Goal: Information Seeking & Learning: Check status

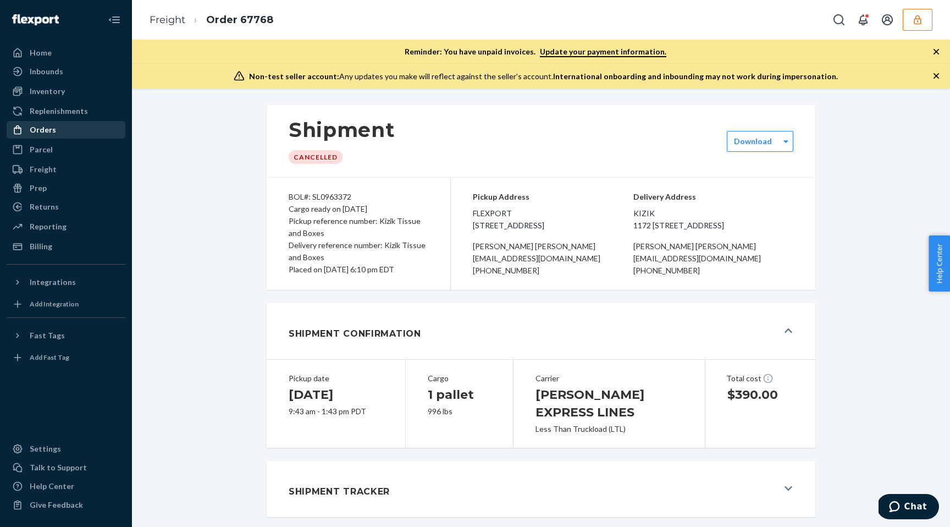
click at [59, 132] on div "Orders" at bounding box center [66, 129] width 117 height 15
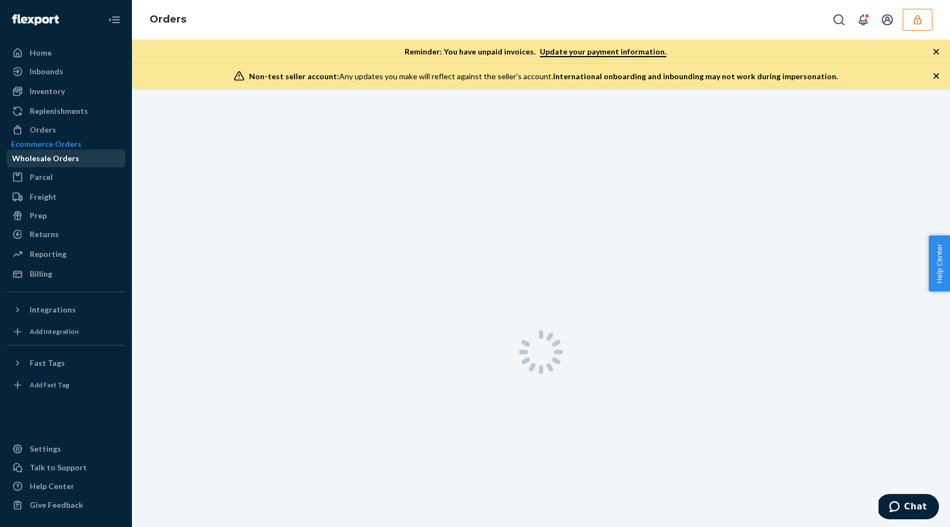
click at [68, 164] on div "Wholesale Orders" at bounding box center [45, 158] width 67 height 11
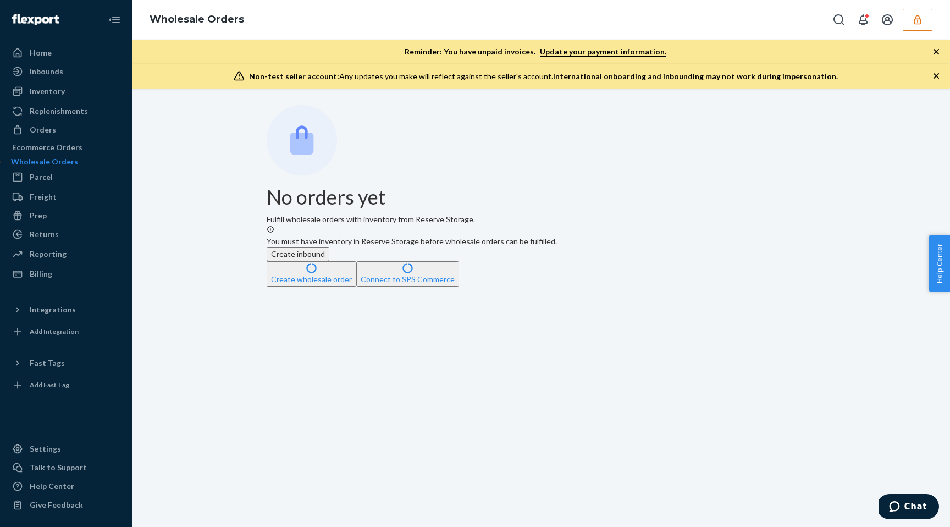
click at [920, 18] on icon "button" at bounding box center [917, 19] width 7 height 9
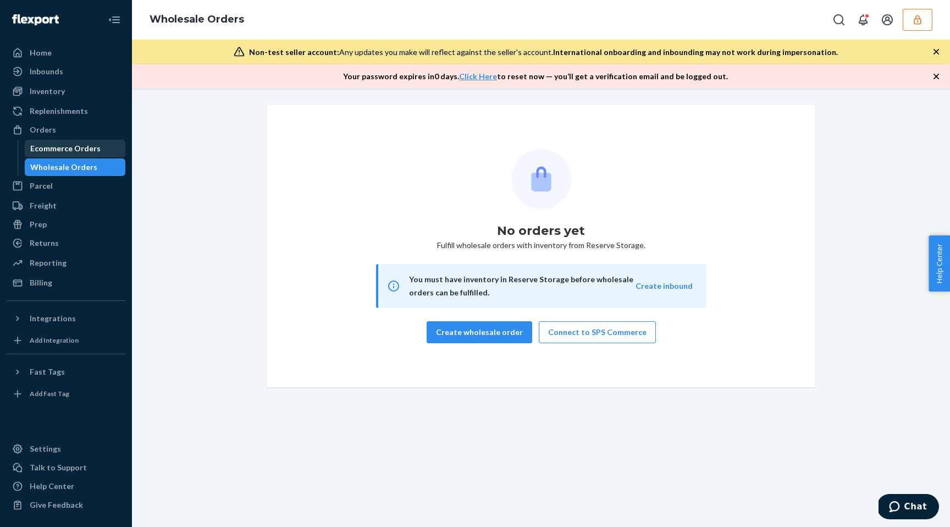
click at [68, 157] on link "Ecommerce Orders" at bounding box center [75, 149] width 101 height 18
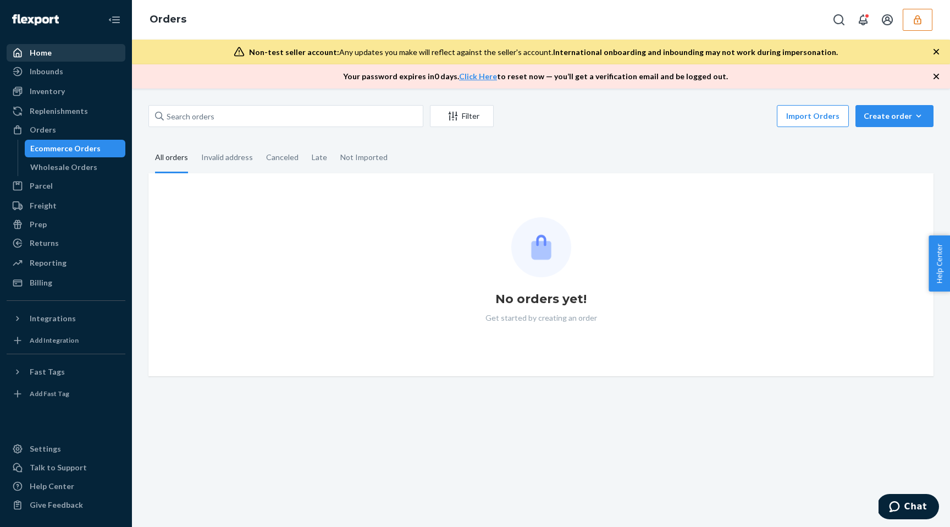
click at [59, 52] on div "Home" at bounding box center [66, 52] width 117 height 15
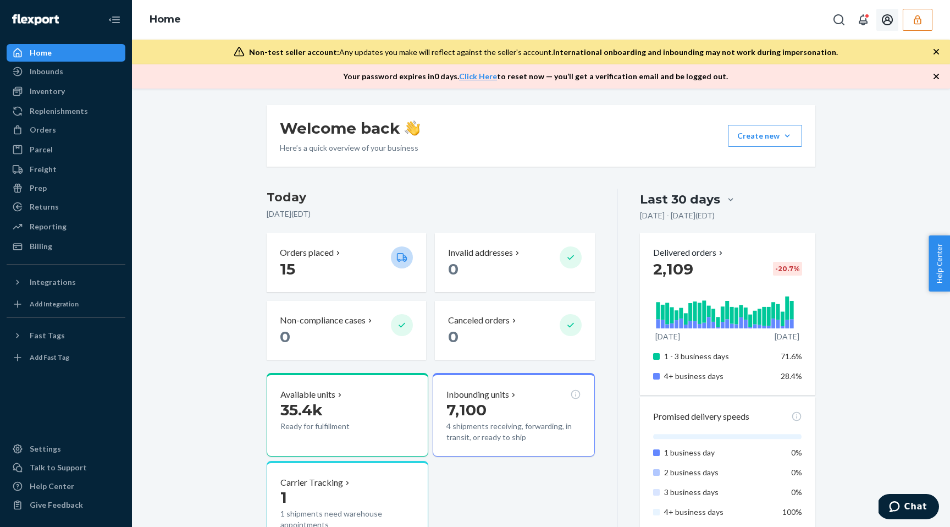
click at [921, 19] on icon "button" at bounding box center [917, 19] width 7 height 9
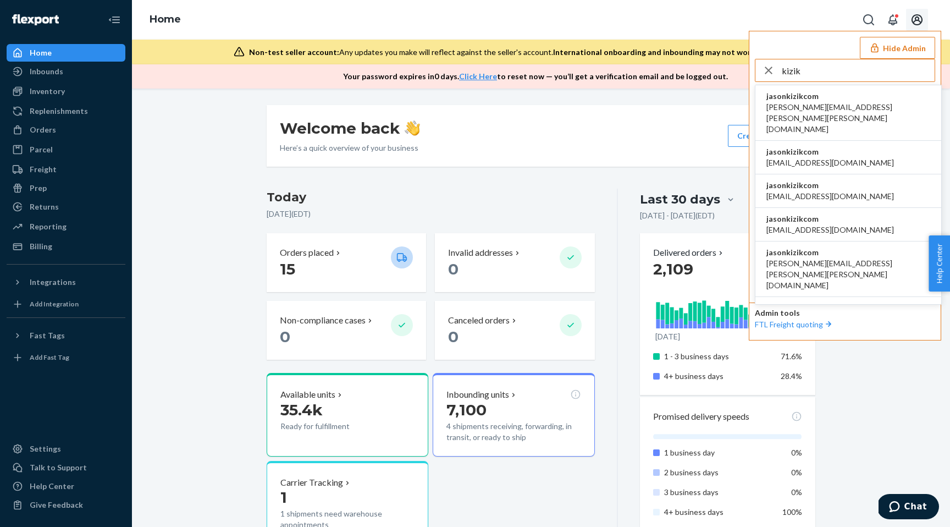
type input "kizik"
click at [832, 98] on span "jasonkizikcom" at bounding box center [849, 96] width 164 height 11
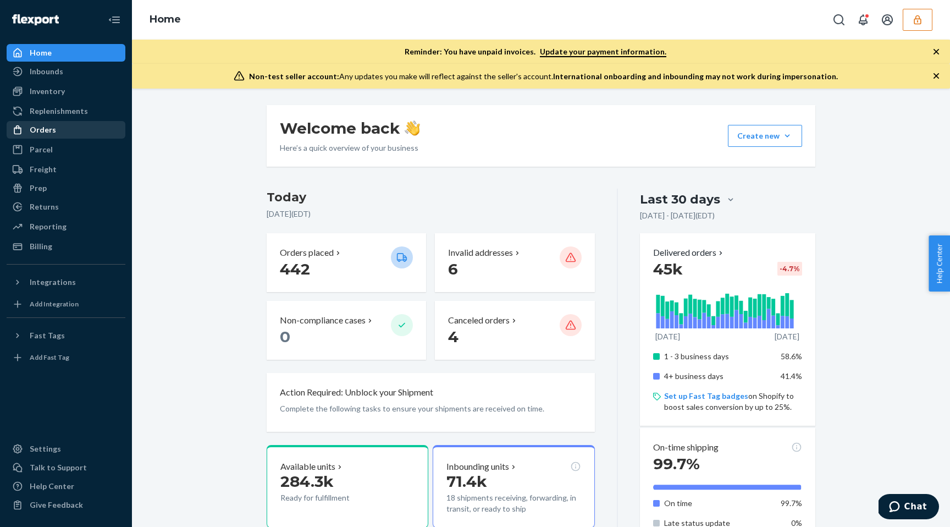
click at [77, 126] on div "Orders" at bounding box center [66, 129] width 117 height 15
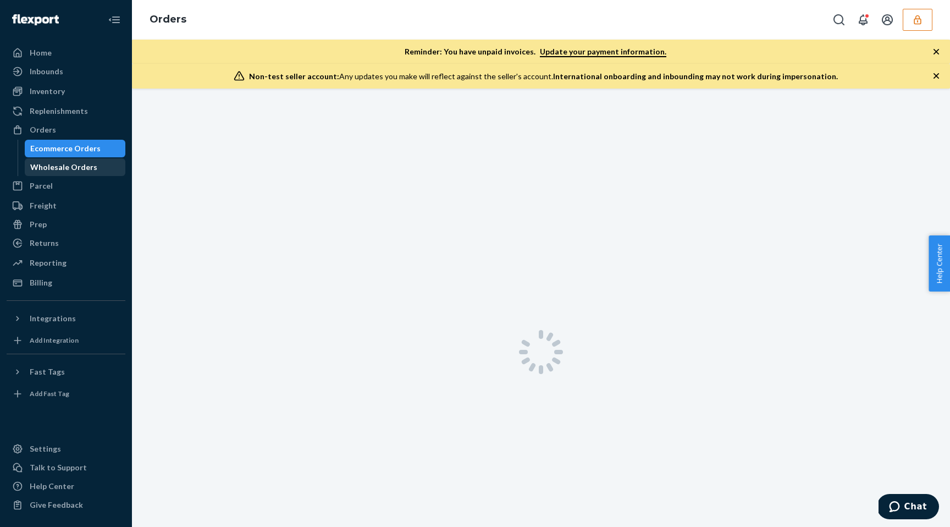
click at [70, 168] on div "Wholesale Orders" at bounding box center [63, 167] width 67 height 11
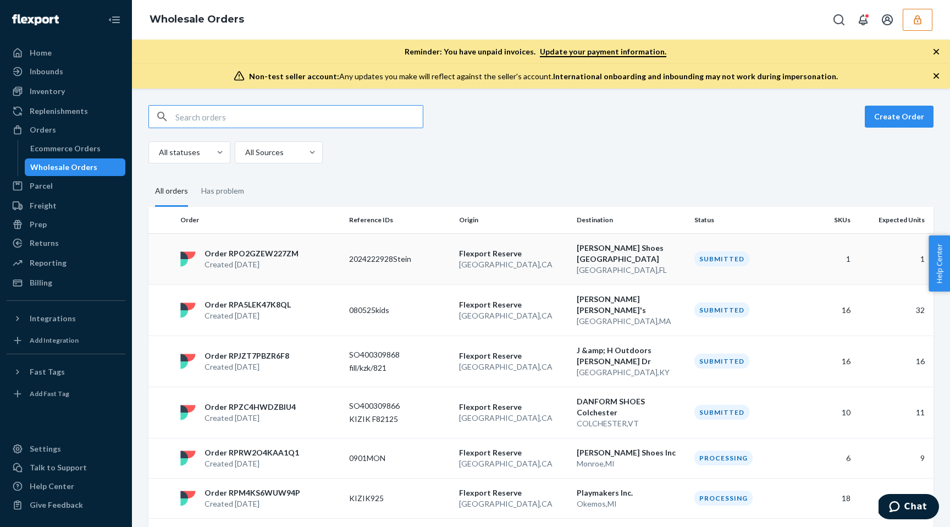
click at [450, 254] on div "2024222928Stein" at bounding box center [399, 259] width 101 height 11
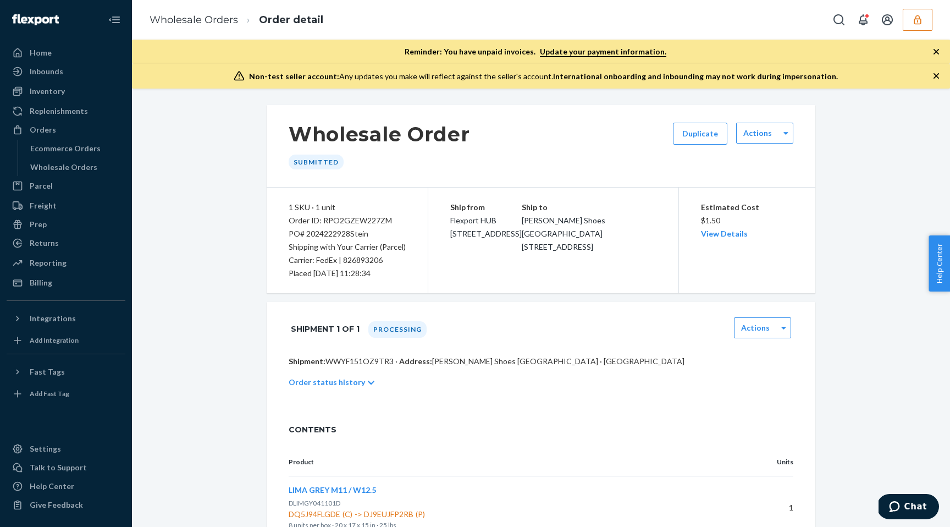
scroll to position [51, 0]
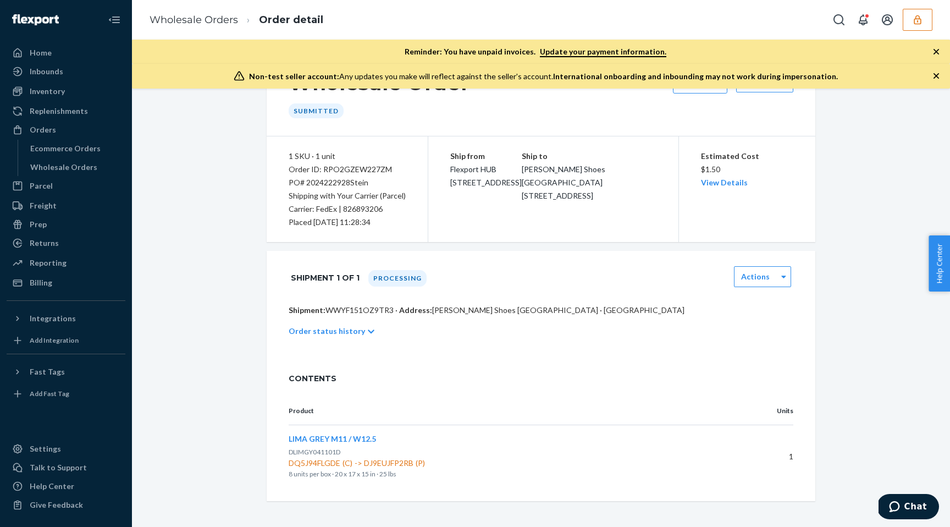
click at [344, 328] on p "Order status history" at bounding box center [327, 331] width 76 height 11
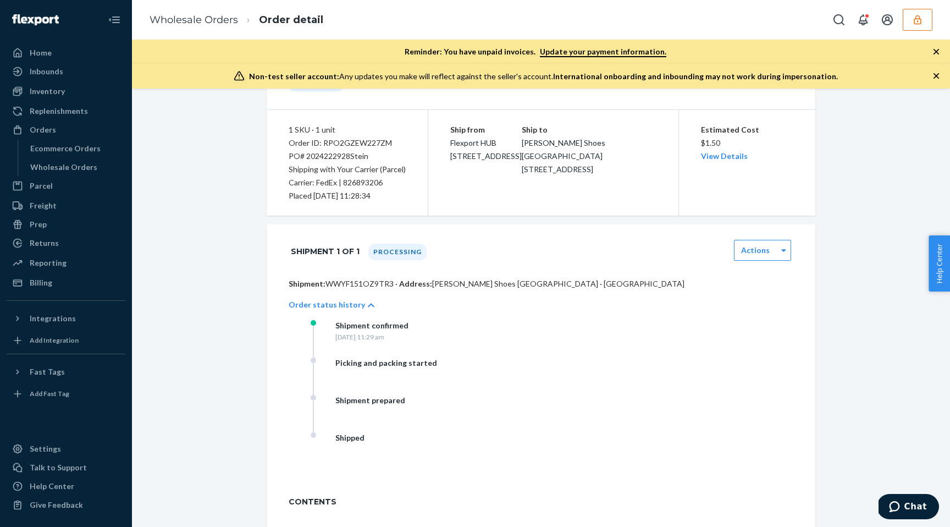
scroll to position [79, 0]
click at [47, 100] on div "Inventory Products" at bounding box center [66, 91] width 119 height 19
click at [48, 96] on div "Inventory" at bounding box center [47, 91] width 35 height 11
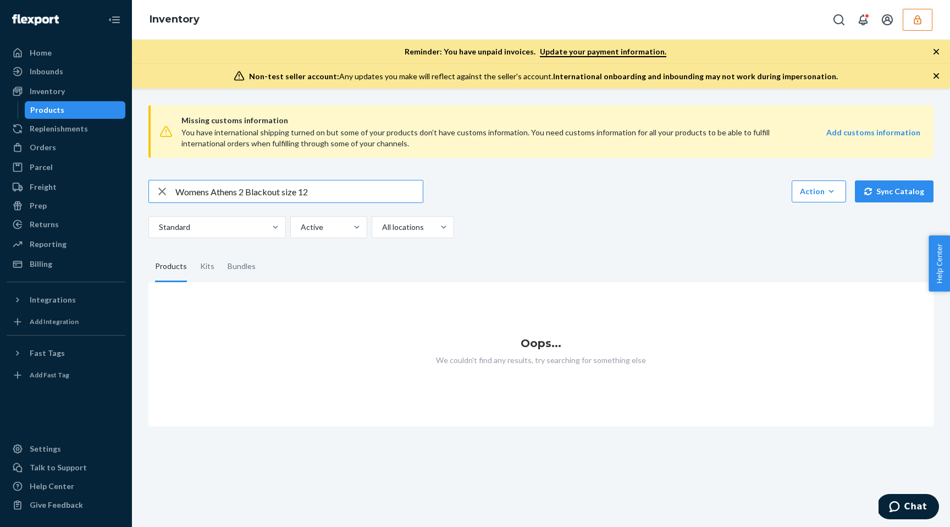
click at [397, 191] on input "Womens Athens 2 Blackout size 12" at bounding box center [298, 191] width 247 height 22
click at [372, 192] on input "Womens Athens 2 Blackout" at bounding box center [298, 191] width 247 height 22
click at [920, 27] on button "button" at bounding box center [918, 20] width 30 height 22
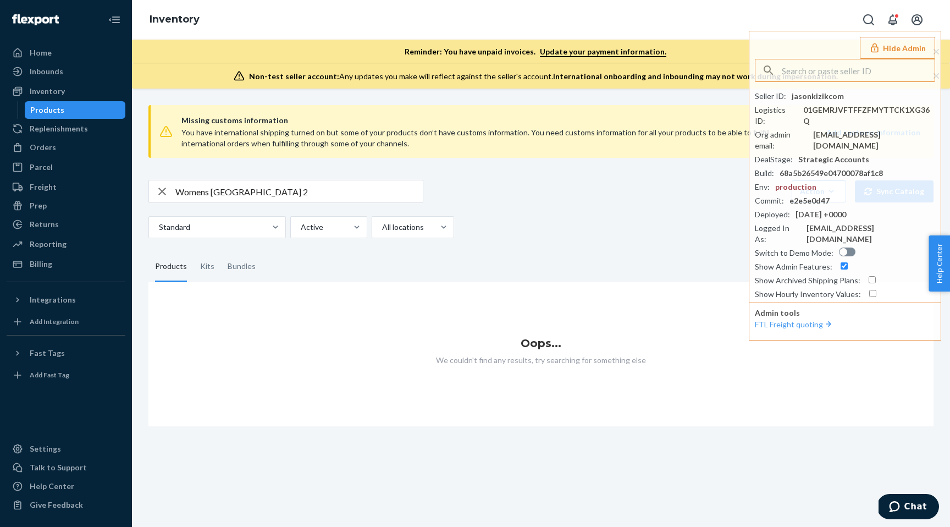
click at [272, 194] on input "Womens Athens 2" at bounding box center [298, 191] width 247 height 22
click at [249, 189] on input "Womens Athens" at bounding box center [298, 191] width 247 height 22
paste input "2 Blackout size 12"
type input "Womens Athens 2 Blackout size 12"
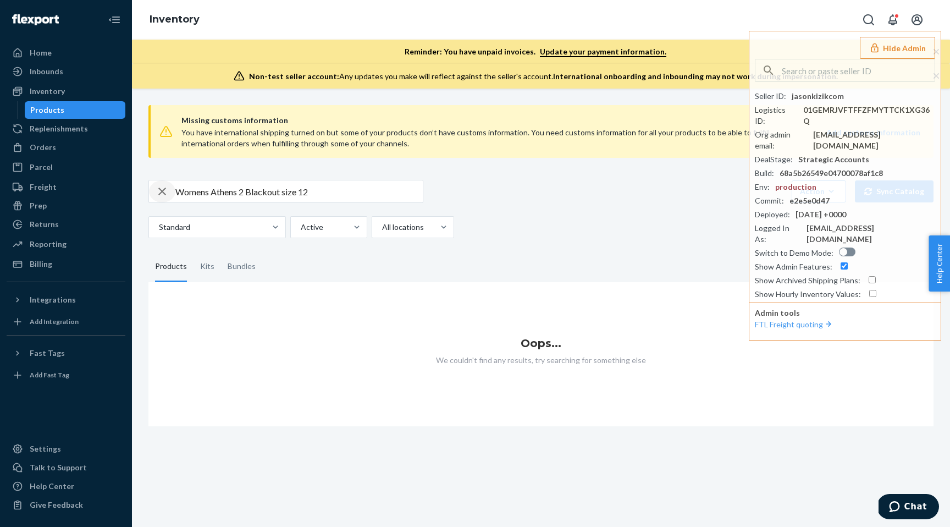
click at [163, 195] on icon "button" at bounding box center [162, 191] width 13 height 22
click at [93, 93] on div "Inventory" at bounding box center [66, 91] width 117 height 15
click at [93, 92] on div "Inventory" at bounding box center [66, 91] width 117 height 15
click at [191, 190] on input "text" at bounding box center [298, 191] width 247 height 22
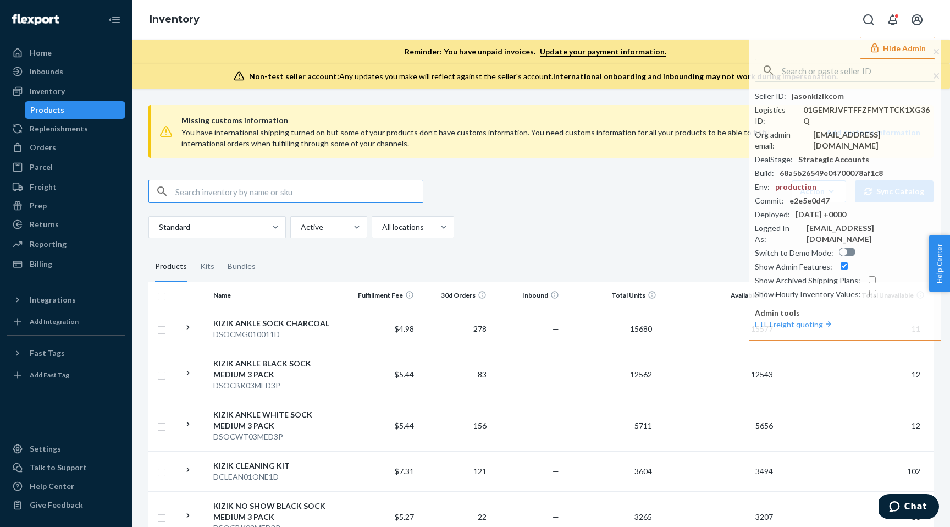
click at [213, 185] on input "text" at bounding box center [298, 191] width 247 height 22
paste input "WATH25141202D"
type input "WATH25141202D"
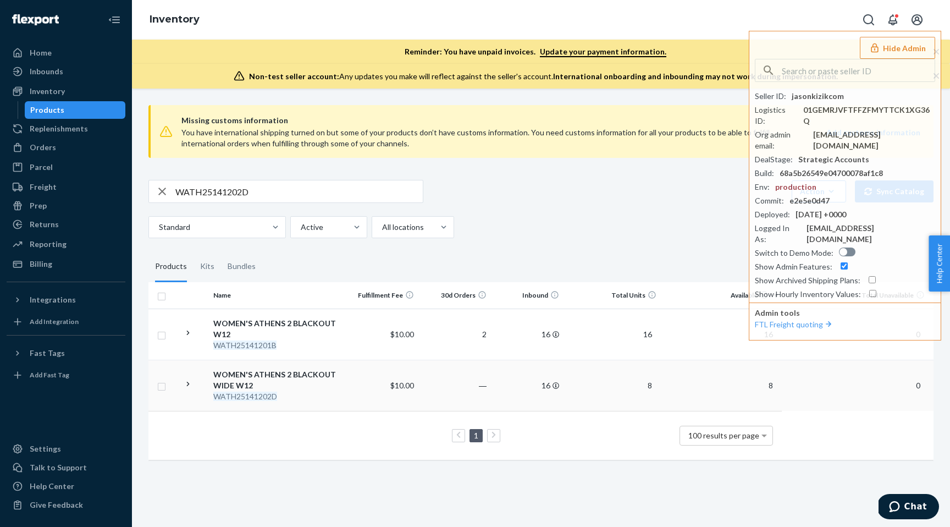
click at [427, 373] on td "―" at bounding box center [455, 385] width 73 height 51
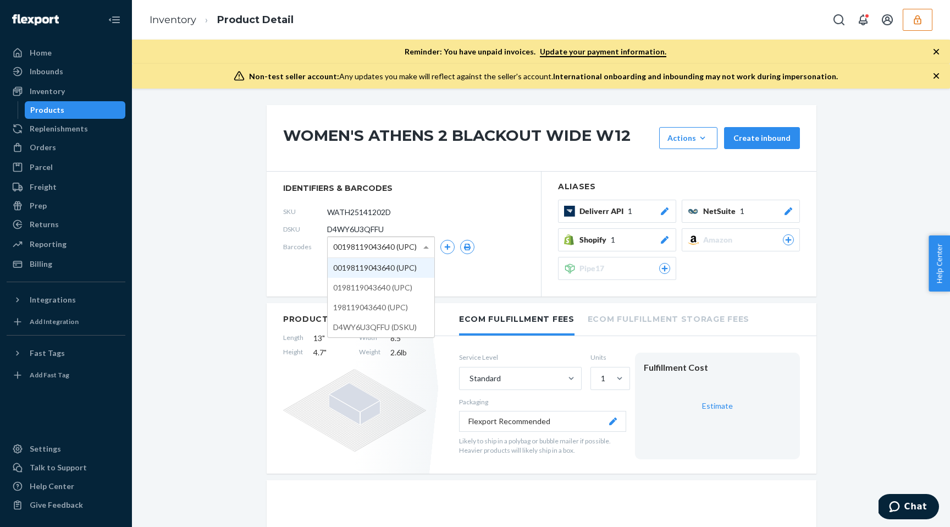
click at [375, 241] on span "00198119043640 (UPC)" at bounding box center [375, 247] width 84 height 19
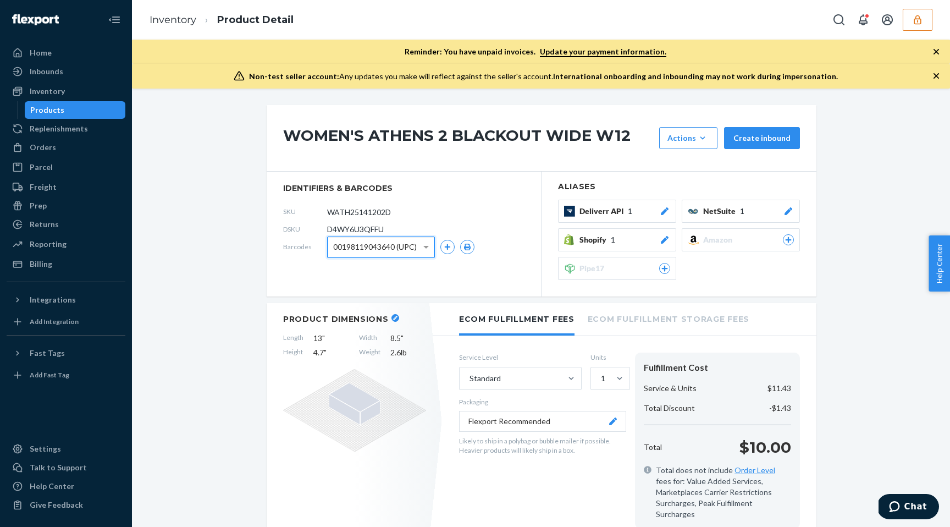
click at [454, 200] on section "identifiers & barcodes SKU WATH25141202D DSKU D4WY6U3QFFU Barcodes 001981190436…" at bounding box center [404, 234] width 275 height 125
click at [70, 90] on div "Inventory" at bounding box center [66, 91] width 117 height 15
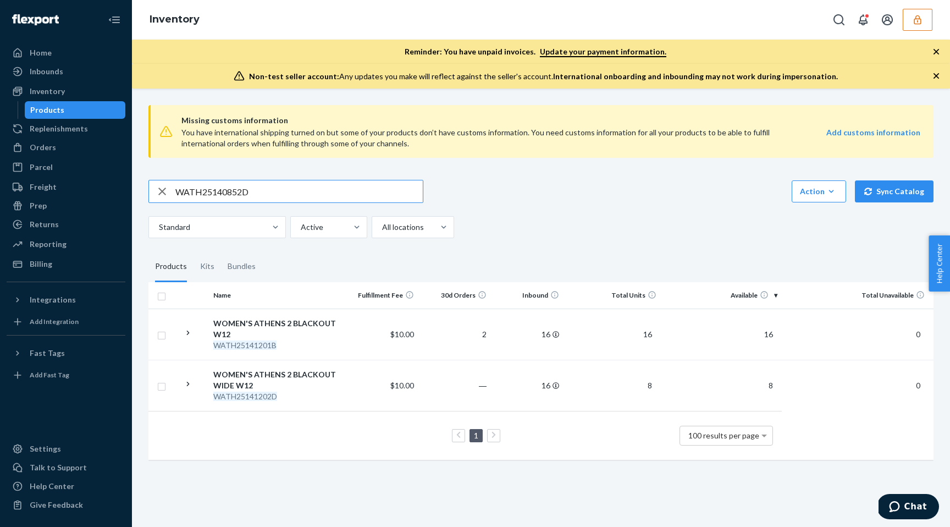
type input "WATH25140852D"
click at [300, 188] on input "WATH25140852D" at bounding box center [298, 191] width 247 height 22
click at [299, 188] on input "WATH25140852D" at bounding box center [298, 191] width 247 height 22
click at [295, 188] on input "WATH25140852D" at bounding box center [298, 191] width 247 height 22
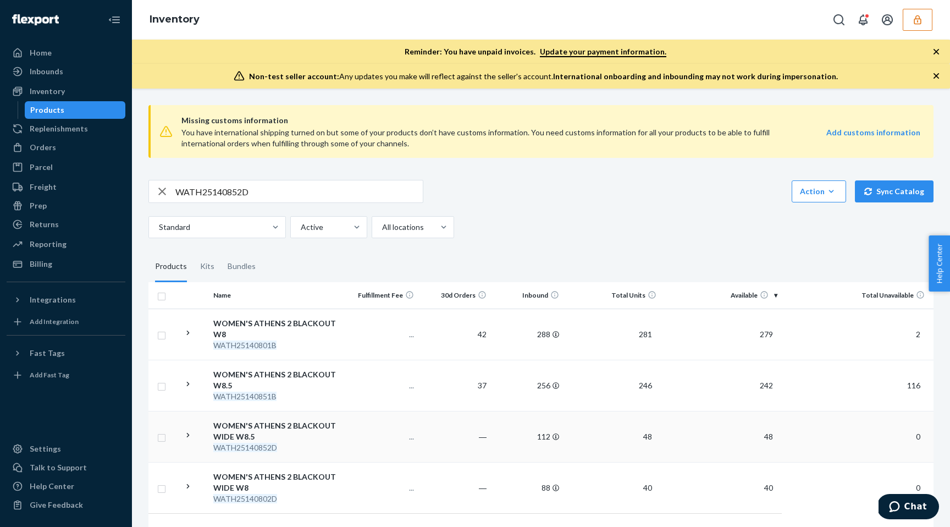
click at [333, 435] on div "WOMEN'S ATHENS 2 BLACKOUT WIDE W8.5" at bounding box center [277, 431] width 128 height 22
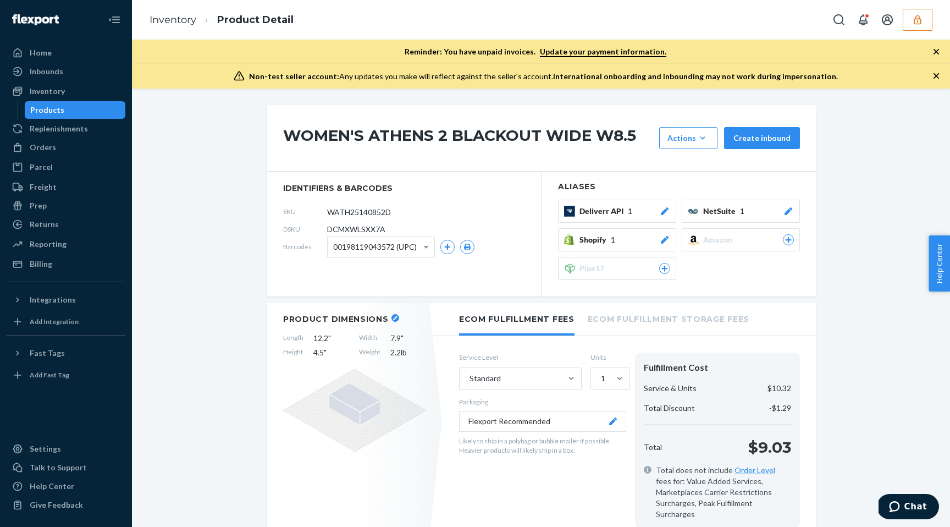
scroll to position [24, 0]
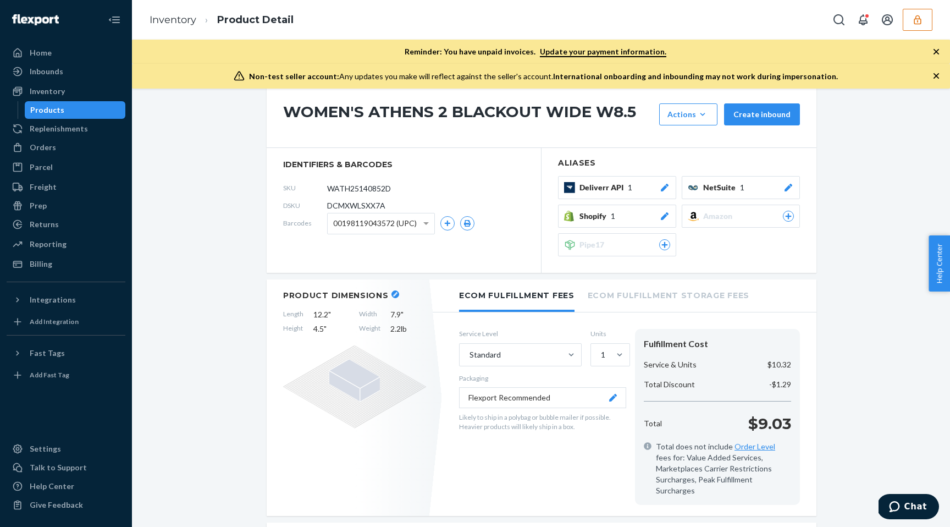
click at [384, 224] on span "00198119043572 (UPC)" at bounding box center [375, 223] width 84 height 19
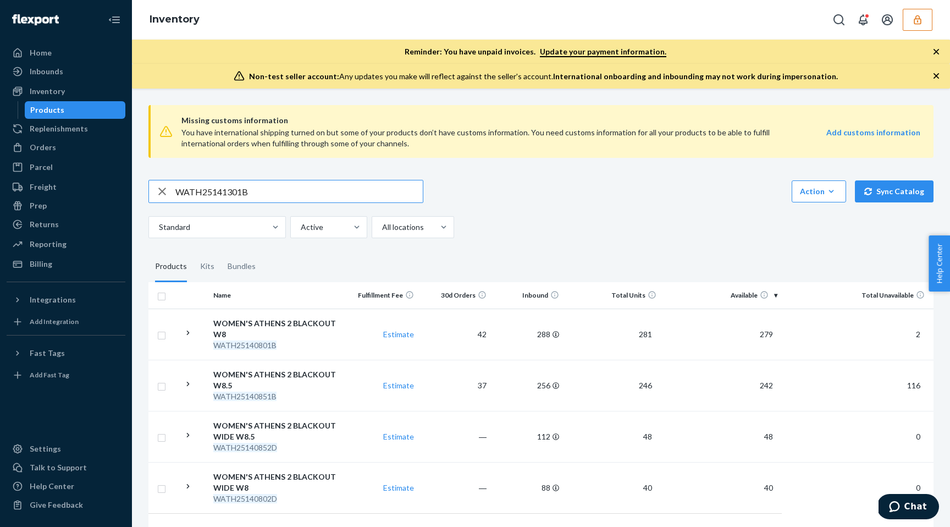
type input "WATH25141301B"
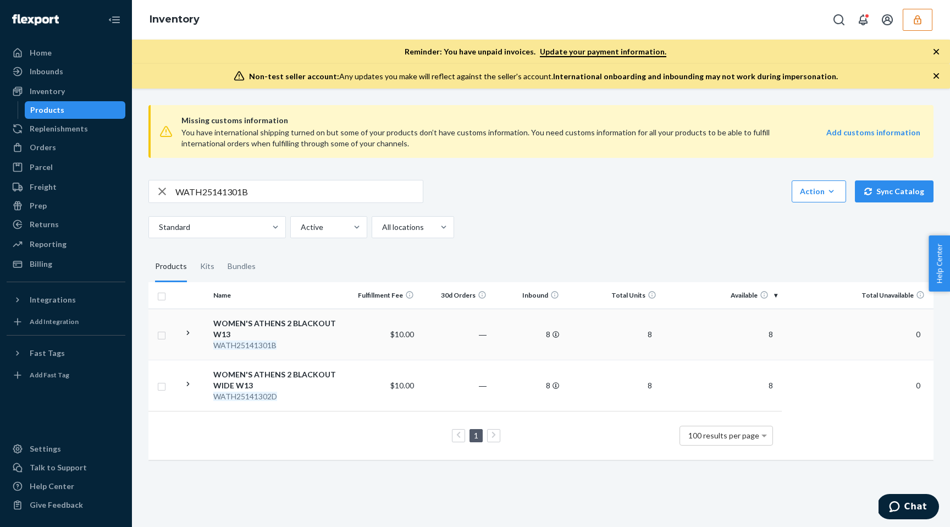
click at [364, 334] on td "$10.00" at bounding box center [381, 334] width 73 height 51
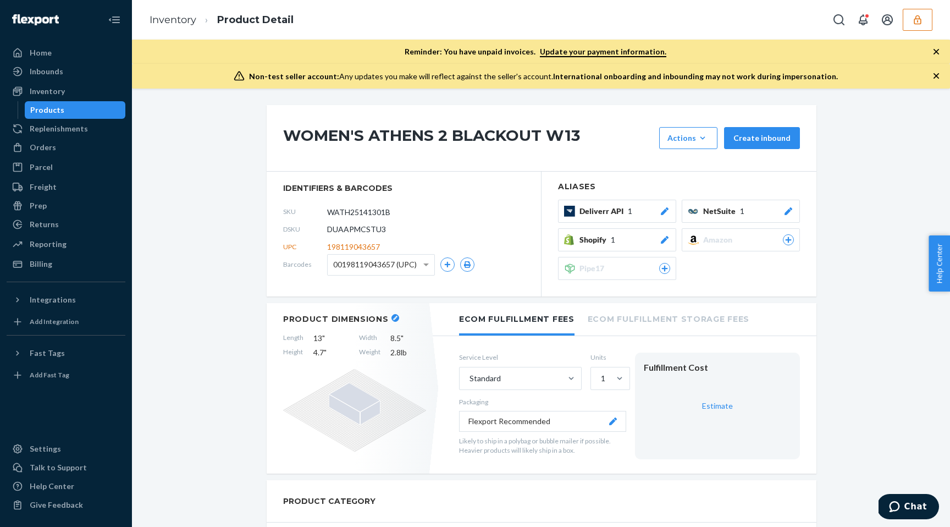
click at [366, 266] on span "00198119043657 (UPC)" at bounding box center [375, 264] width 84 height 19
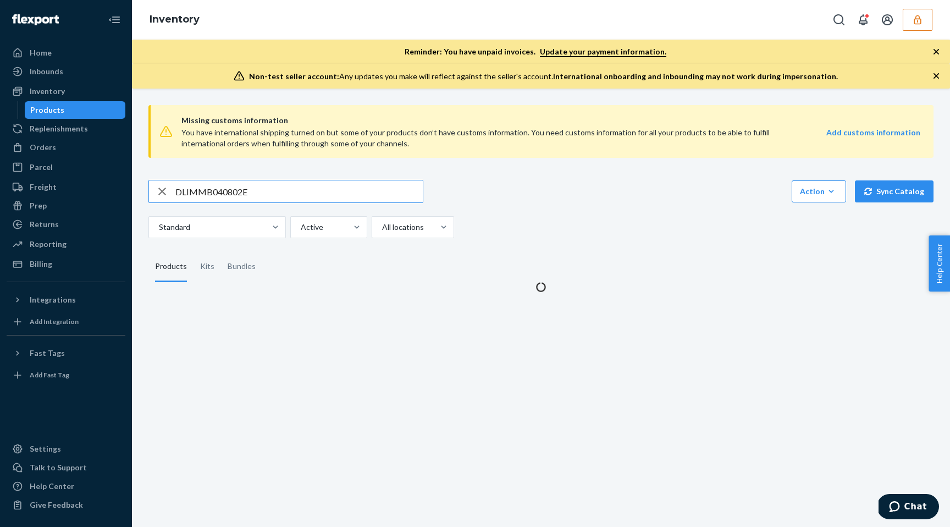
type input "DLIMMB040802E"
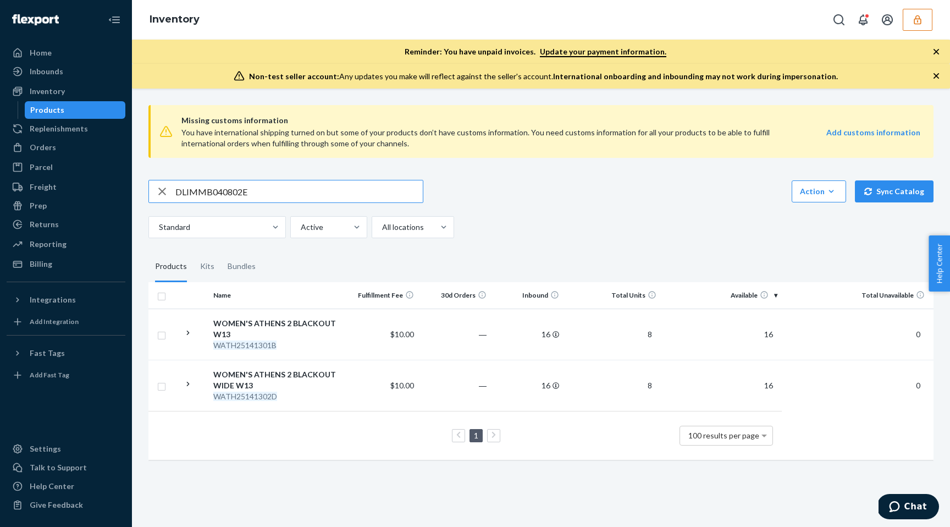
click at [283, 195] on input "DLIMMB040802E" at bounding box center [298, 191] width 247 height 22
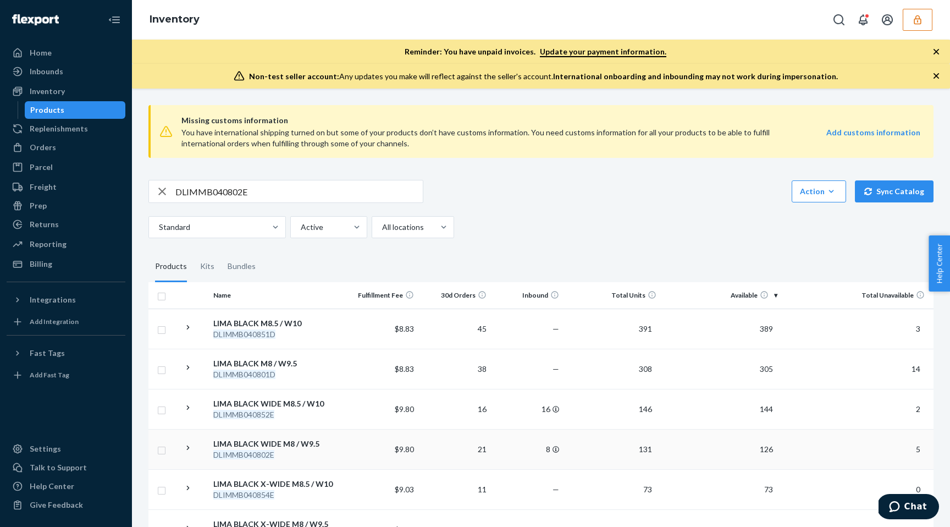
click at [382, 451] on td "$9.80" at bounding box center [381, 449] width 73 height 40
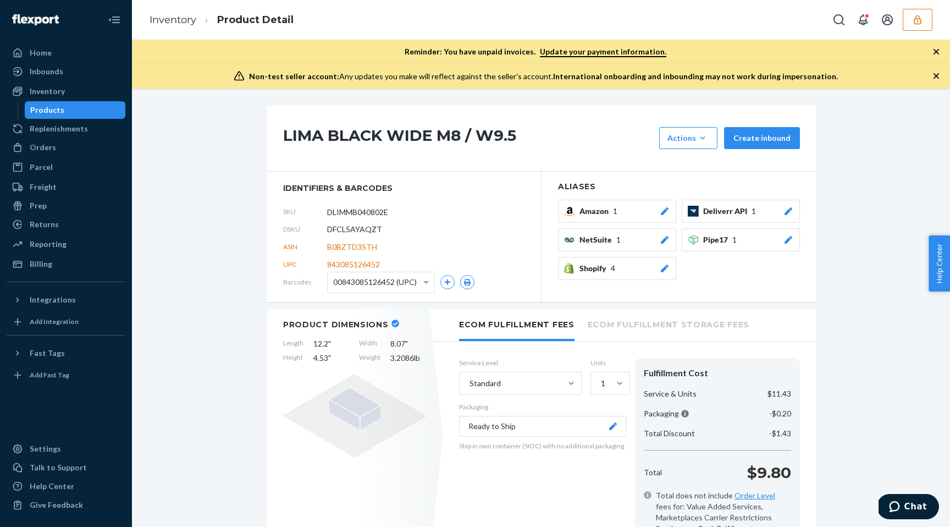
click at [399, 265] on div "UPC 843085126452" at bounding box center [403, 265] width 241 height 18
click at [397, 278] on span "00843085126452 (UPC)" at bounding box center [375, 282] width 84 height 19
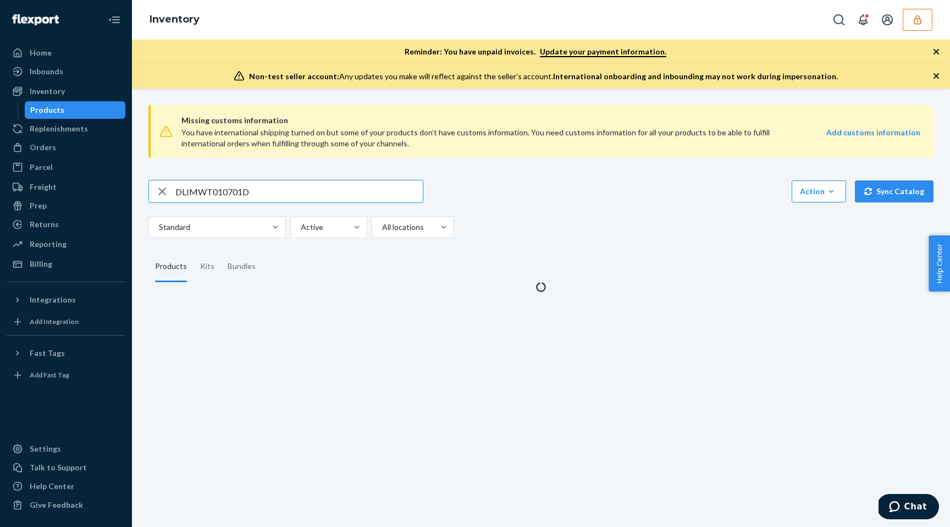
type input "DLIMWT010701D"
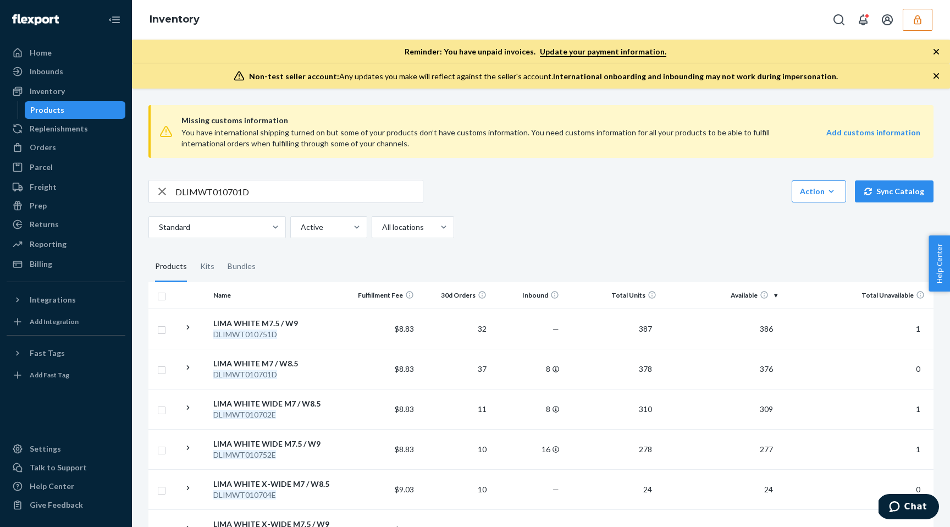
click at [220, 191] on input "DLIMWT010701D" at bounding box center [298, 191] width 247 height 22
click at [518, 371] on td "8" at bounding box center [527, 369] width 73 height 40
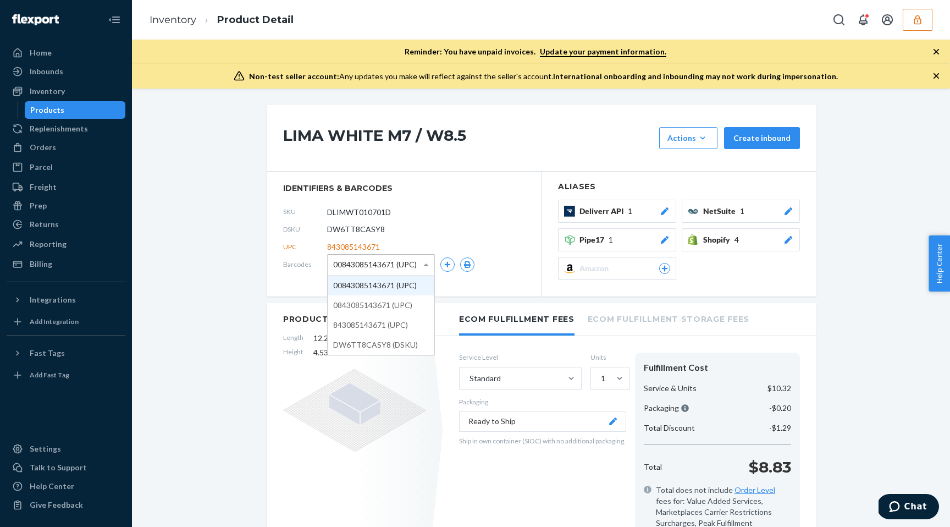
click at [364, 266] on span "00843085143671 (UPC)" at bounding box center [375, 264] width 84 height 19
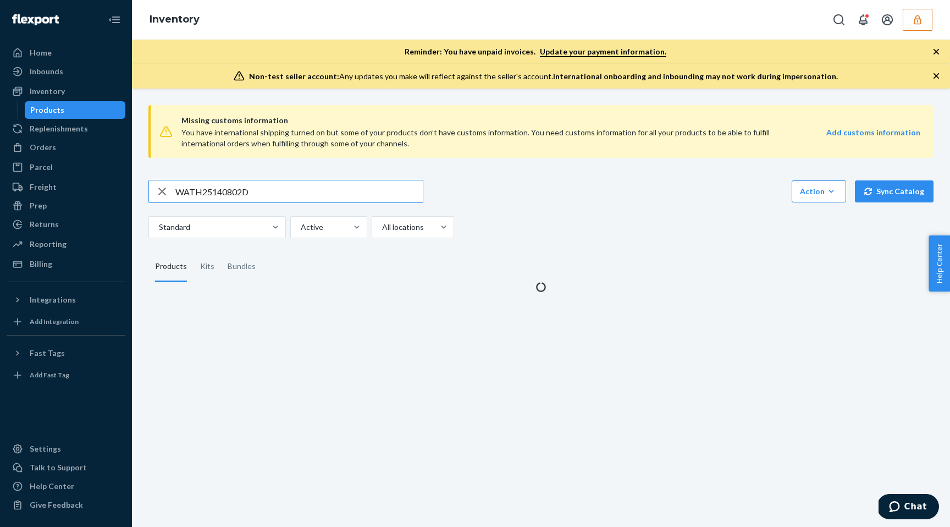
type input "WATH25140802D"
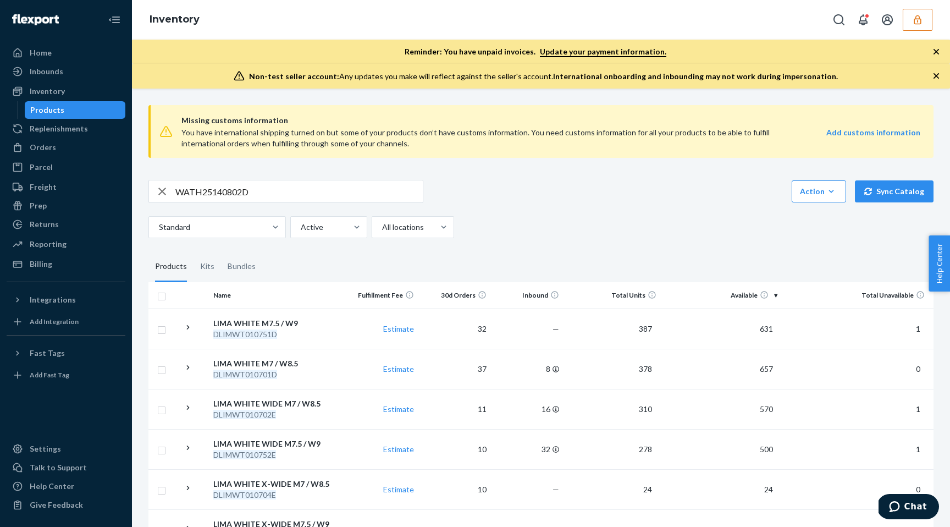
click at [360, 201] on input "WATH25140802D" at bounding box center [298, 191] width 247 height 22
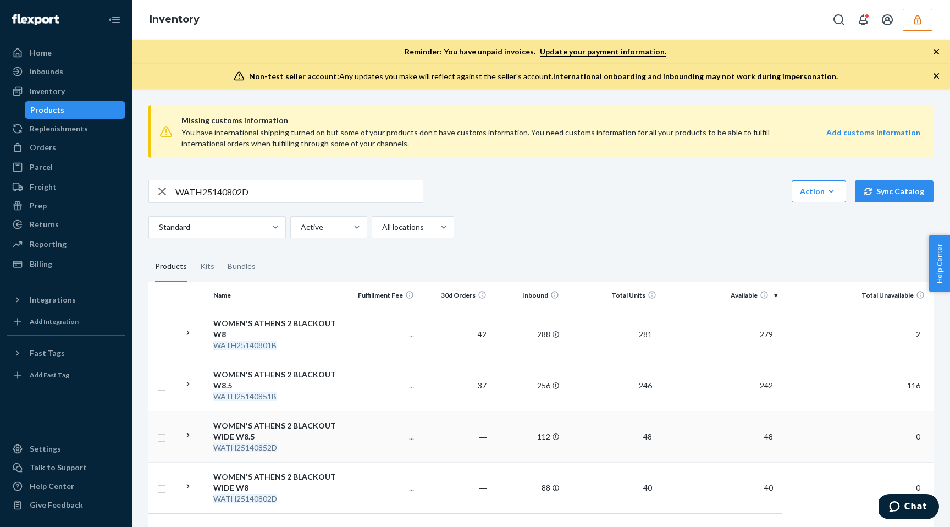
scroll to position [46, 0]
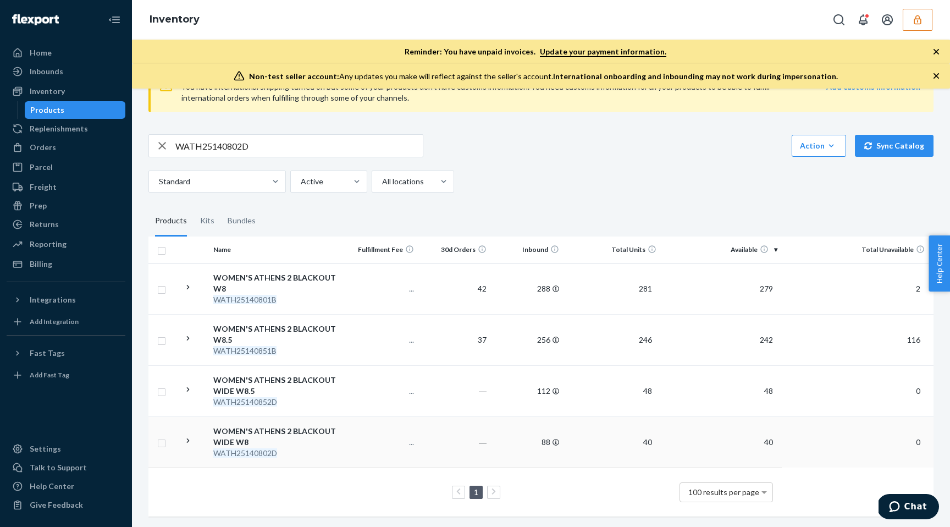
click at [375, 446] on p "..." at bounding box center [382, 442] width 64 height 11
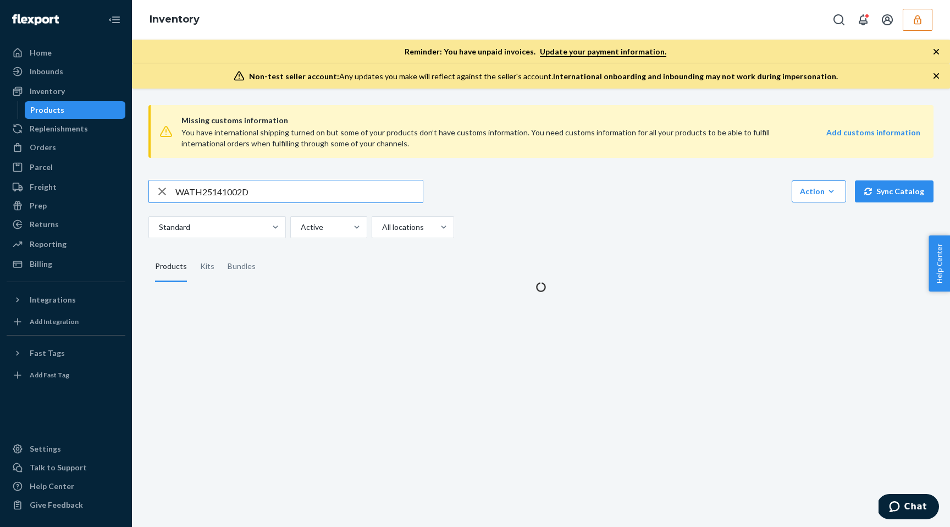
type input "WATH25141002D"
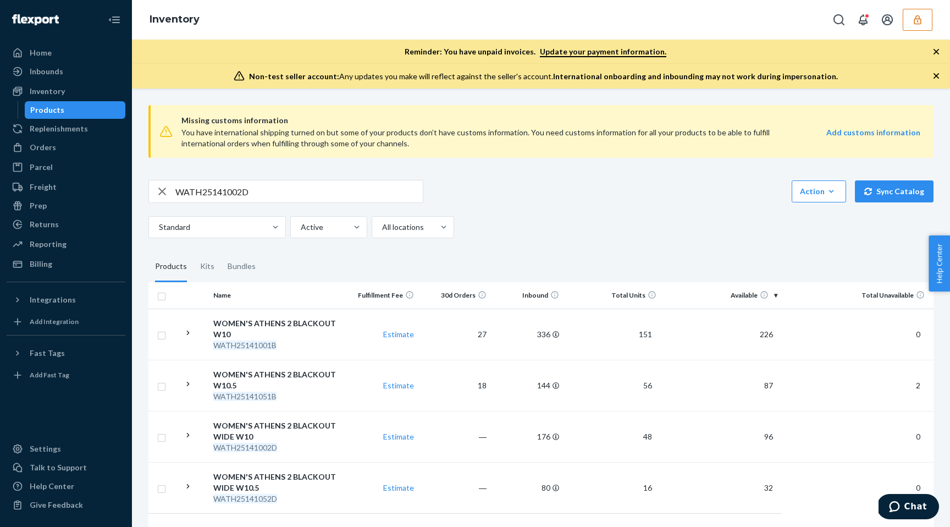
click at [345, 180] on input "WATH25141002D" at bounding box center [298, 191] width 247 height 22
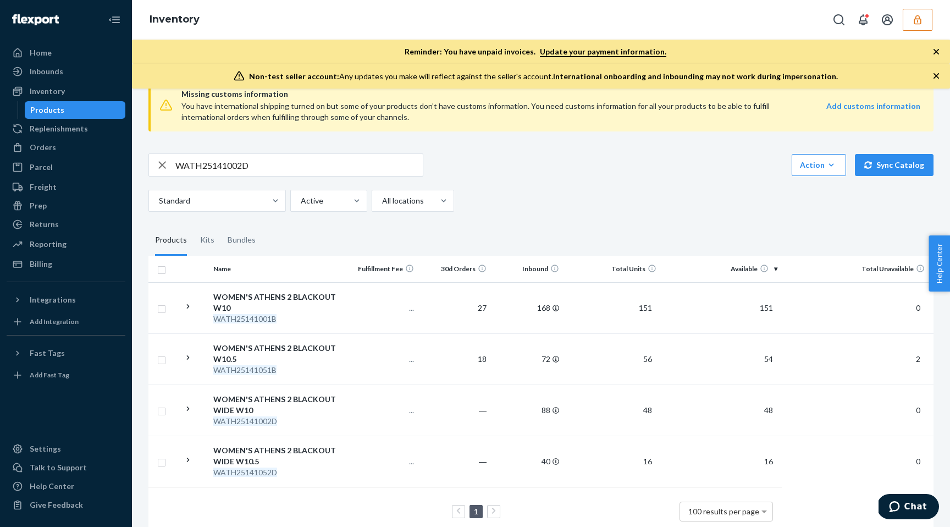
scroll to position [46, 0]
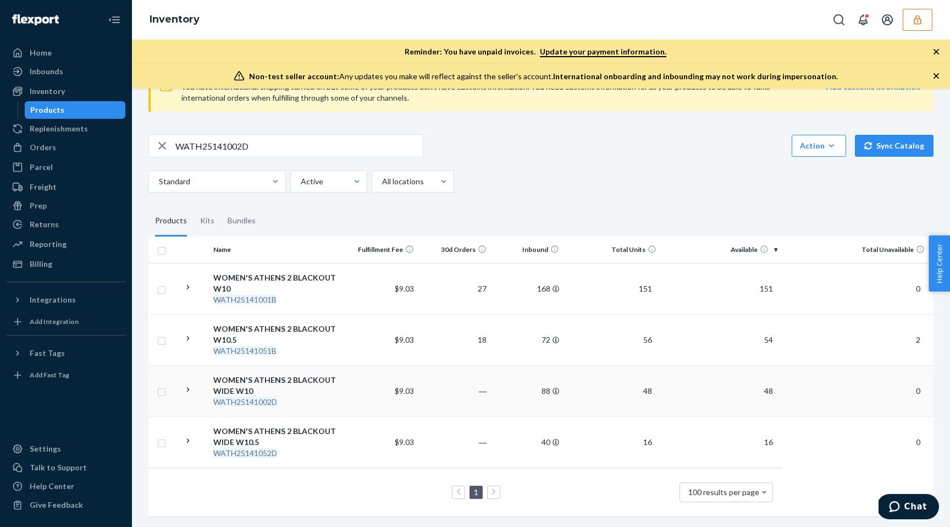
click at [319, 405] on div "WATH25141002D" at bounding box center [277, 402] width 128 height 11
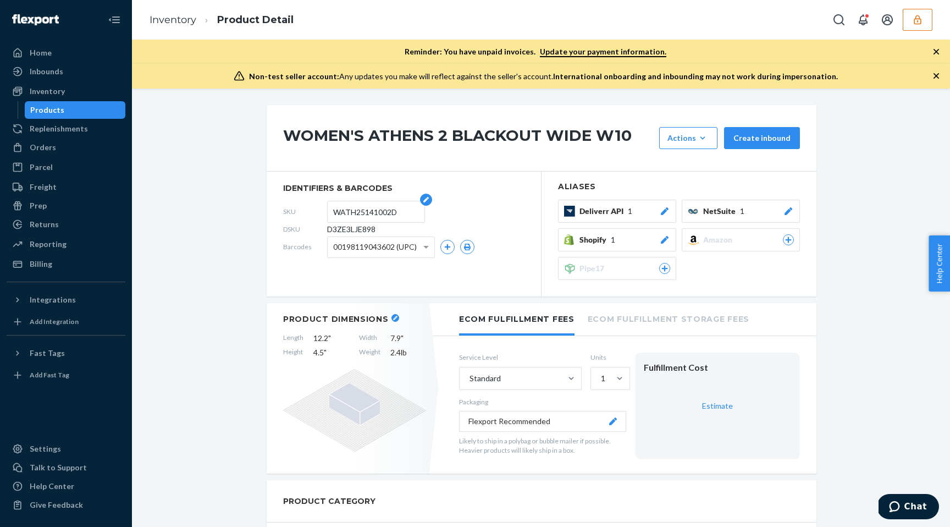
click at [373, 212] on input "WATH25141002D" at bounding box center [376, 211] width 86 height 21
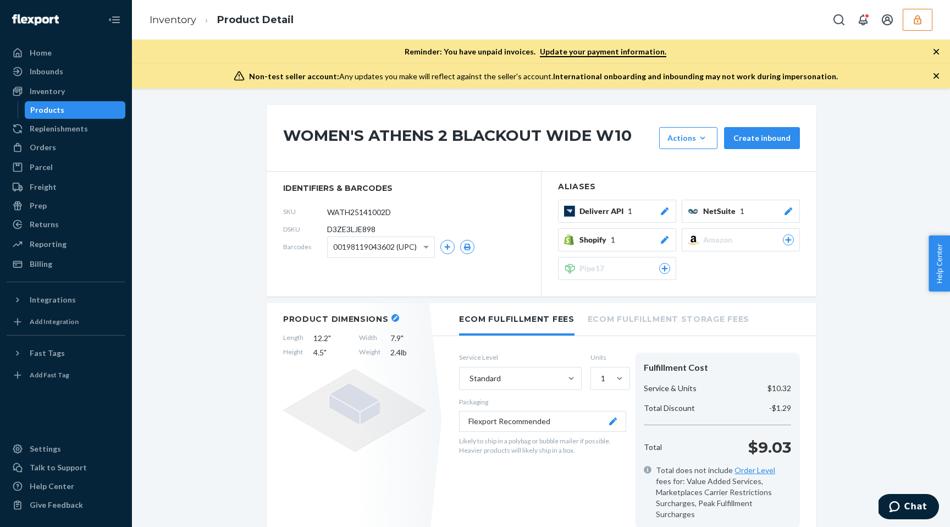
click at [299, 257] on section "identifiers & barcodes SKU WATH25141002D DSKU D3ZE3LJE898 Barcodes 001981190436…" at bounding box center [404, 234] width 275 height 125
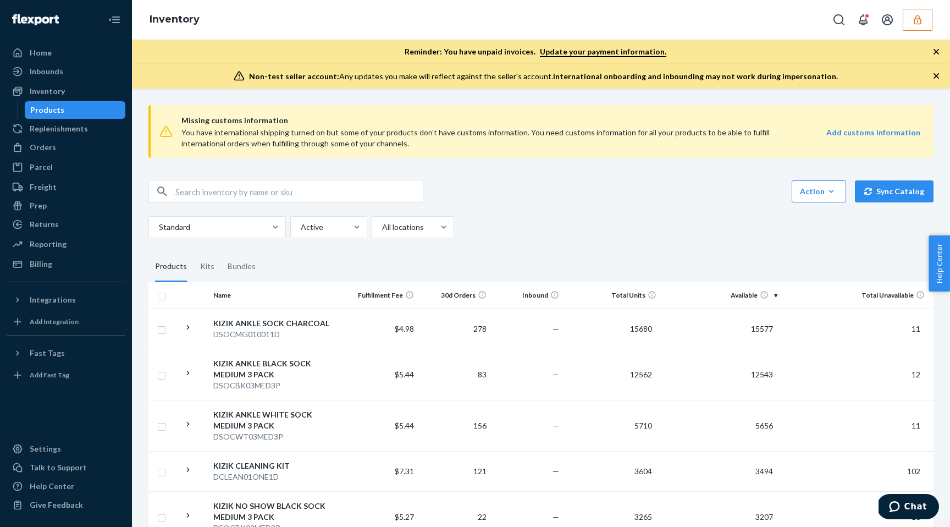
click at [299, 196] on input "text" at bounding box center [298, 191] width 247 height 22
paste input "WATH25141002D"
type input "WATH25141002D"
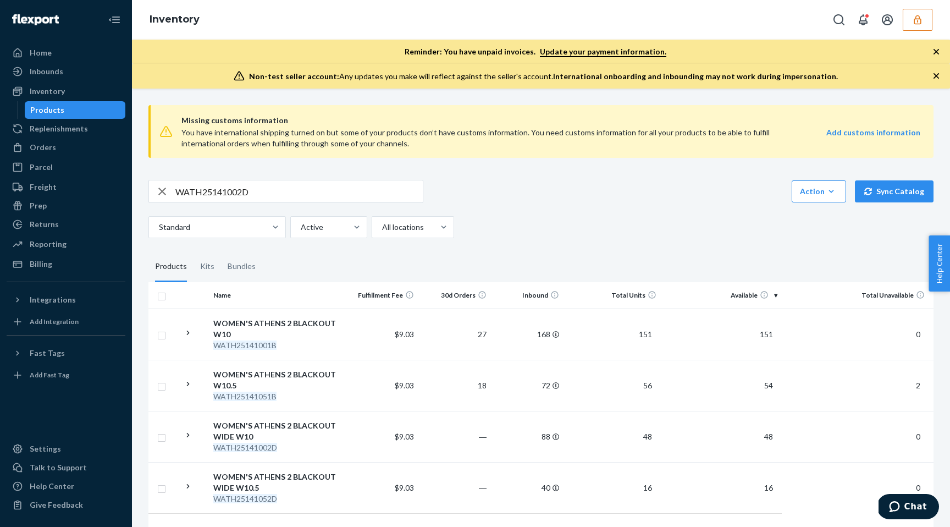
click at [597, 203] on div "WATH25141002D Action Create product Create kit or bundle Bulk create products B…" at bounding box center [540, 209] width 785 height 58
click at [348, 418] on td "$9.03" at bounding box center [381, 436] width 73 height 51
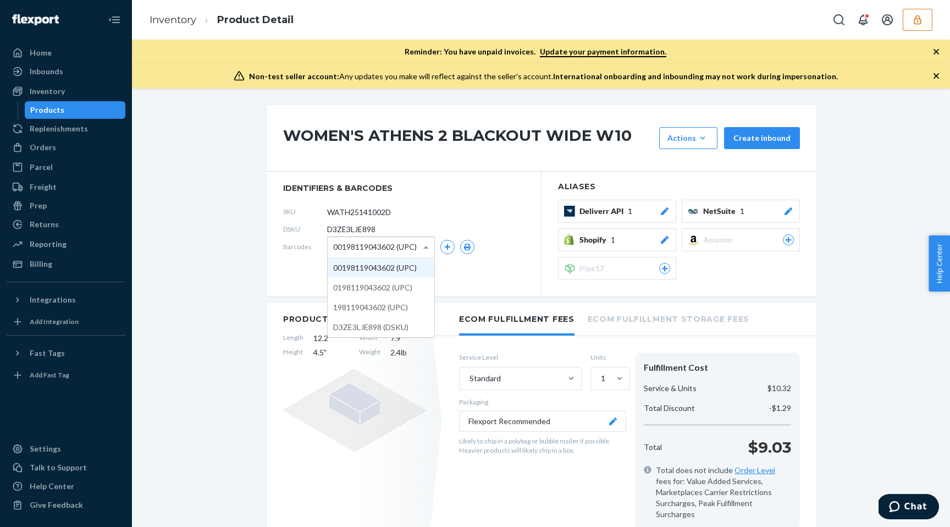
click at [405, 243] on span "00198119043602 (UPC)" at bounding box center [375, 247] width 84 height 19
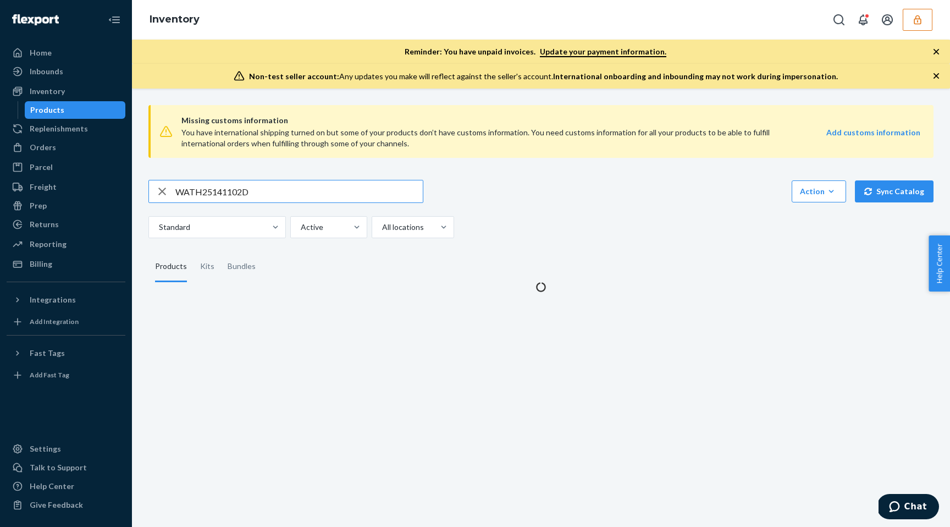
type input "WATH25141102D"
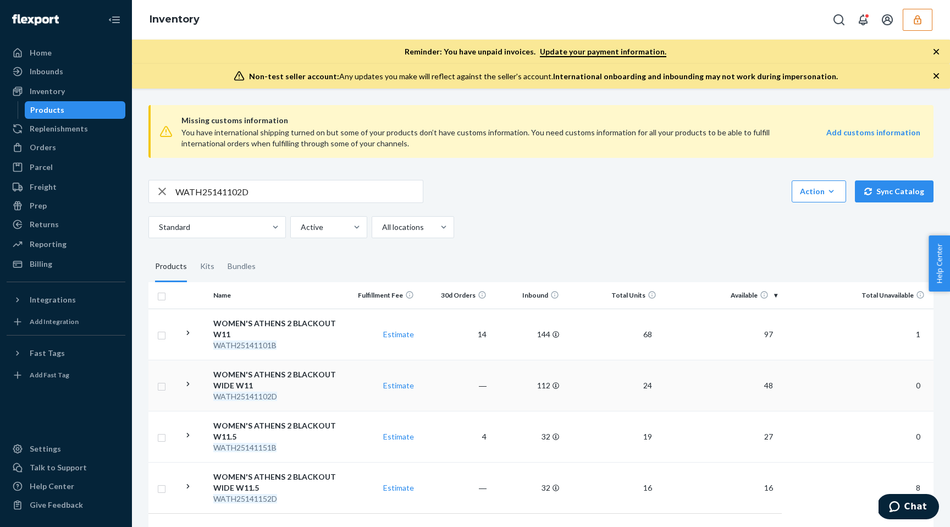
click at [439, 388] on td "―" at bounding box center [455, 385] width 73 height 51
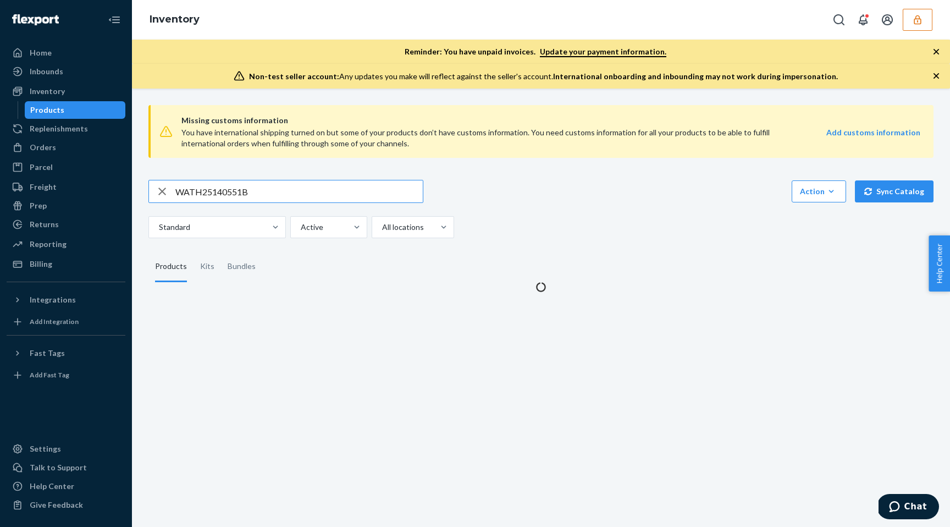
type input "WATH25140551B"
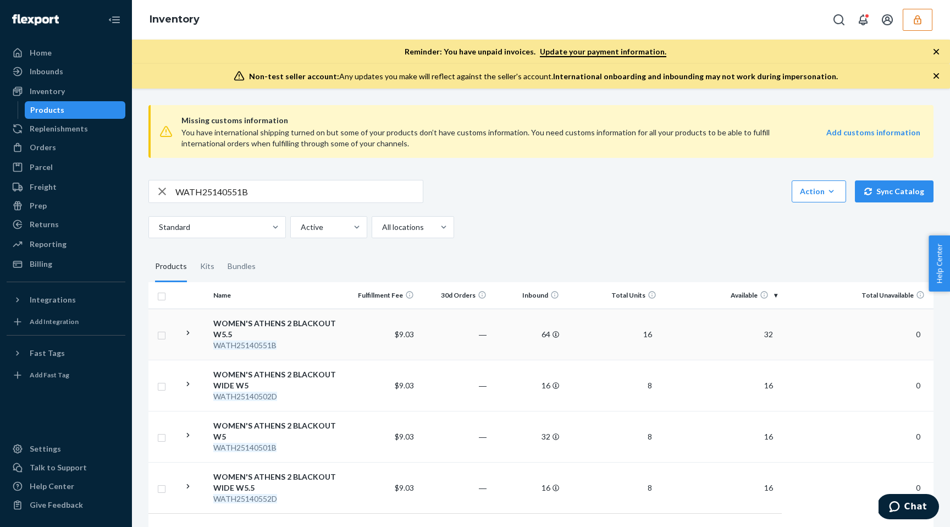
click at [366, 327] on td "$9.03" at bounding box center [381, 334] width 73 height 51
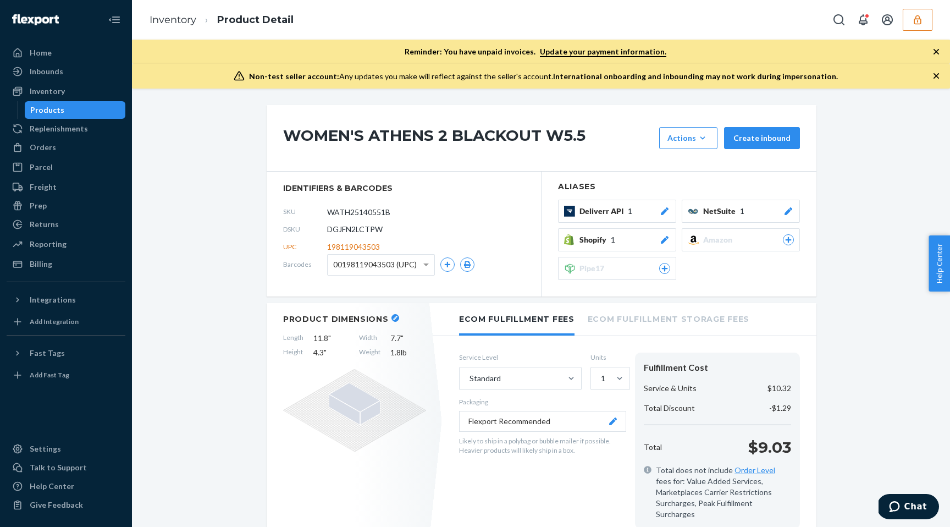
click at [407, 261] on span "00198119043503 (UPC)" at bounding box center [375, 264] width 84 height 19
click at [477, 188] on span "identifiers & barcodes" at bounding box center [403, 188] width 241 height 11
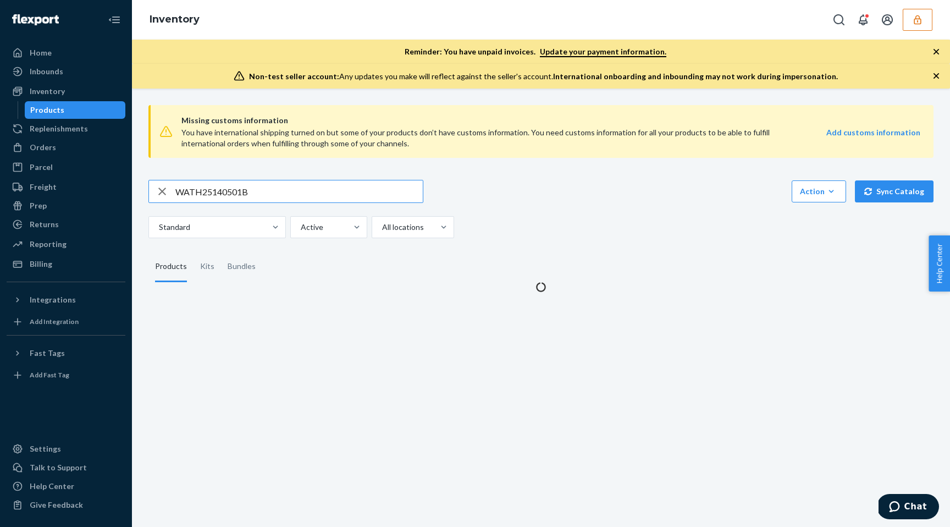
type input "WATH25140501B"
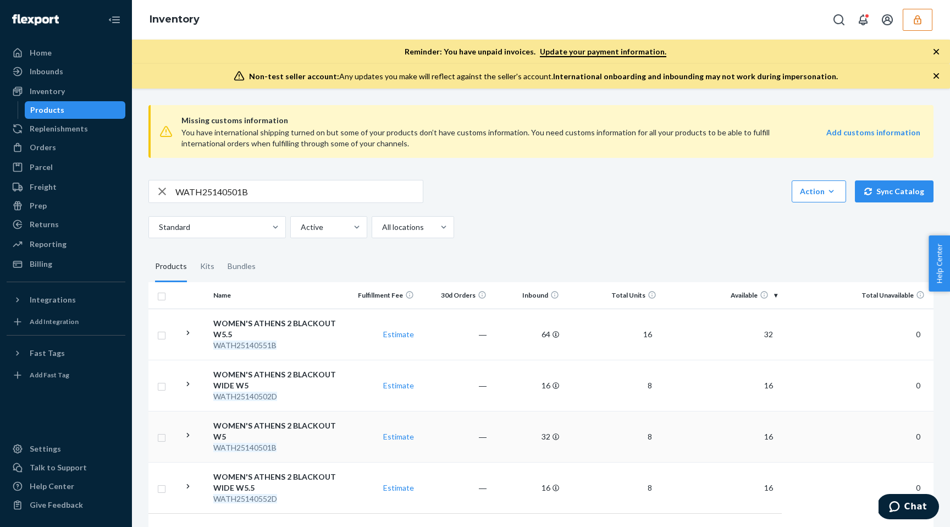
click at [342, 454] on td "WOMEN'S ATHENS 2 BLACKOUT W5 WATH25140501B" at bounding box center [277, 436] width 136 height 51
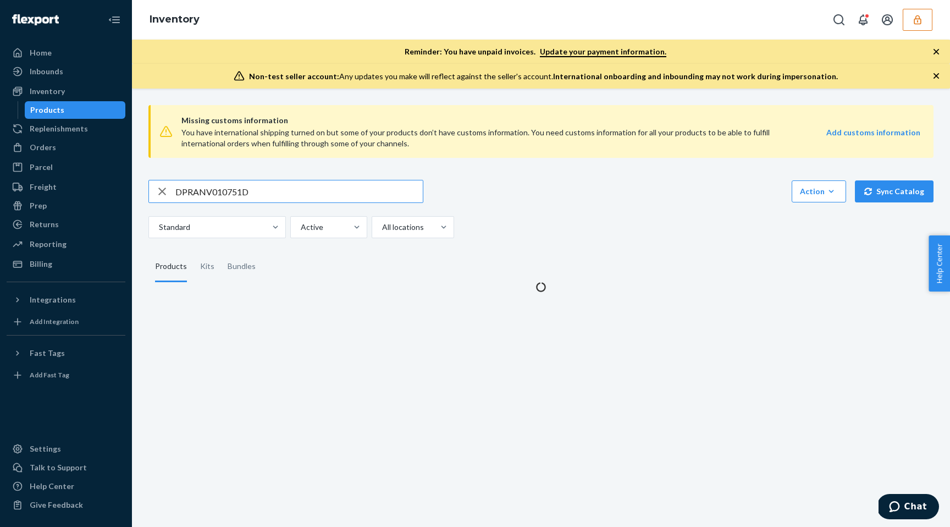
type input "DPRANV010751D"
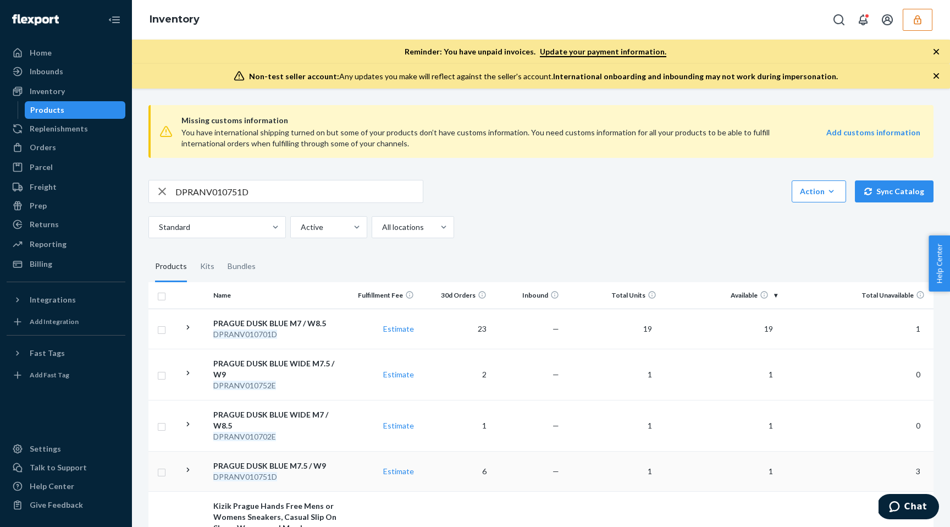
click at [351, 474] on td "Estimate" at bounding box center [381, 471] width 73 height 40
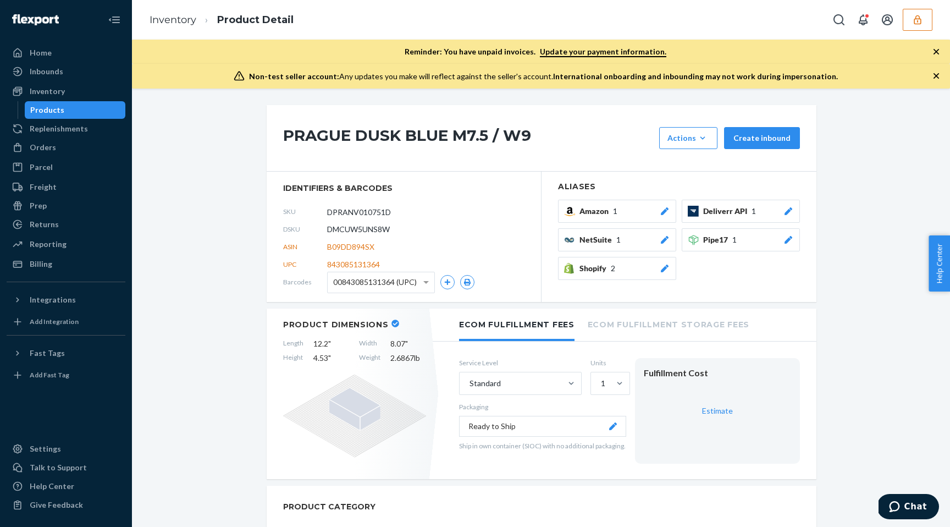
click at [382, 279] on span "00843085131364 (UPC)" at bounding box center [375, 282] width 84 height 19
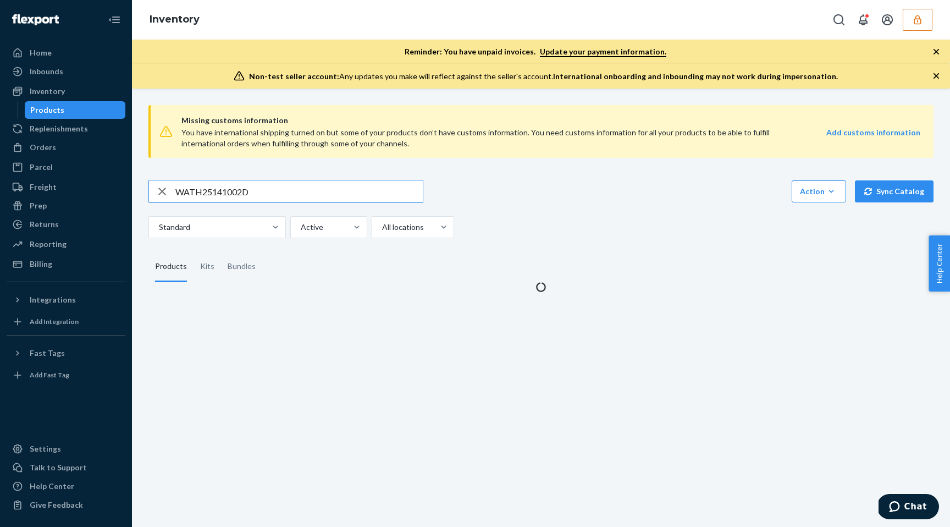
type input "WATH25141002D"
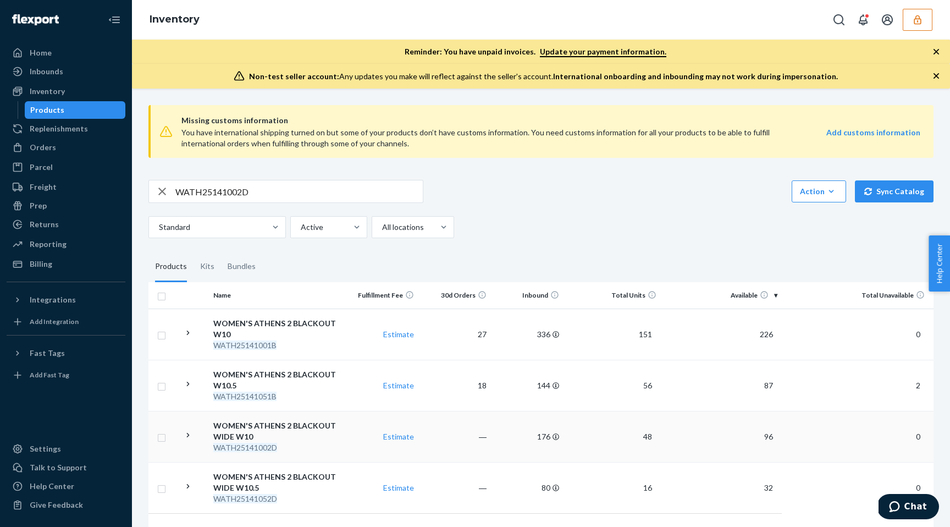
click at [360, 433] on td "Estimate" at bounding box center [381, 436] width 73 height 51
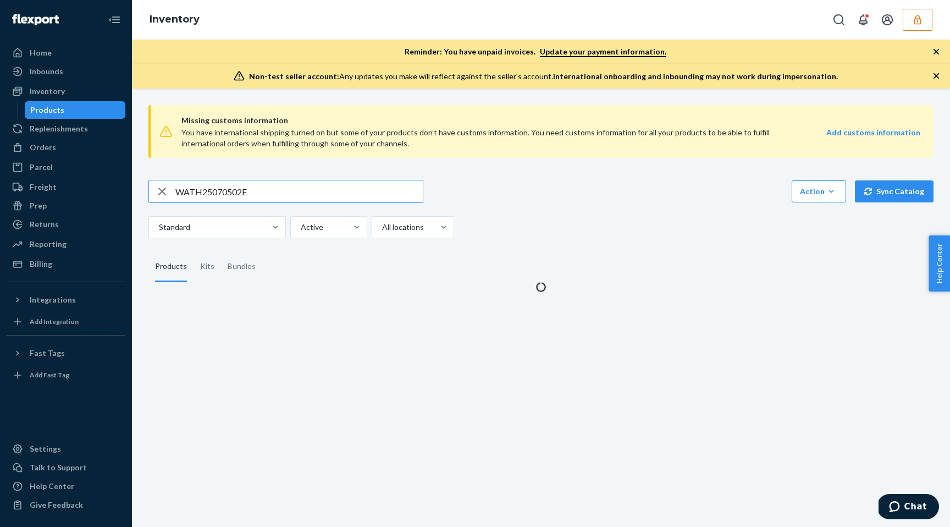
type input "WATH25070502E"
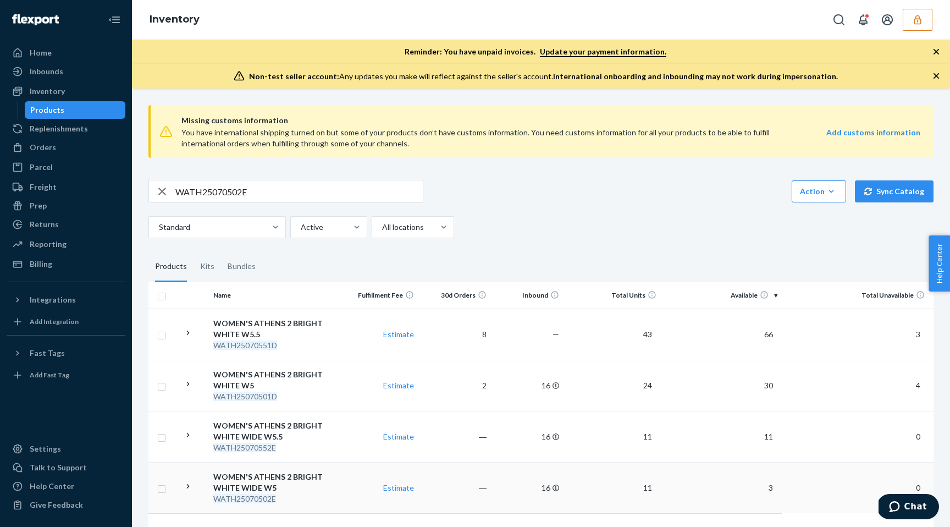
click at [320, 495] on div "WATH25070502E" at bounding box center [277, 498] width 128 height 11
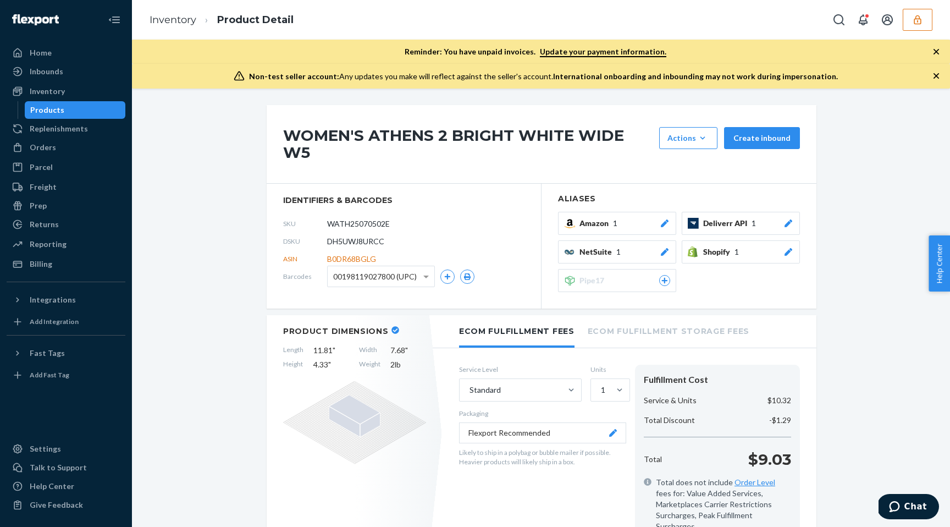
click at [412, 267] on span "00198119027800 (UPC)" at bounding box center [375, 276] width 84 height 19
click at [351, 236] on span "DH5UWJ8URCC" at bounding box center [355, 241] width 57 height 11
copy span "DH5UWJ8URCC"
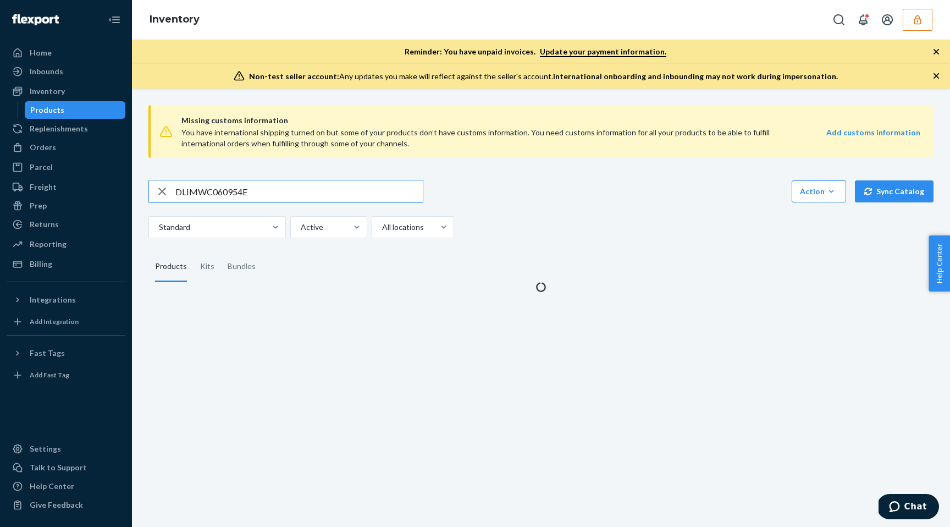
type input "DLIMWC060954E"
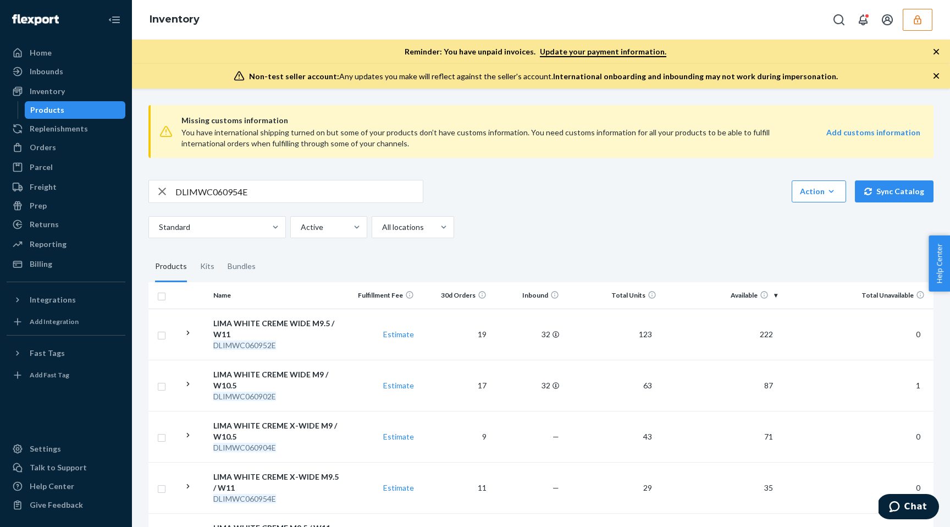
click at [512, 217] on div "Standard Active All locations" at bounding box center [536, 227] width 777 height 22
click at [310, 211] on div "DLIMWC060954E Action Create product Create kit or bundle Bulk create products B…" at bounding box center [540, 209] width 785 height 58
click at [310, 201] on input "DLIMWC060954E" at bounding box center [298, 191] width 247 height 22
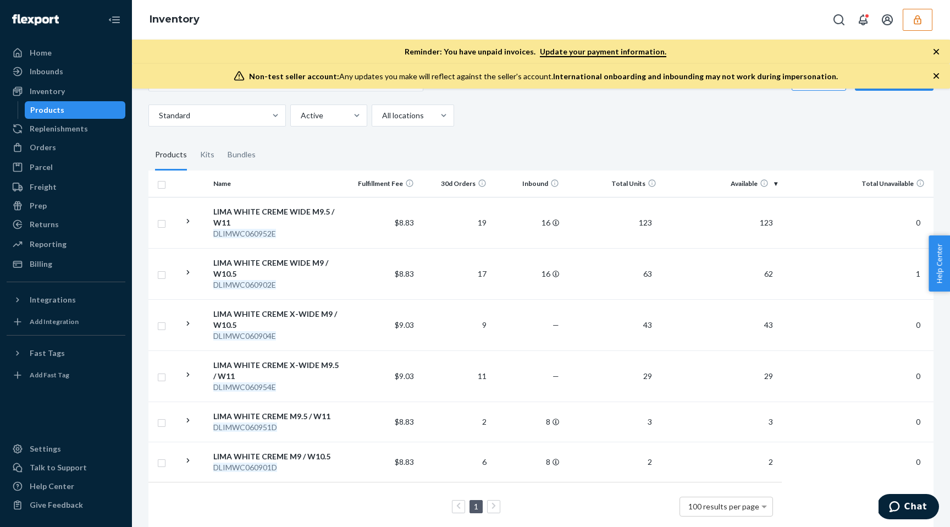
scroll to position [126, 0]
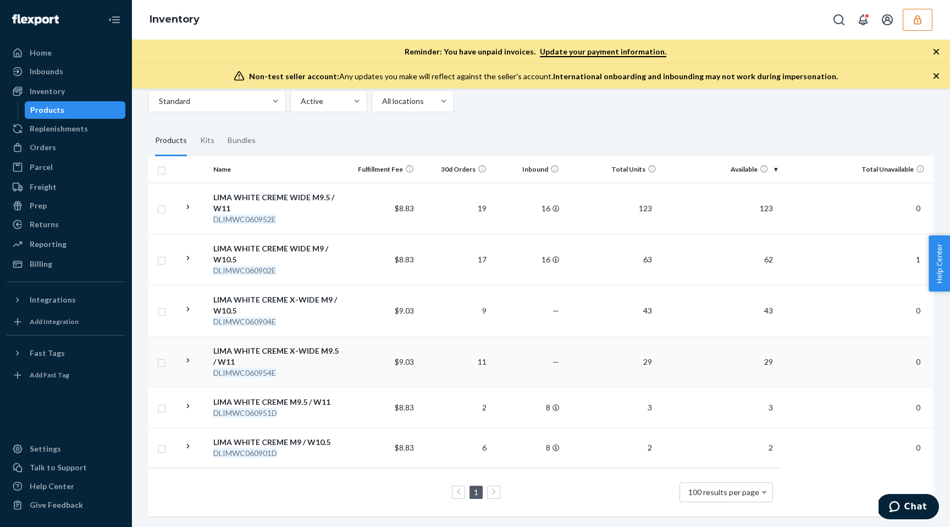
click at [364, 375] on td "$9.03" at bounding box center [381, 361] width 73 height 51
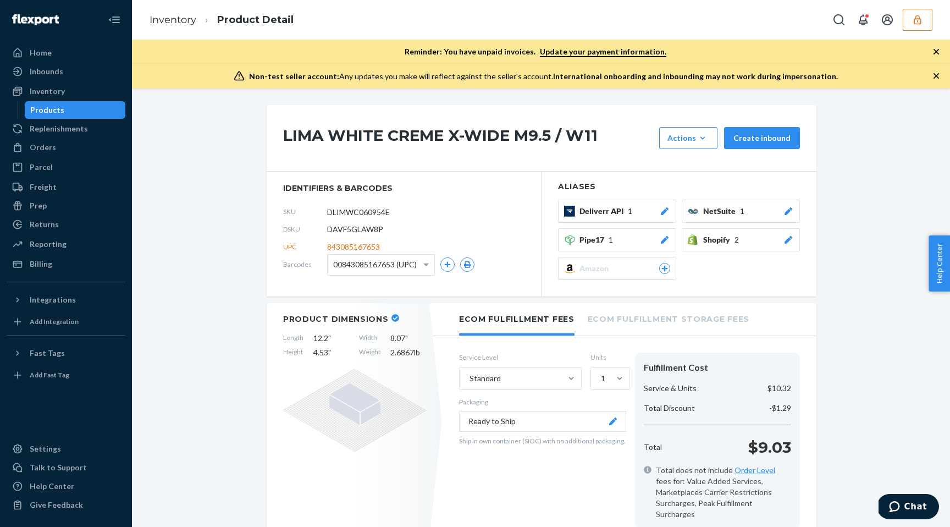
scroll to position [16, 0]
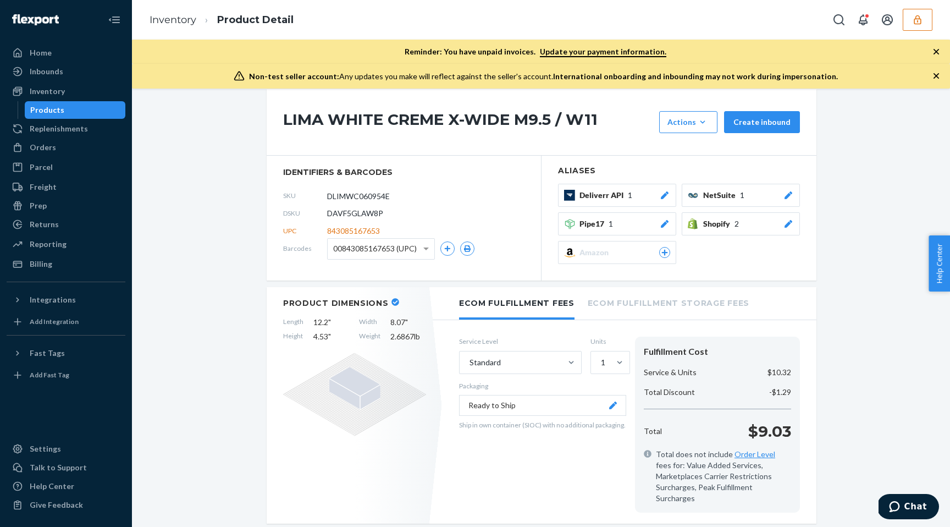
click at [473, 157] on section "identifiers & barcodes SKU DLIMWC060954E DSKU DAVF5GLAW8P UPC 843085167653 Barc…" at bounding box center [404, 218] width 275 height 125
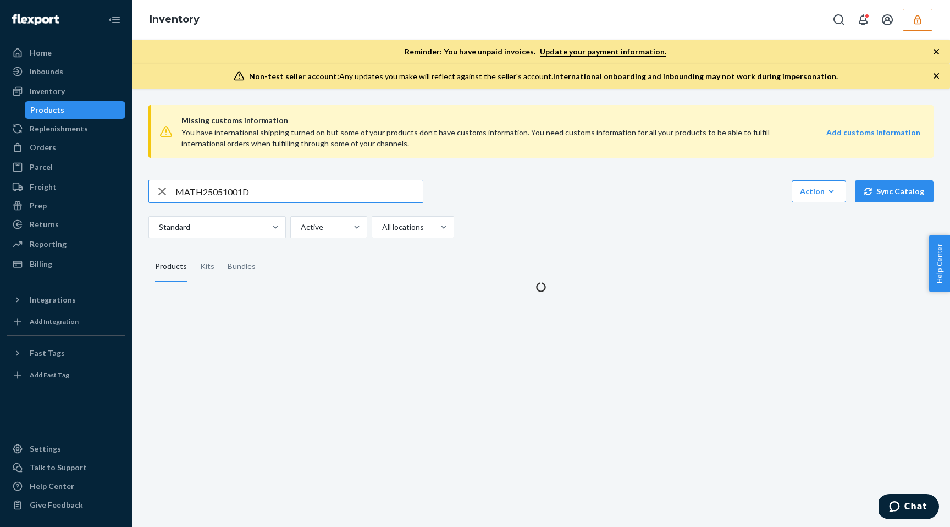
type input "MATH25051001D"
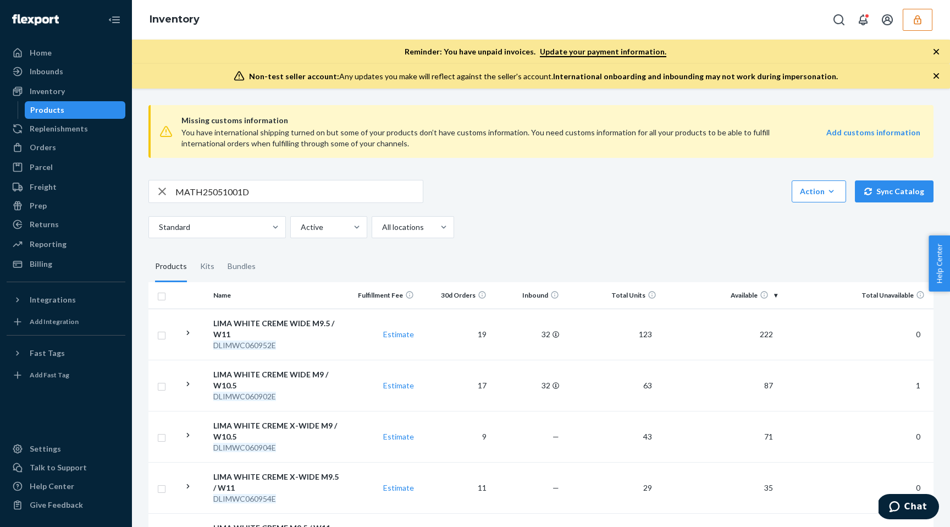
click at [321, 194] on input "MATH25051001D" at bounding box center [298, 191] width 247 height 22
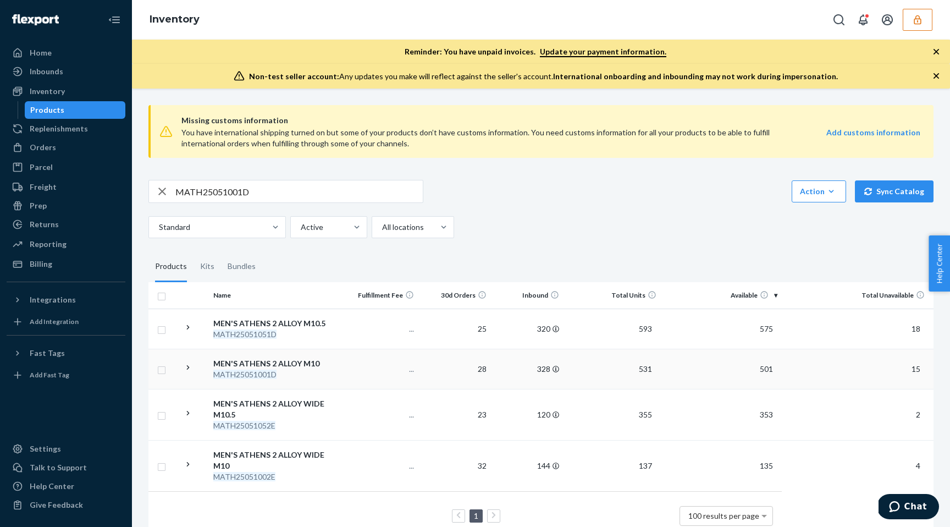
click at [410, 371] on p "..." at bounding box center [382, 369] width 64 height 11
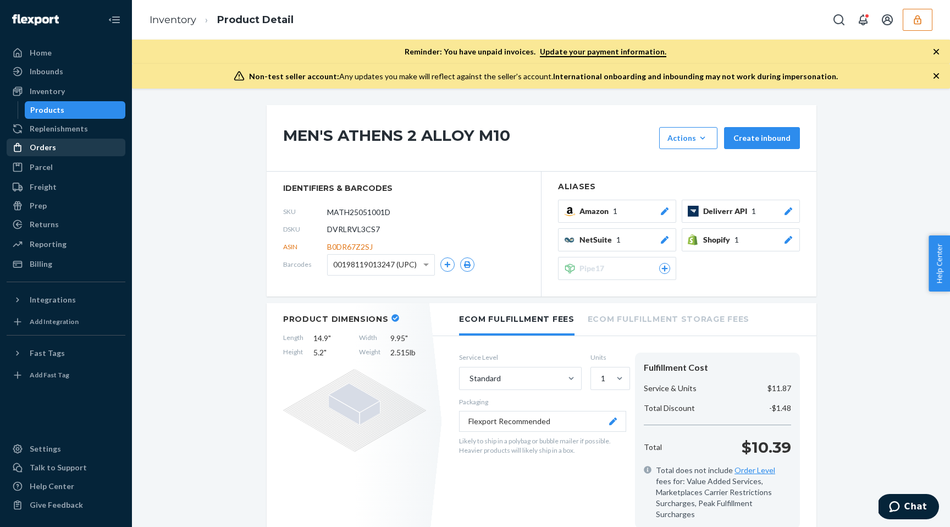
click at [91, 146] on div "Orders" at bounding box center [66, 147] width 117 height 15
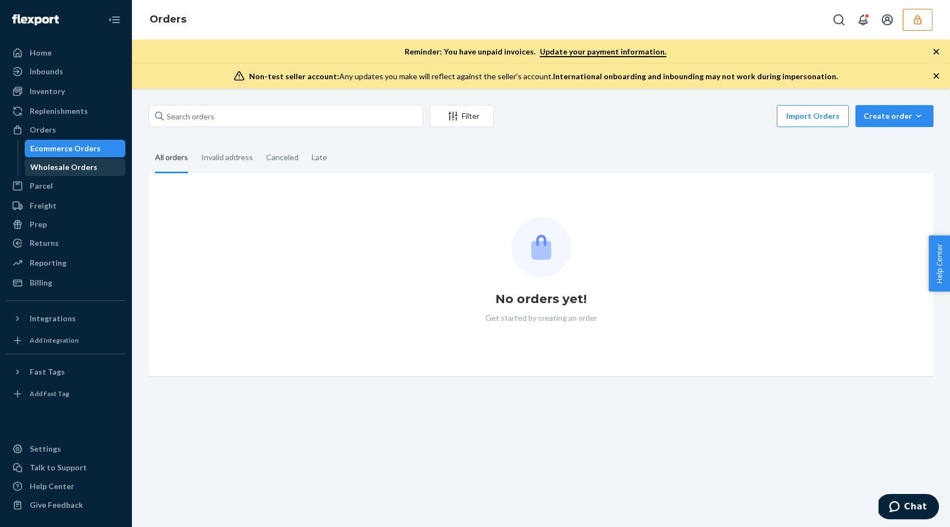
click at [82, 173] on div "Wholesale Orders" at bounding box center [75, 166] width 99 height 15
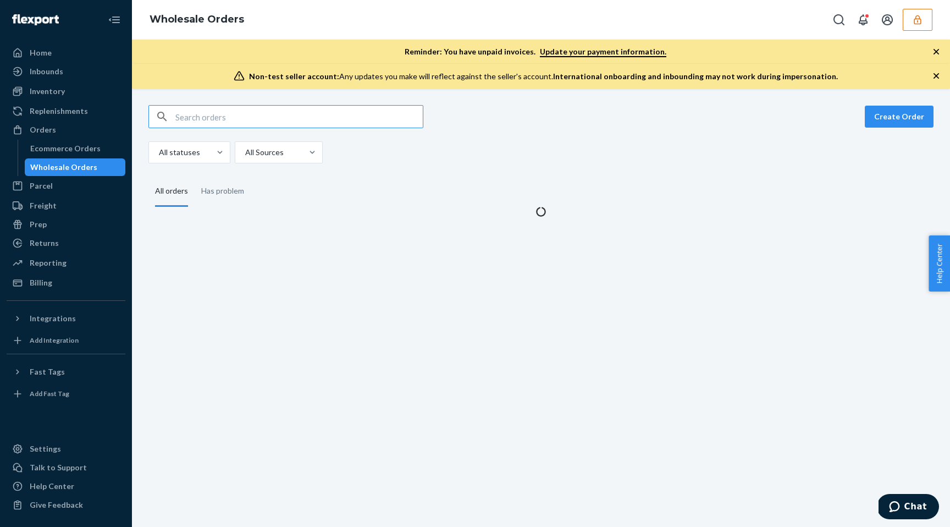
click at [187, 120] on input "text" at bounding box center [298, 117] width 247 height 22
type input "WD21LDV7OOZAB"
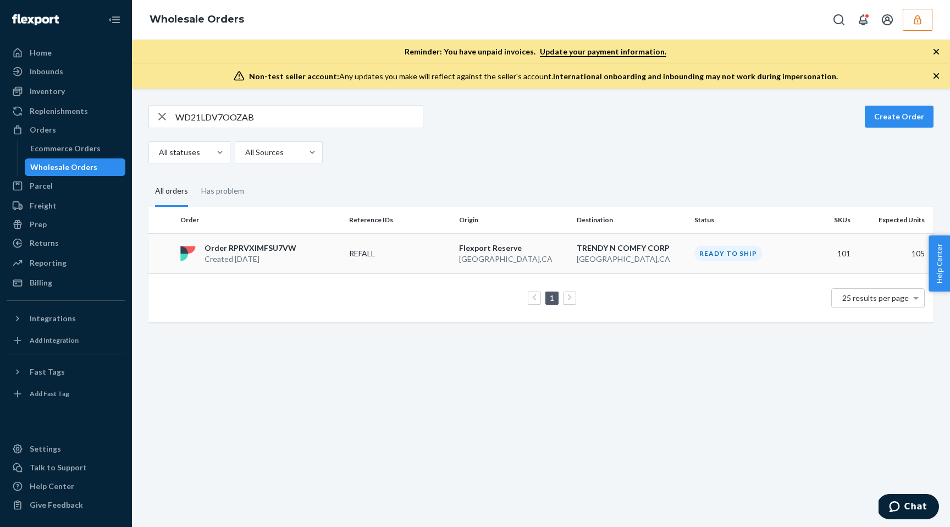
click at [665, 252] on p "TRENDY N COMFY CORP" at bounding box center [631, 248] width 109 height 11
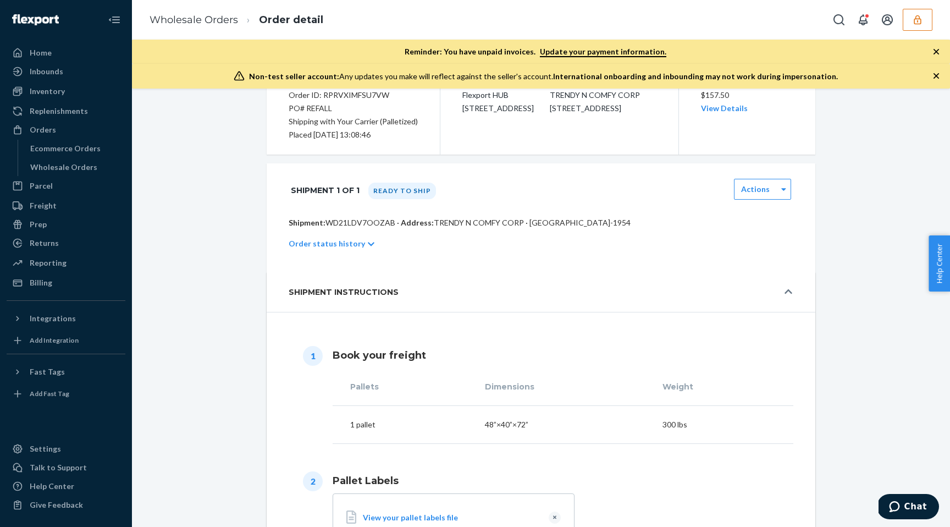
scroll to position [126, 0]
click at [337, 243] on p "Order status history" at bounding box center [327, 242] width 76 height 11
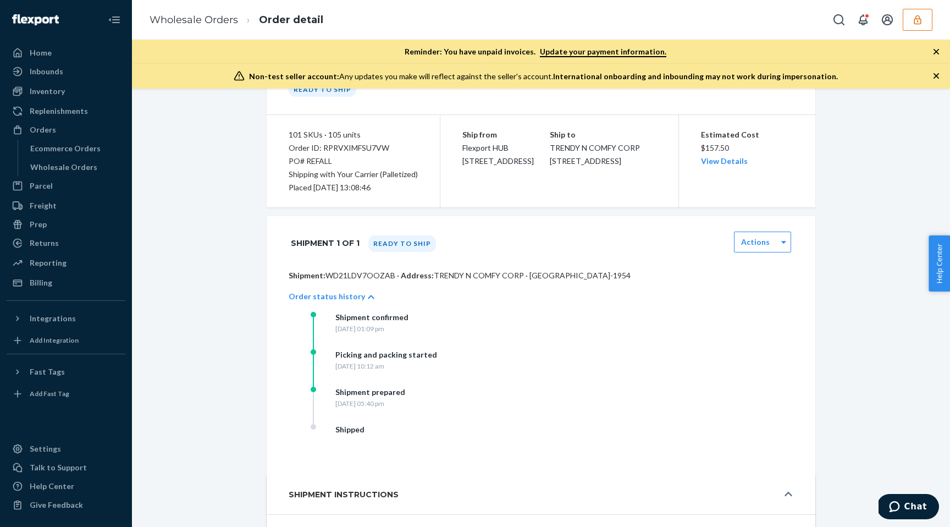
scroll to position [71, 0]
drag, startPoint x: 333, startPoint y: 163, endPoint x: 306, endPoint y: 163, distance: 26.4
click at [306, 163] on div "PO# REFALL" at bounding box center [353, 162] width 129 height 13
copy div "REFALL"
drag, startPoint x: 557, startPoint y: 150, endPoint x: 659, endPoint y: 154, distance: 101.8
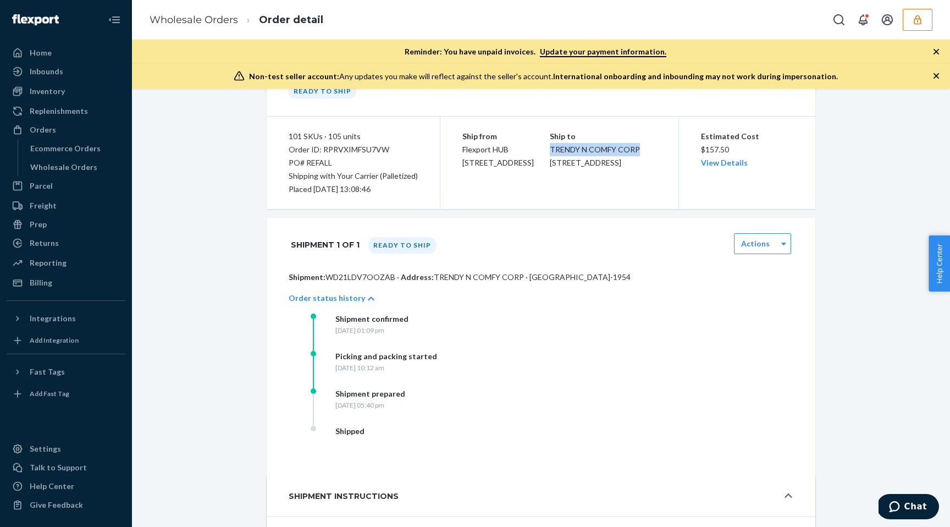
click at [659, 154] on div "Ship from Flexport HUB 2615 E 3rd Street San Bernardino, CA 92408 Ship to TREND…" at bounding box center [560, 163] width 238 height 92
copy span "TRENDY N COMFY CORP"
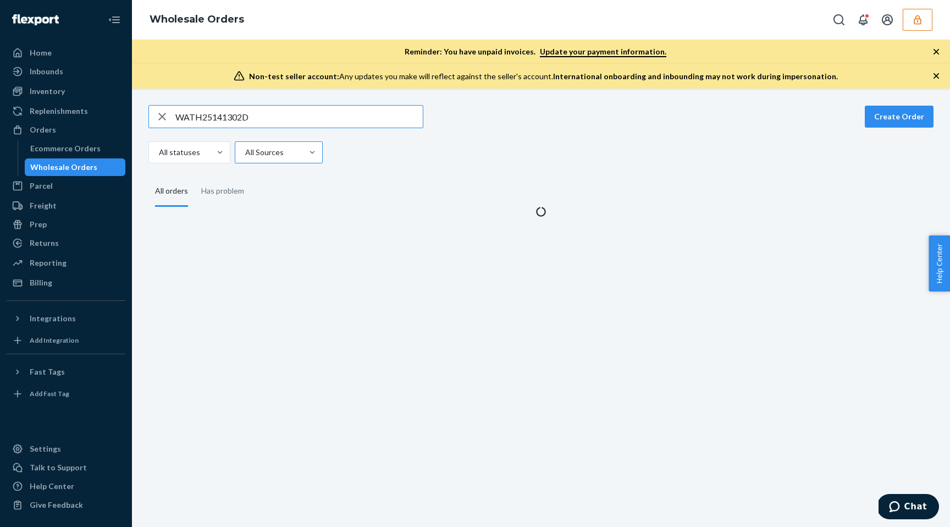
type input "WATH25141302D"
click at [92, 100] on div "Inventory Products" at bounding box center [66, 91] width 119 height 19
click at [91, 95] on div "Inventory" at bounding box center [66, 91] width 117 height 15
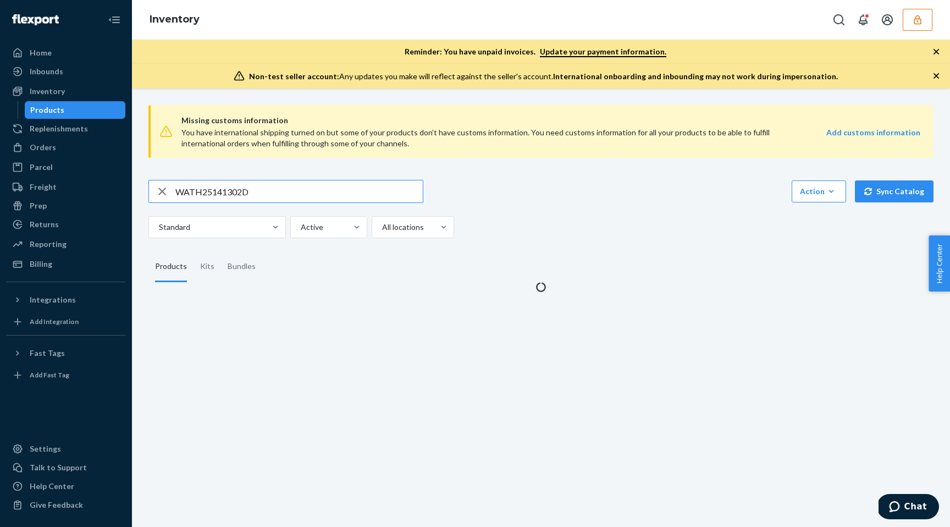
type input "WATH25141302D"
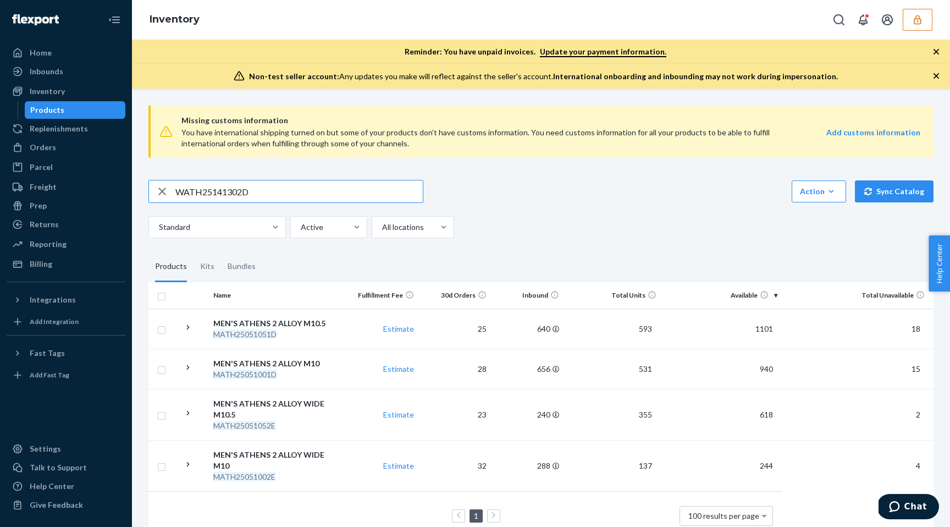
click at [321, 186] on input "WATH25141302D" at bounding box center [298, 191] width 247 height 22
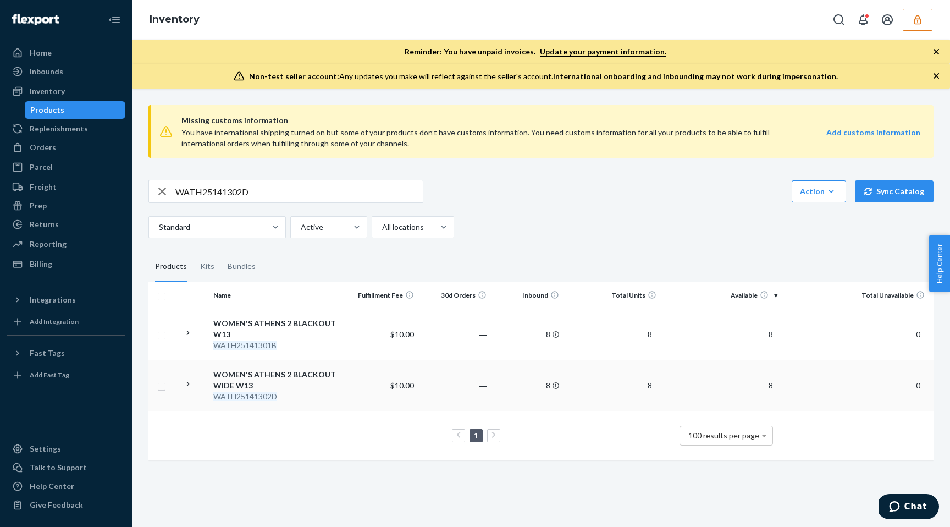
click at [470, 377] on td "―" at bounding box center [455, 385] width 73 height 51
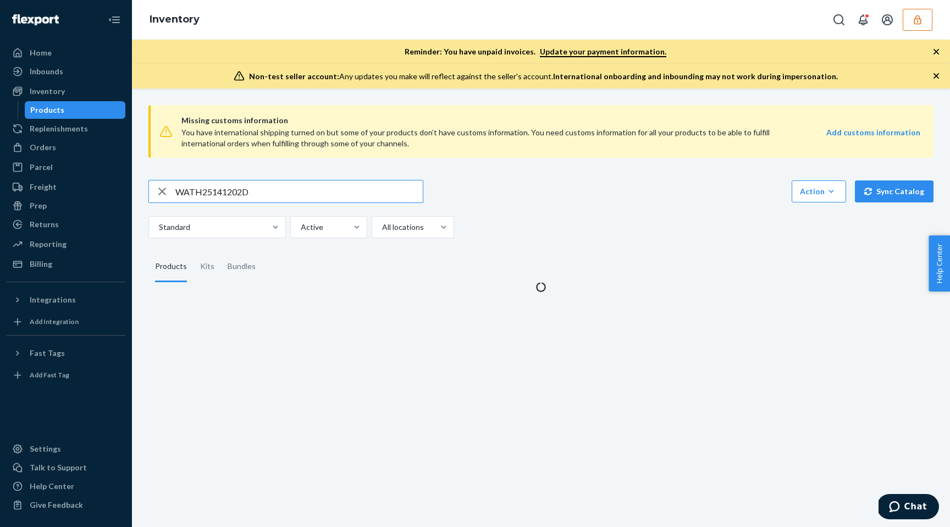
type input "WATH25141202D"
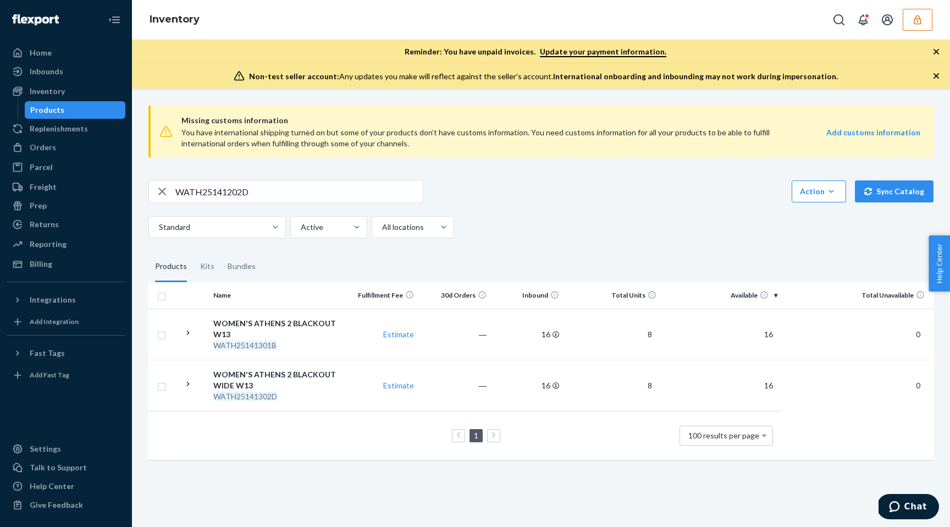
click at [508, 208] on div "WATH25141202D Action Create product Create kit or bundle Bulk create products B…" at bounding box center [540, 209] width 785 height 58
click at [361, 199] on input "WATH25141202D" at bounding box center [298, 191] width 247 height 22
click at [337, 405] on td "WOMEN'S ATHENS 2 BLACKOUT WIDE W12 WATH25141202D" at bounding box center [277, 385] width 136 height 51
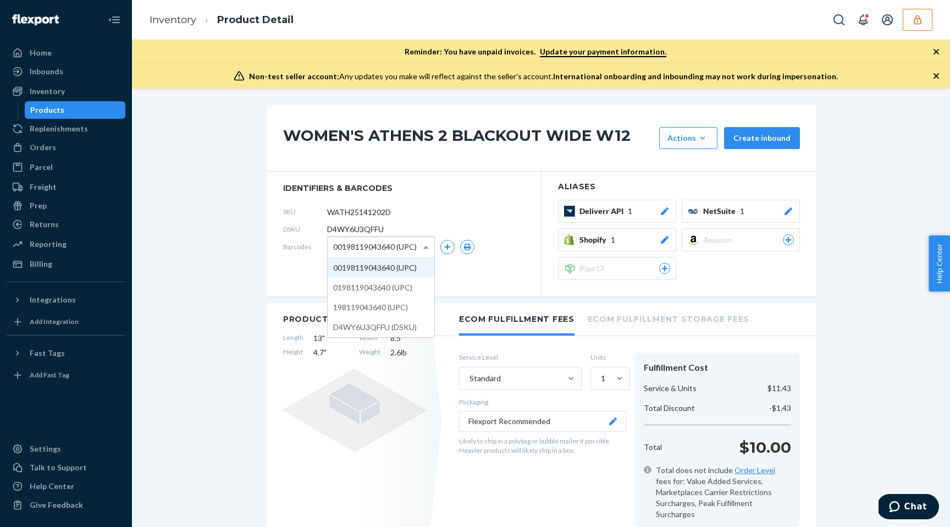
click at [384, 248] on span "00198119043640 (UPC)" at bounding box center [375, 247] width 84 height 19
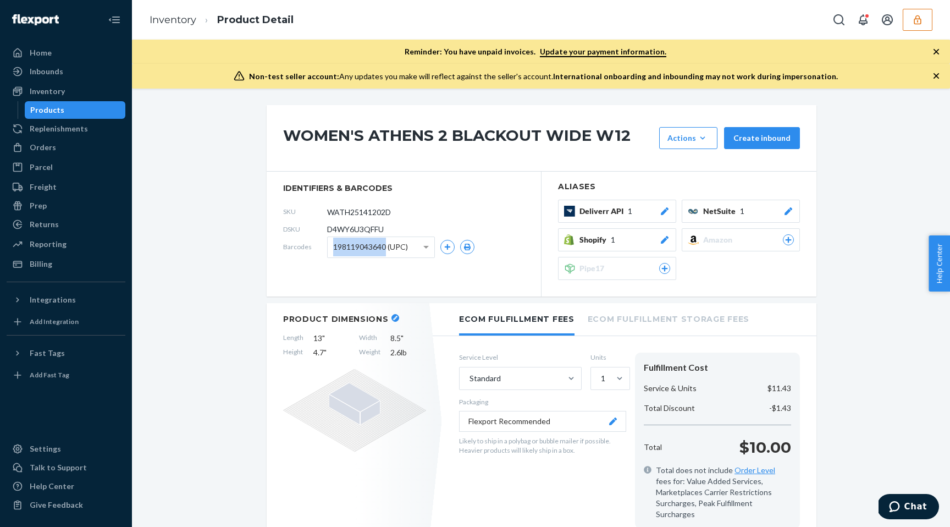
copy span "198119043640"
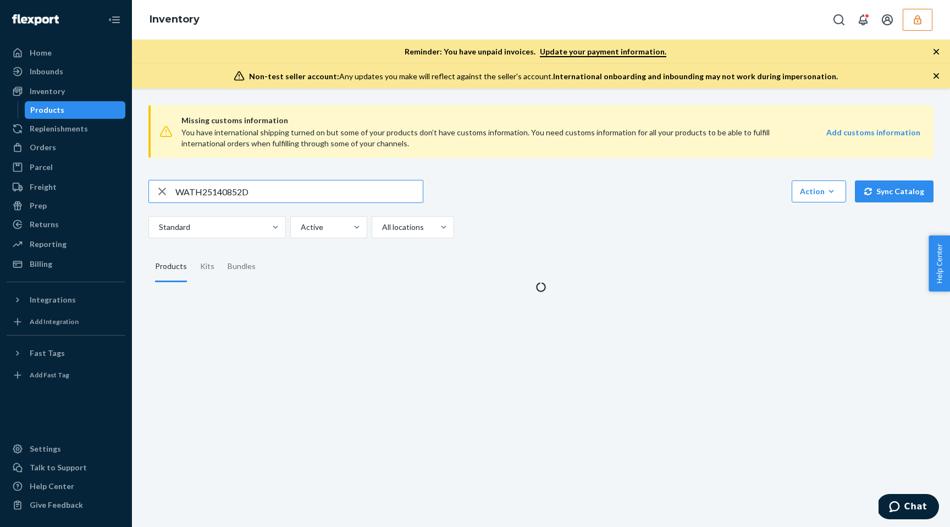
type input "WATH25140852D"
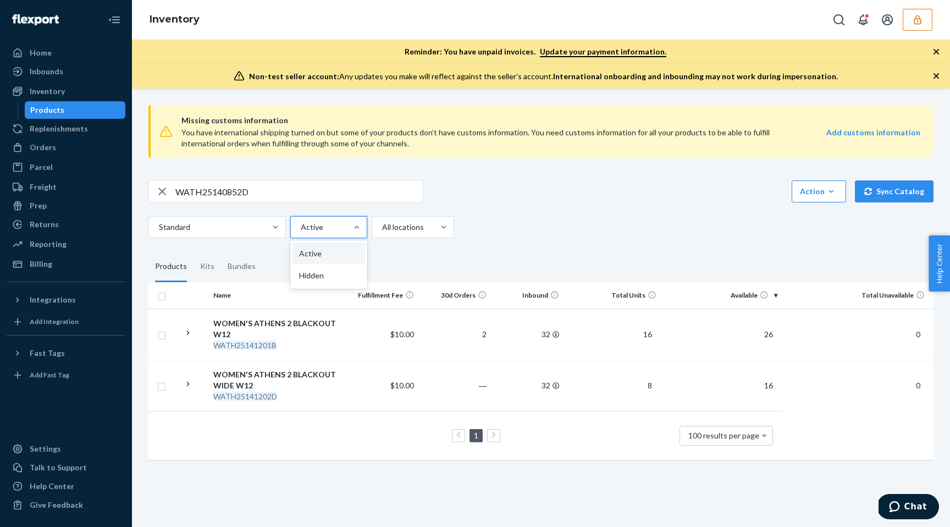
click at [342, 216] on div "Active" at bounding box center [328, 227] width 77 height 22
click at [301, 222] on input "option Active focused, 1 of 2. 2 results available. Use Up and Down to choose o…" at bounding box center [300, 227] width 1 height 11
click at [342, 186] on input "WATH25140852D" at bounding box center [298, 191] width 247 height 22
click at [336, 192] on input "WATH25140852D" at bounding box center [298, 191] width 247 height 22
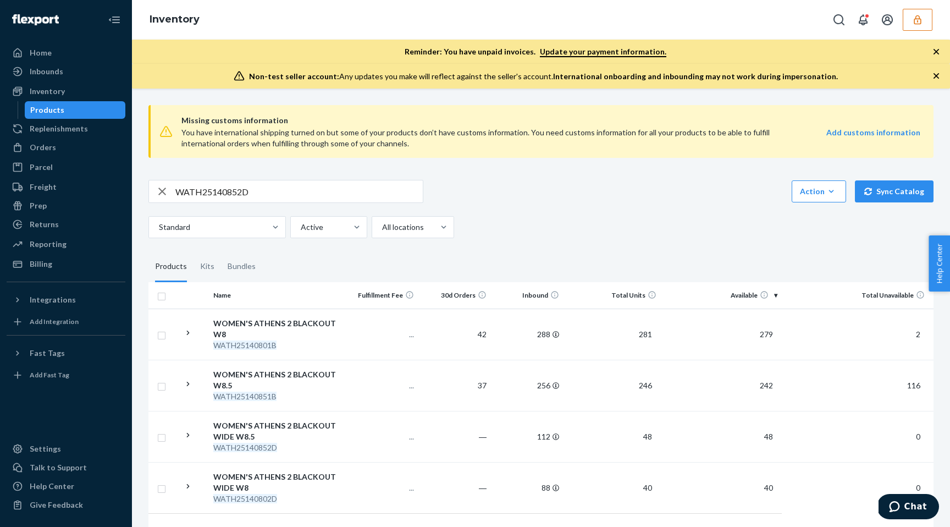
click at [491, 197] on div "WATH25140852D Action Create product Create kit or bundle Bulk create products B…" at bounding box center [540, 191] width 785 height 23
click at [337, 434] on div "WOMEN'S ATHENS 2 BLACKOUT WIDE W8.5" at bounding box center [277, 431] width 128 height 22
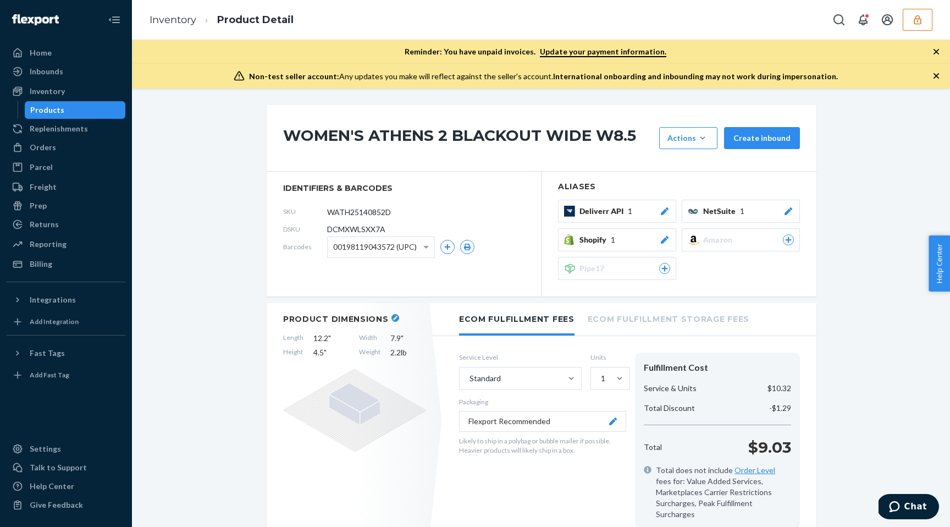
click at [354, 257] on section "identifiers & barcodes SKU WATH25140852D DSKU DCMXWLSXX7A Barcodes 001981190435…" at bounding box center [404, 234] width 275 height 125
click at [355, 253] on span "00198119043572 (UPC)" at bounding box center [375, 247] width 84 height 19
copy span "198119043572"
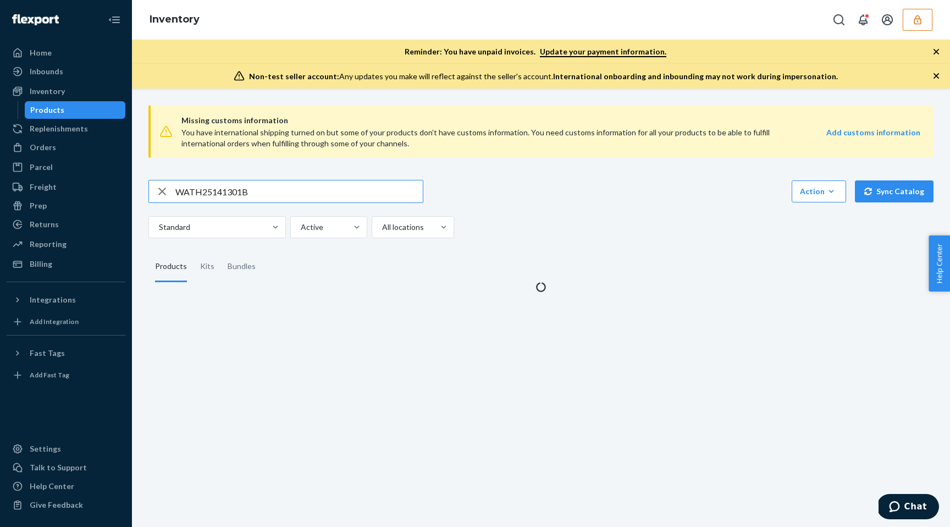
type input "WATH25141301B"
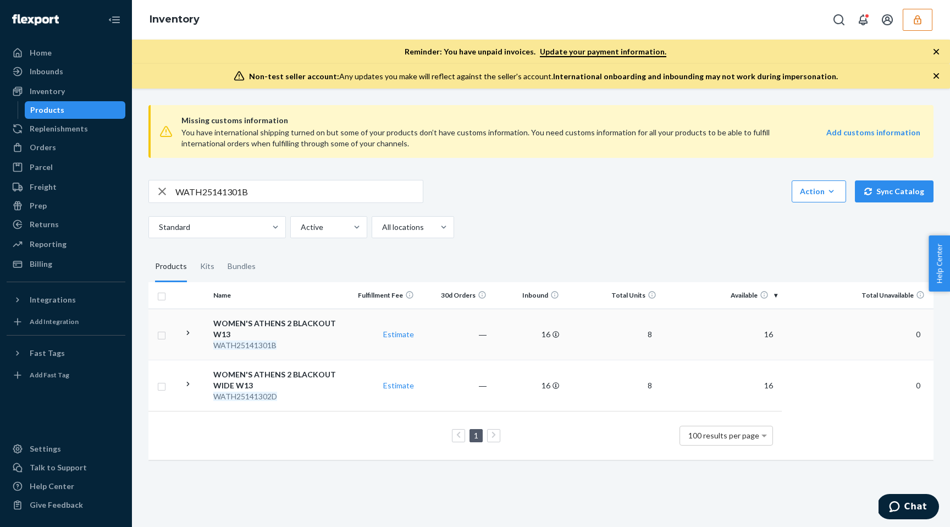
click at [354, 328] on td "Estimate" at bounding box center [381, 334] width 73 height 51
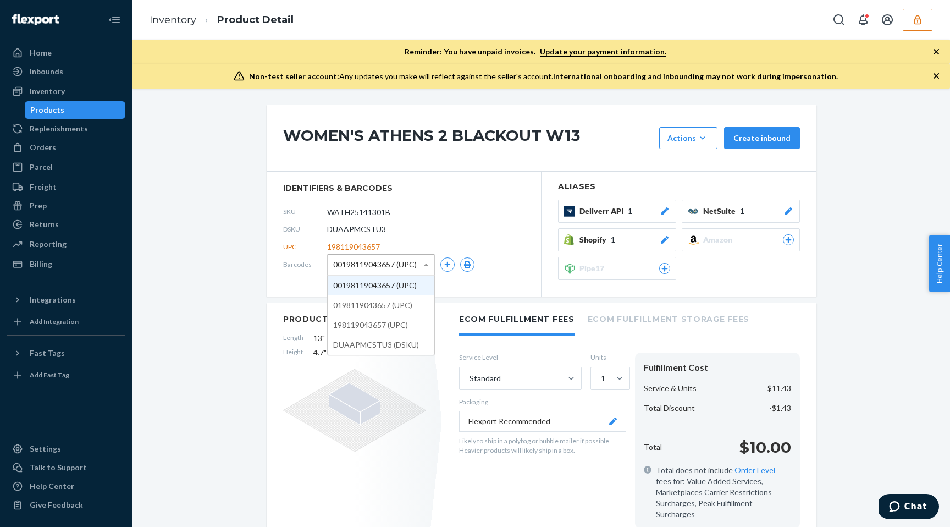
click at [360, 265] on span "00198119043657 (UPC)" at bounding box center [375, 264] width 84 height 19
click at [364, 262] on span "198119043657 (UPC)" at bounding box center [370, 264] width 75 height 19
copy span "198119043657"
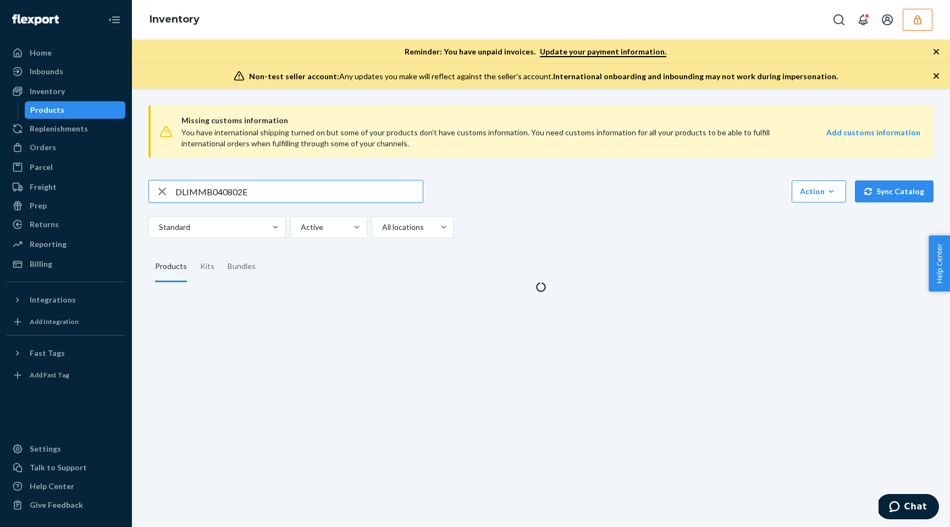
type input "DLIMMB040802E"
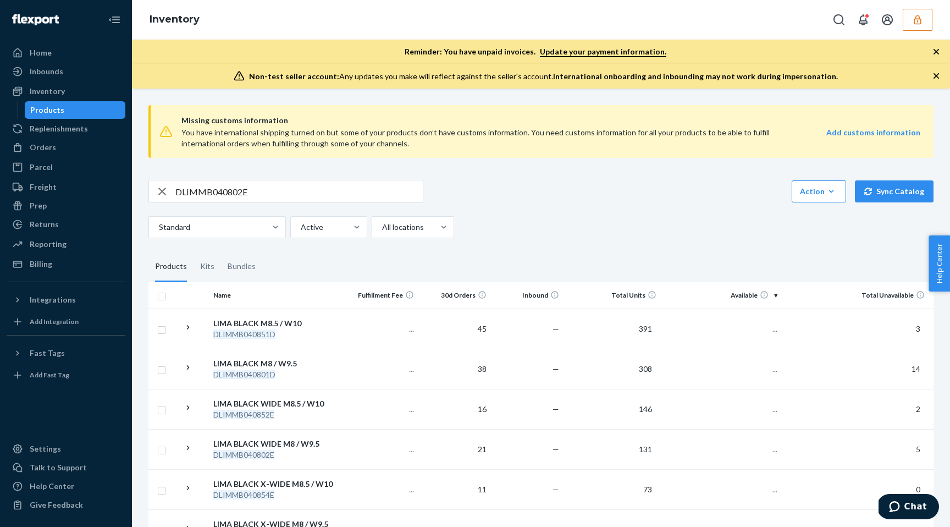
click at [345, 201] on input "DLIMMB040802E" at bounding box center [298, 191] width 247 height 22
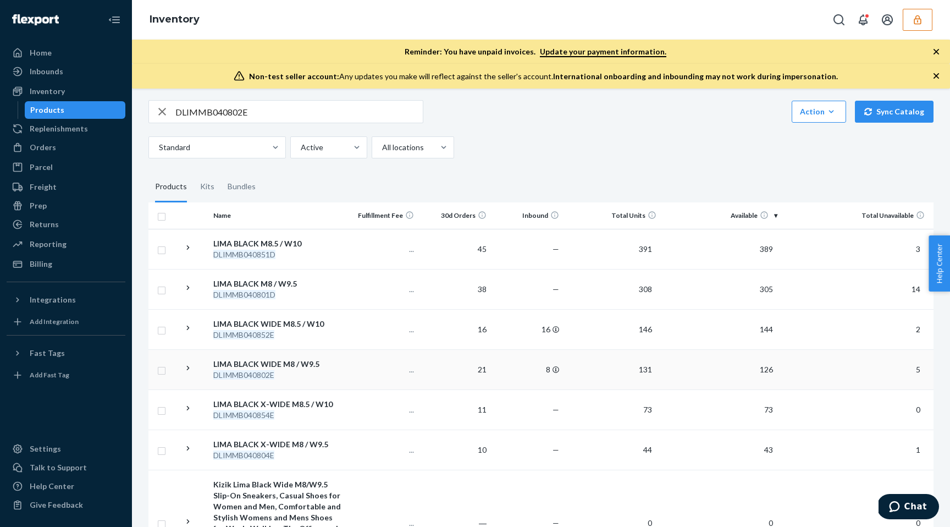
scroll to position [130, 0]
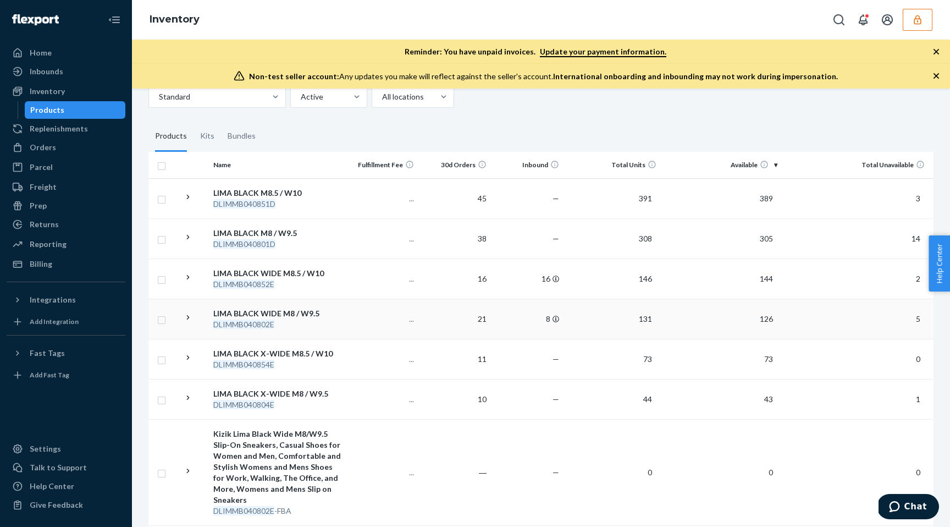
click at [393, 310] on td "..." at bounding box center [381, 319] width 73 height 40
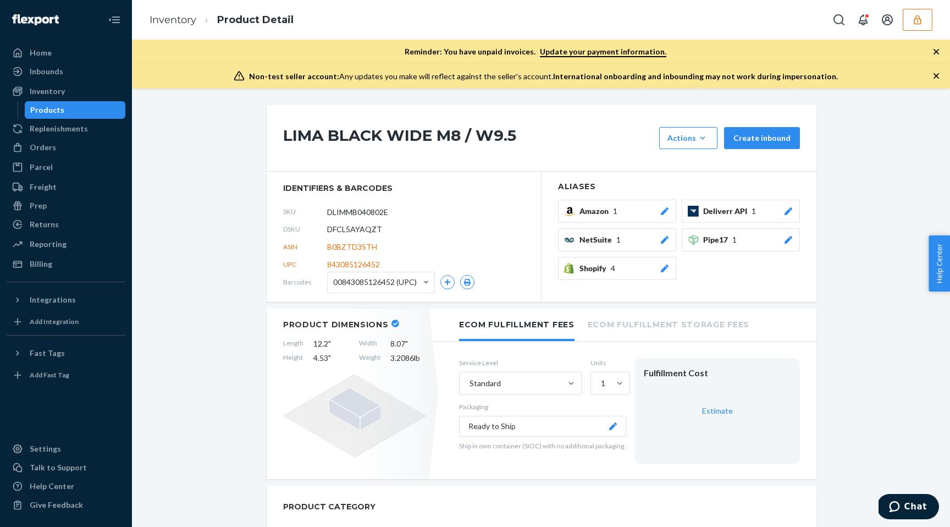
click at [384, 282] on span "00843085126452 (UPC)" at bounding box center [375, 282] width 84 height 19
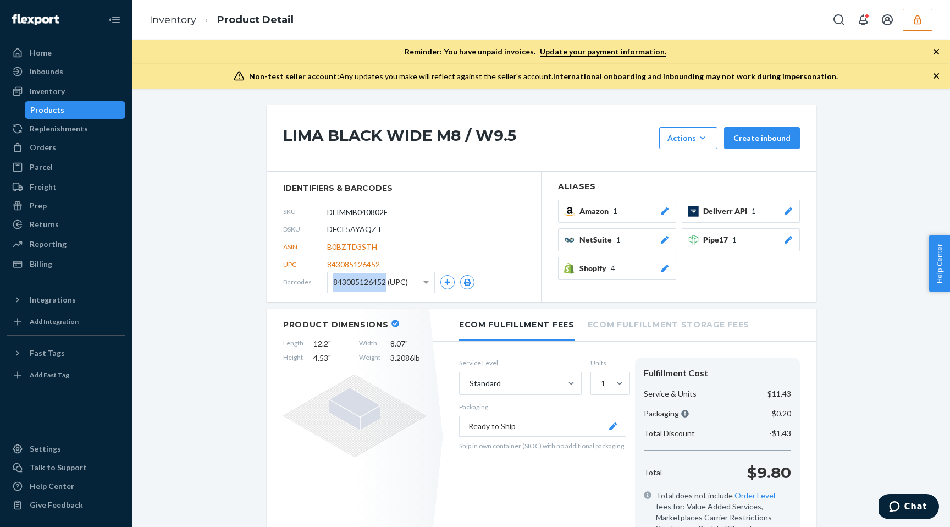
copy span "843085126452"
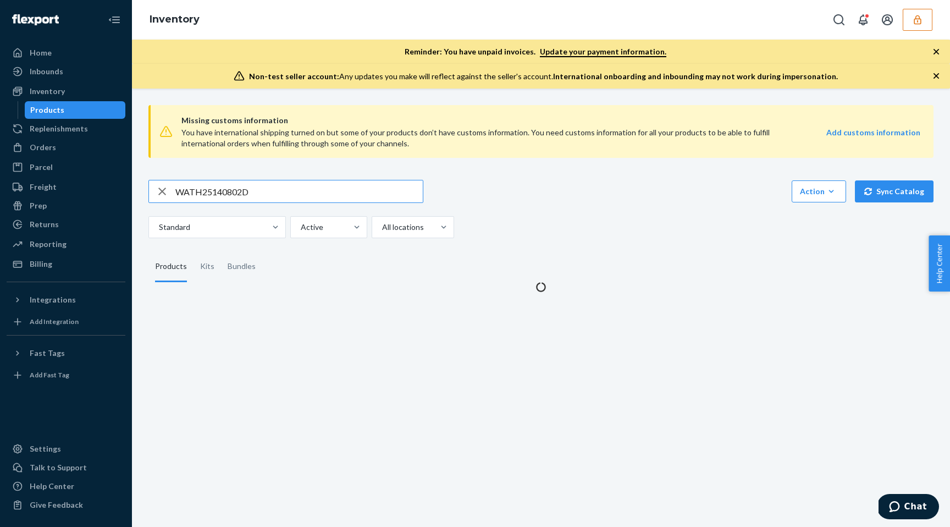
type input "WATH25140802D"
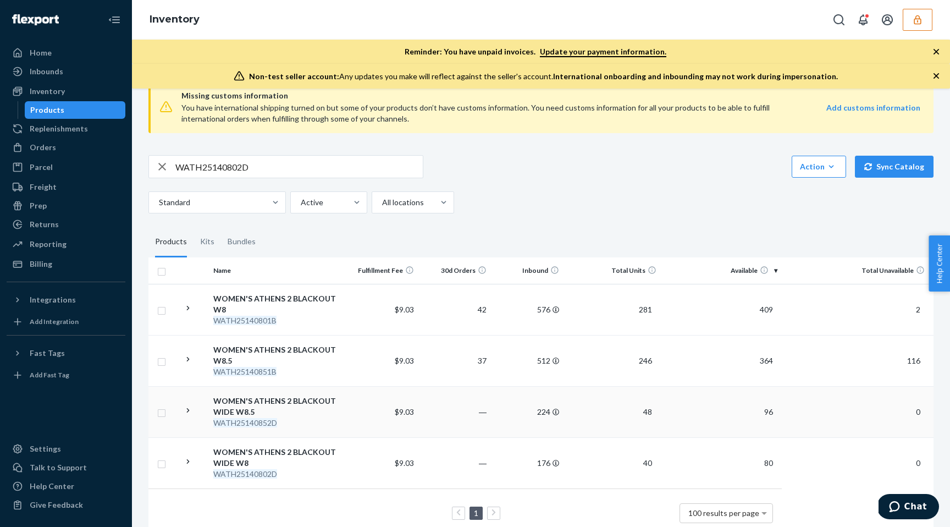
scroll to position [46, 0]
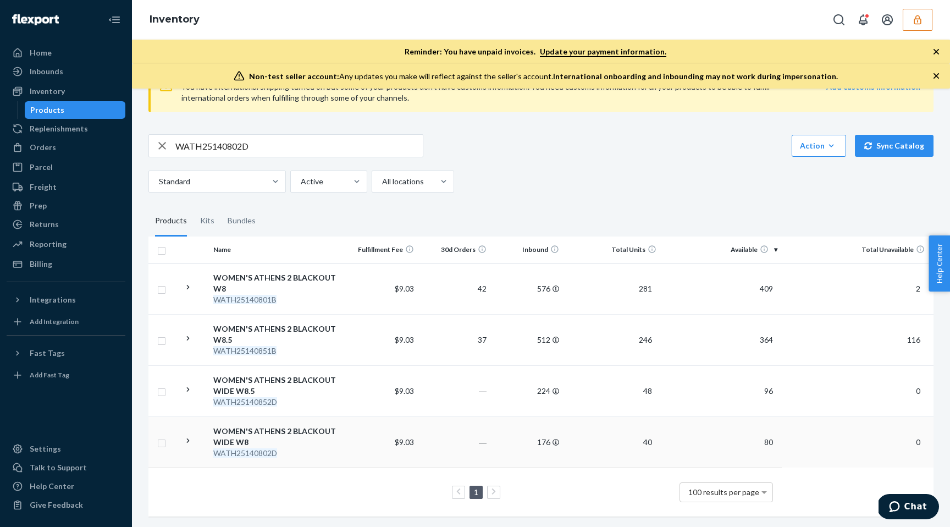
click at [353, 434] on td "$9.03" at bounding box center [381, 441] width 73 height 51
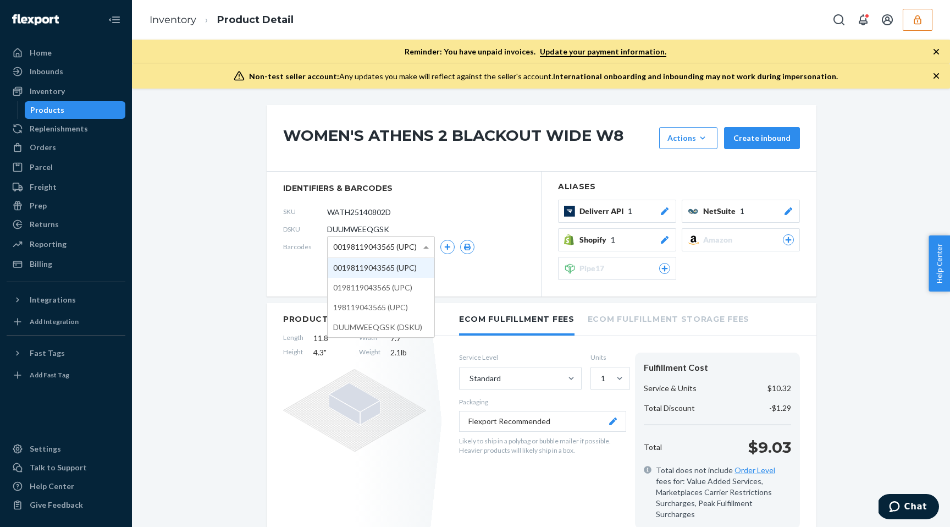
click at [383, 244] on span "00198119043565 (UPC)" at bounding box center [375, 247] width 84 height 19
click at [359, 249] on span "198119043565 (UPC)" at bounding box center [370, 247] width 75 height 19
click at [363, 239] on span "198119043565 (UPC)" at bounding box center [370, 247] width 75 height 19
click at [362, 249] on span "198119043565 (UPC)" at bounding box center [370, 247] width 75 height 19
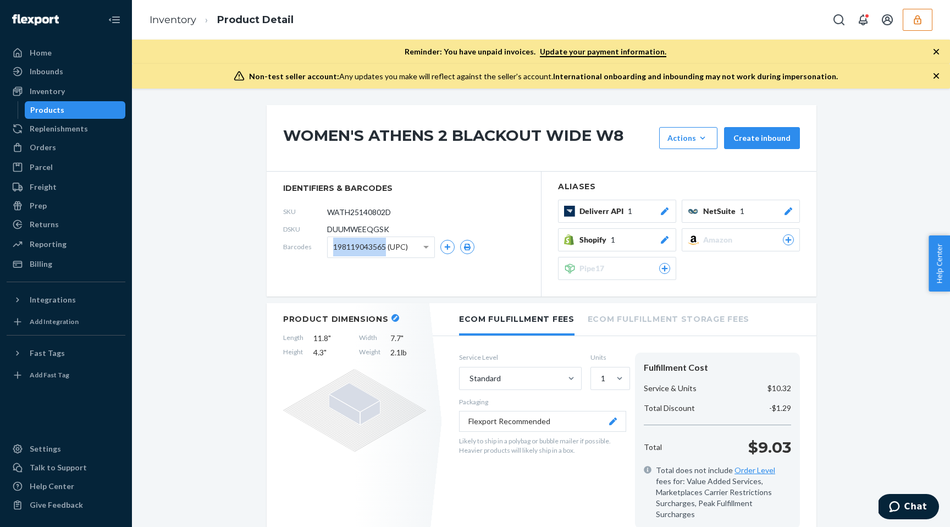
copy span "198119043565"
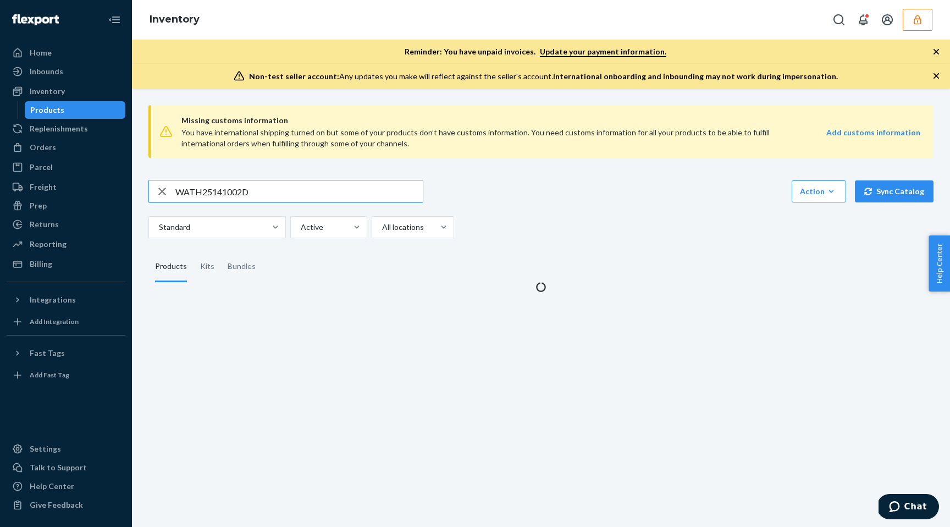
type input "WATH25141002D"
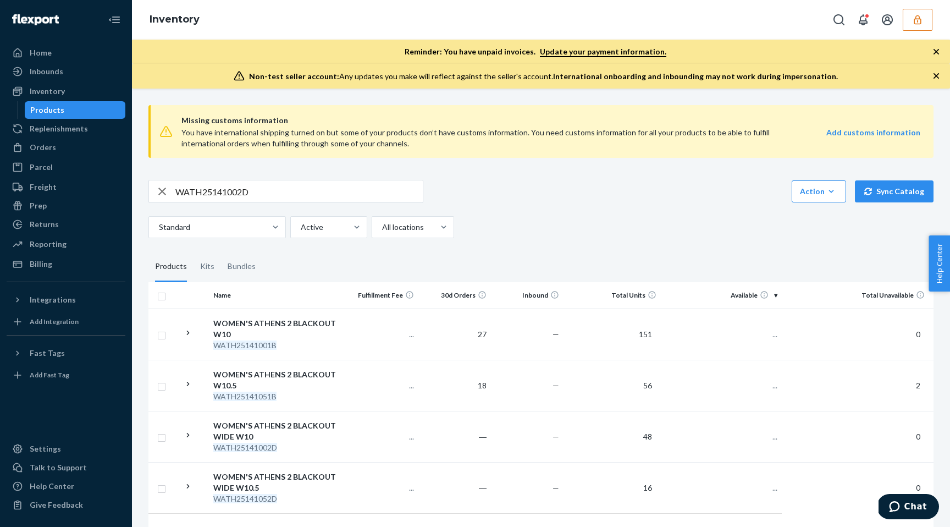
click at [362, 189] on input "WATH25141002D" at bounding box center [298, 191] width 247 height 22
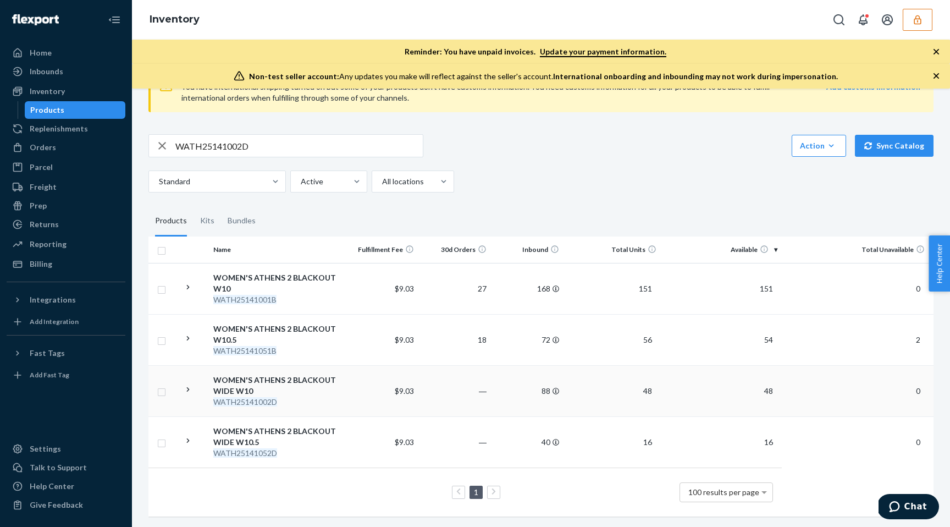
click at [349, 384] on td "$9.03" at bounding box center [381, 390] width 73 height 51
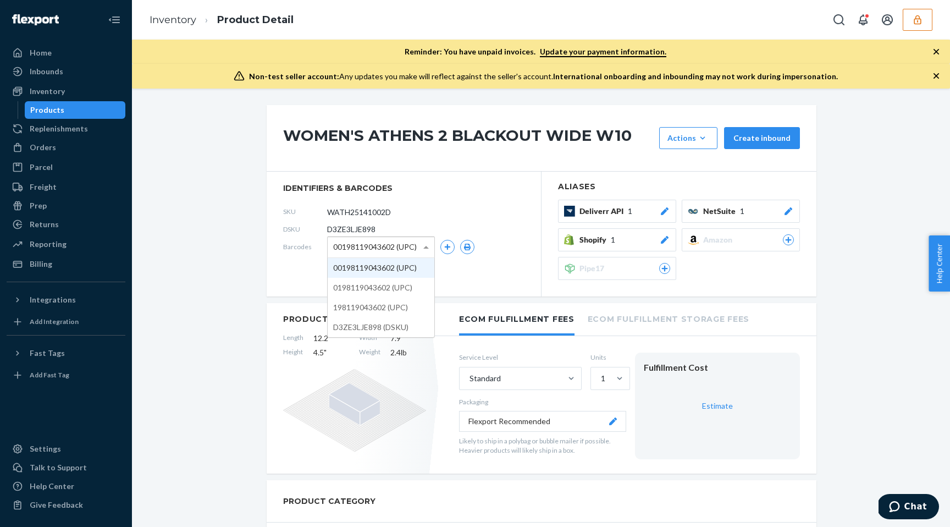
click at [369, 237] on div "00198119043602 (UPC)" at bounding box center [381, 247] width 107 height 20
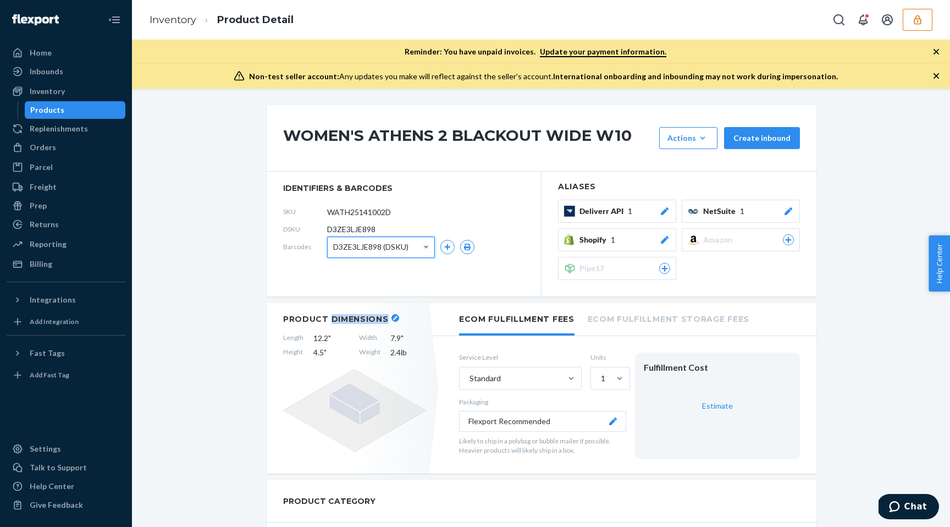
click at [368, 319] on h2 "Product Dimensions" at bounding box center [336, 319] width 106 height 10
click at [366, 252] on span "D3ZE3LJE898 (DSKU)" at bounding box center [370, 247] width 75 height 19
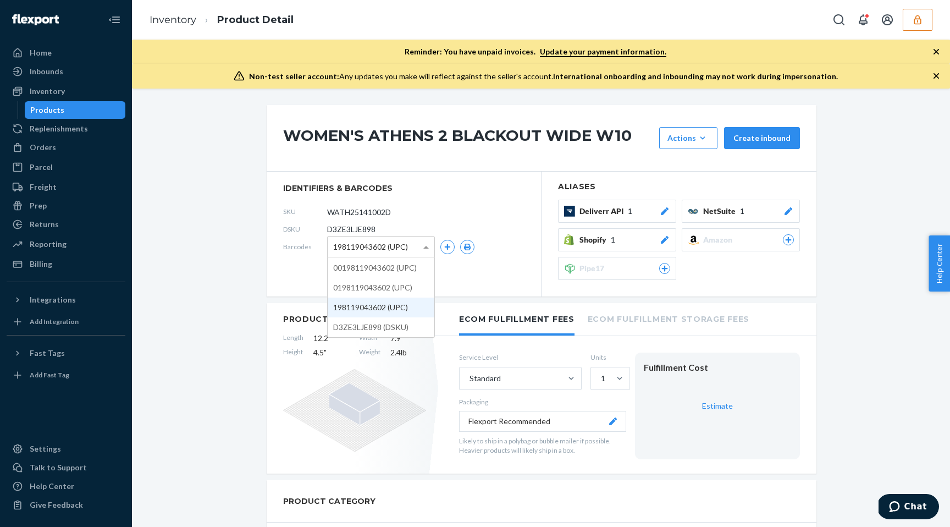
click at [357, 247] on span "198119043602 (UPC)" at bounding box center [370, 247] width 75 height 19
click at [368, 240] on span "198119043602 (UPC)" at bounding box center [370, 247] width 75 height 19
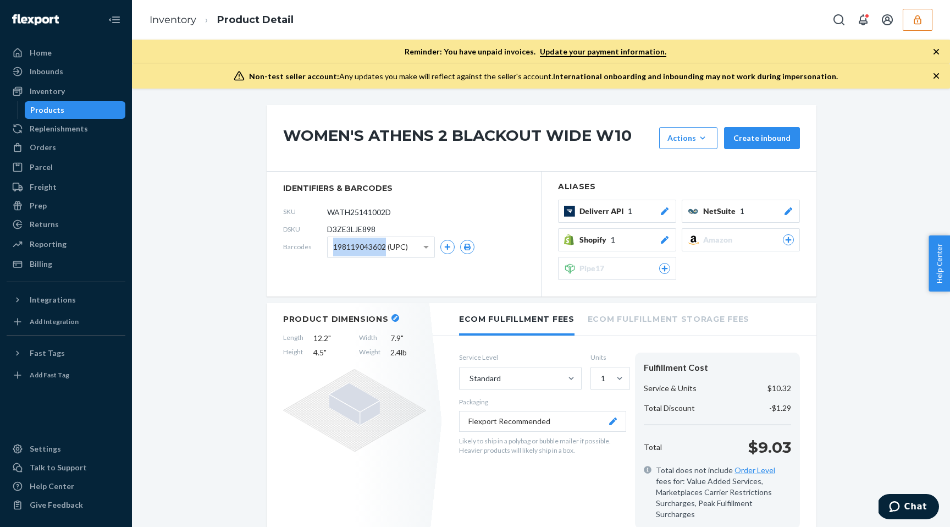
copy span "198119043602"
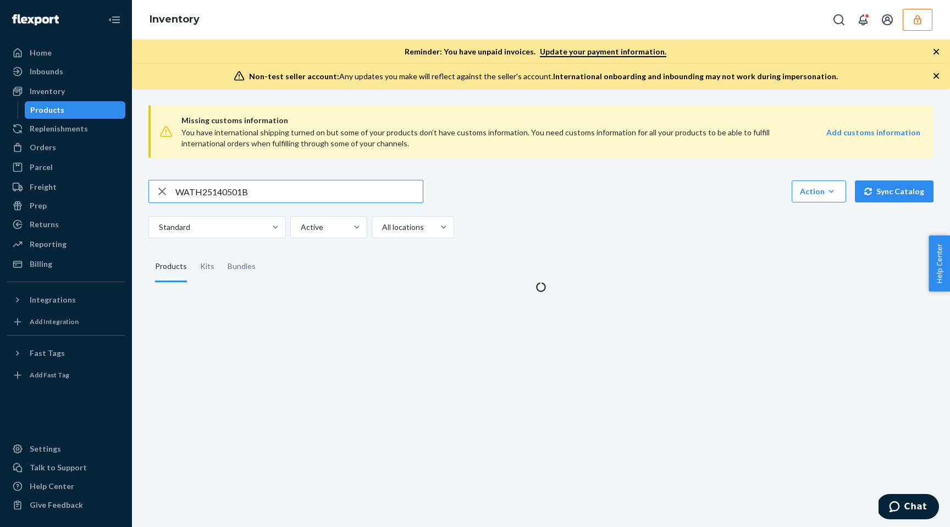
type input "WATH25140501B"
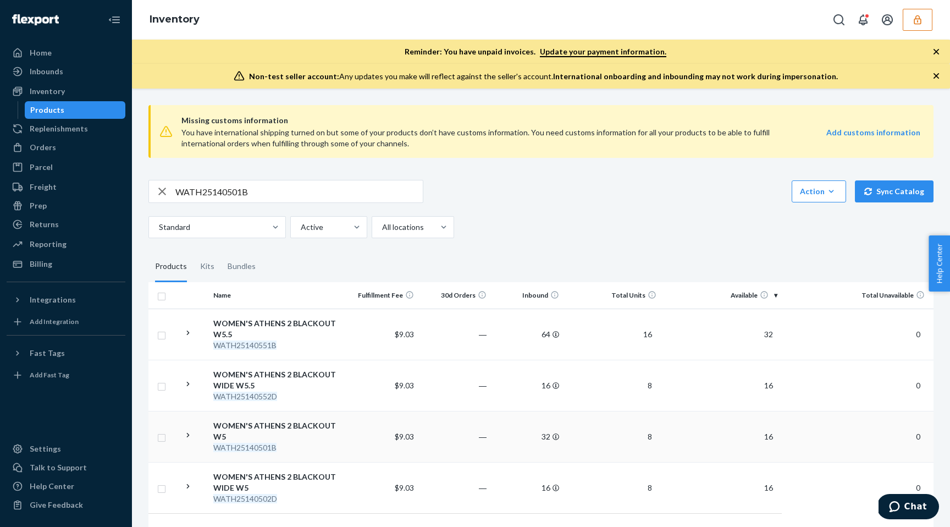
click at [357, 430] on td "$9.03" at bounding box center [381, 436] width 73 height 51
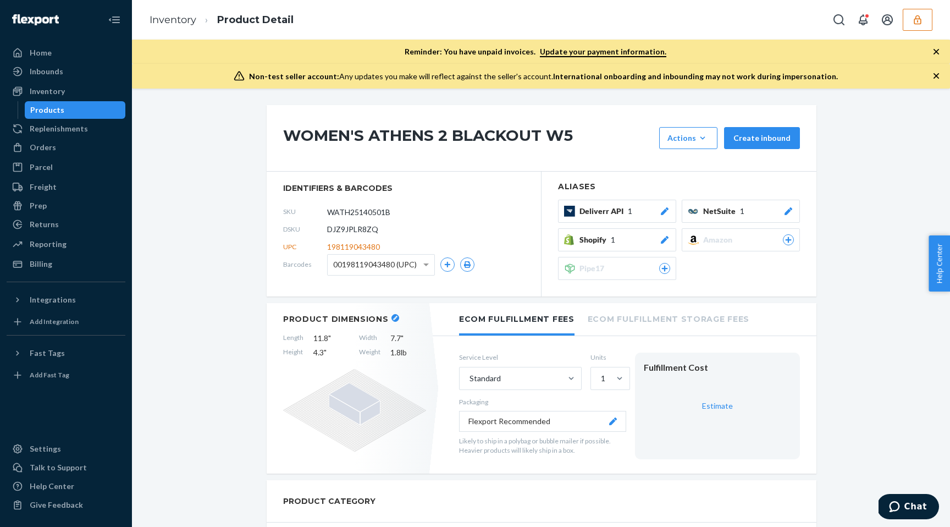
click at [373, 266] on span "00198119043480 (UPC)" at bounding box center [375, 264] width 84 height 19
copy span "198119043480"
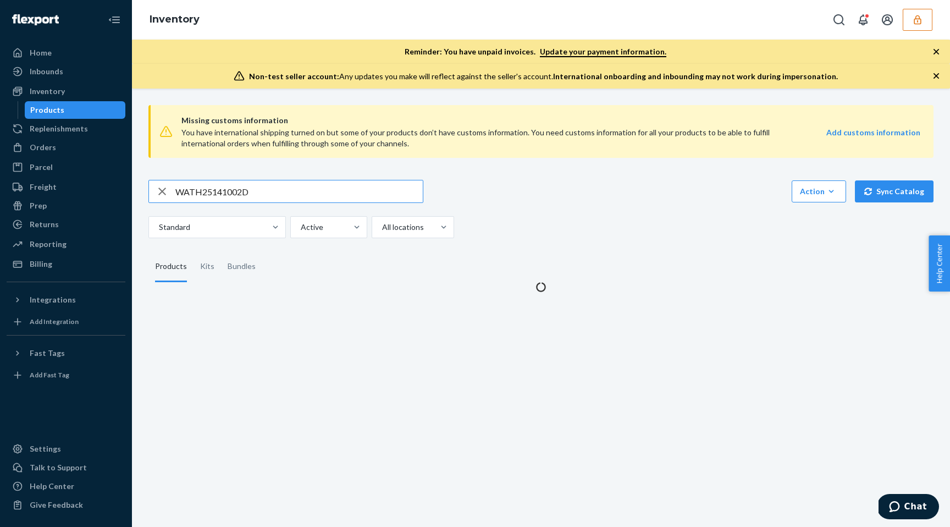
type input "WATH25141002D"
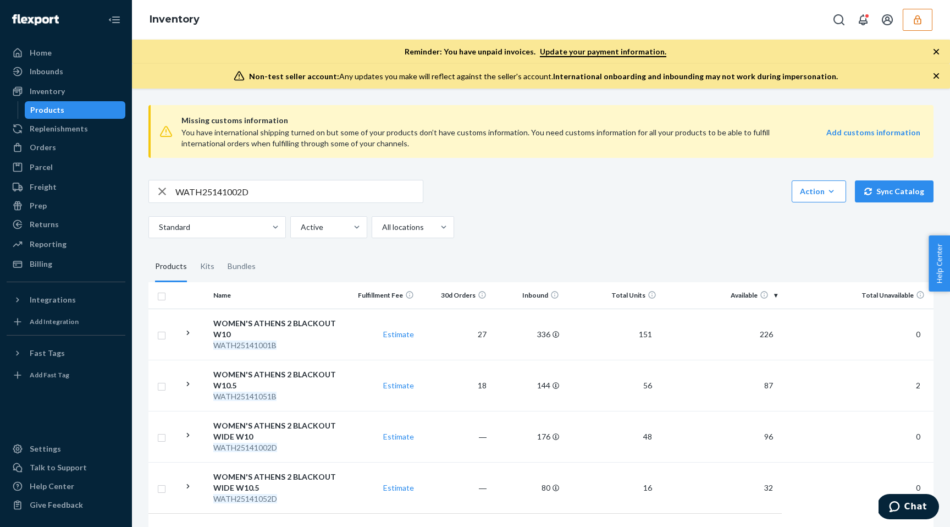
click at [354, 191] on input "WATH25141002D" at bounding box center [298, 191] width 247 height 22
click at [374, 427] on td "Estimate" at bounding box center [381, 436] width 73 height 51
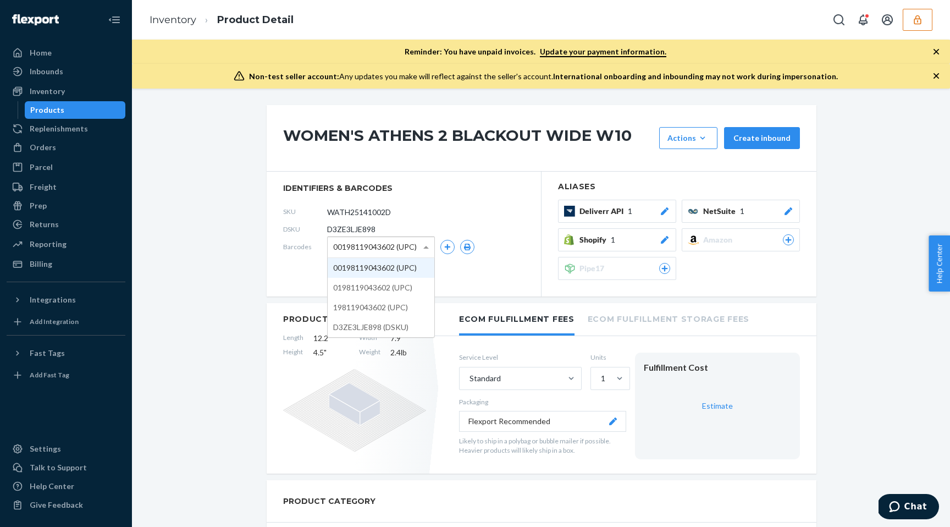
click at [392, 249] on span "00198119043602 (UPC)" at bounding box center [375, 247] width 84 height 19
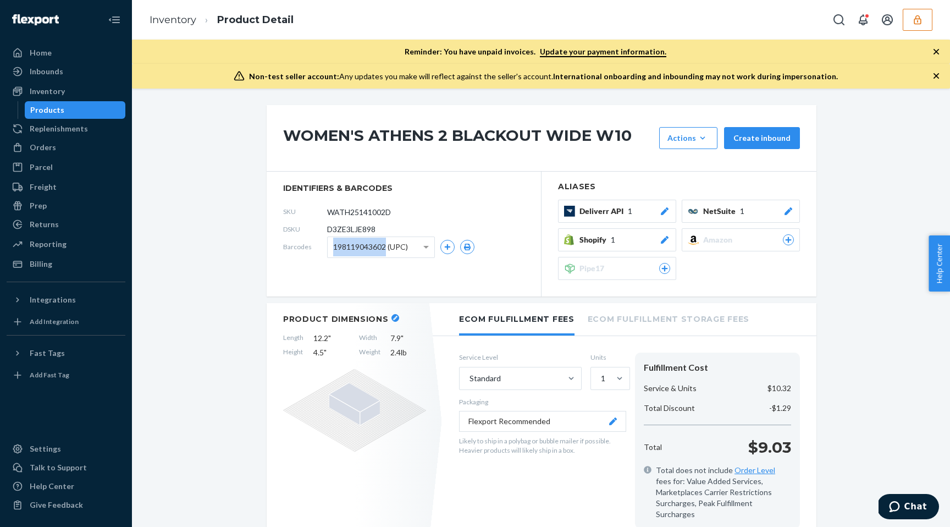
copy span "198119043602"
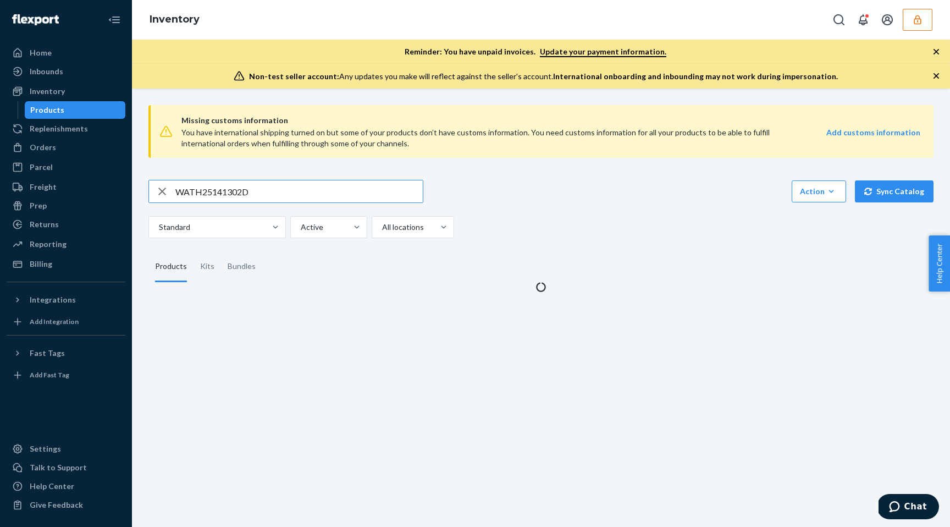
type input "WATH25141302D"
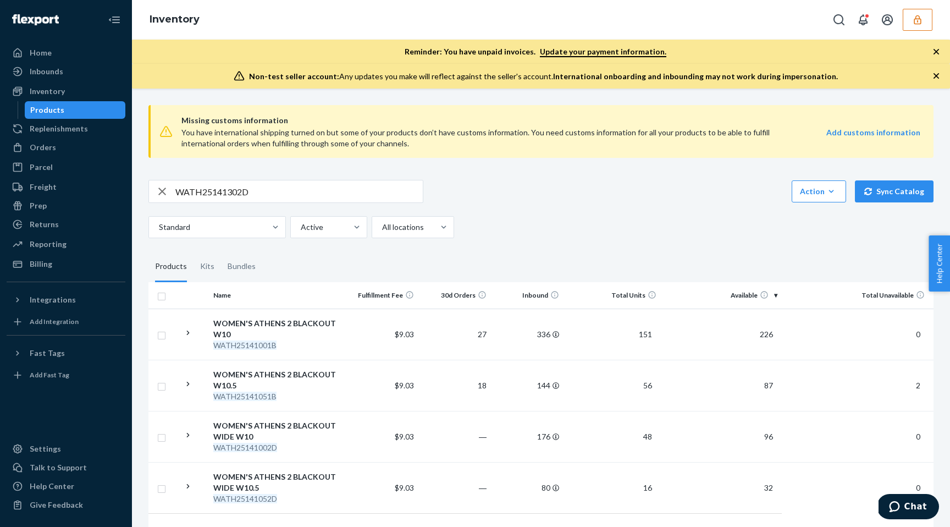
click at [315, 192] on input "WATH25141302D" at bounding box center [298, 191] width 247 height 22
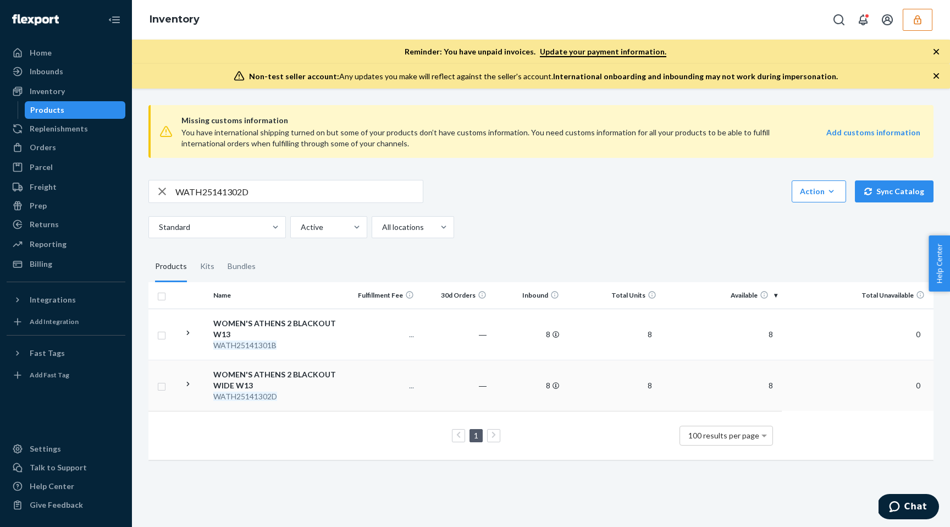
click at [351, 393] on td "..." at bounding box center [381, 385] width 73 height 51
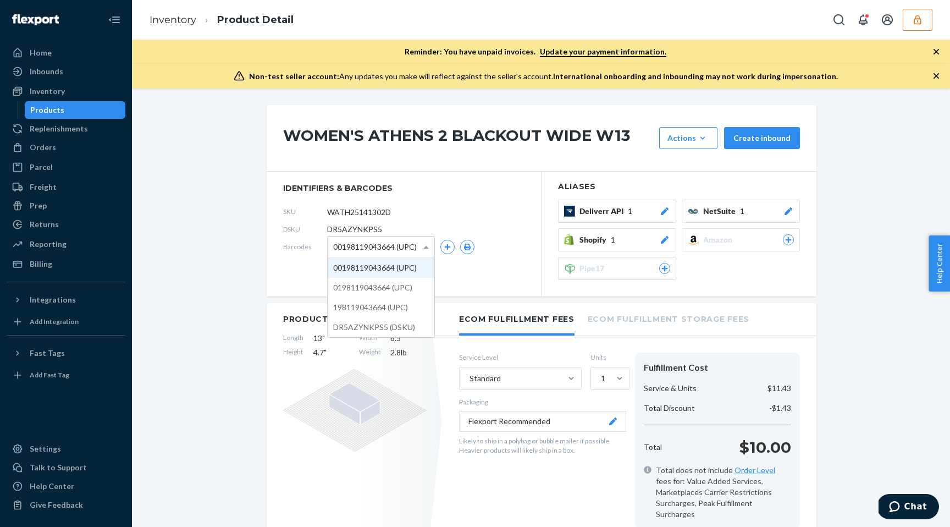
click at [389, 245] on span "00198119043664 (UPC)" at bounding box center [375, 247] width 84 height 19
click at [386, 246] on span "0198119043664 (UPC)" at bounding box center [372, 247] width 79 height 19
copy span "198119043664"
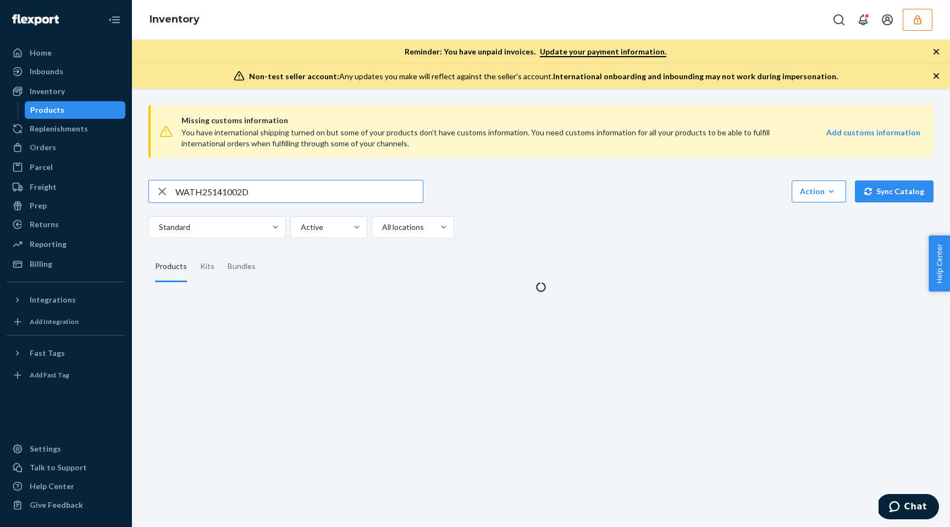
type input "WATH25141002D"
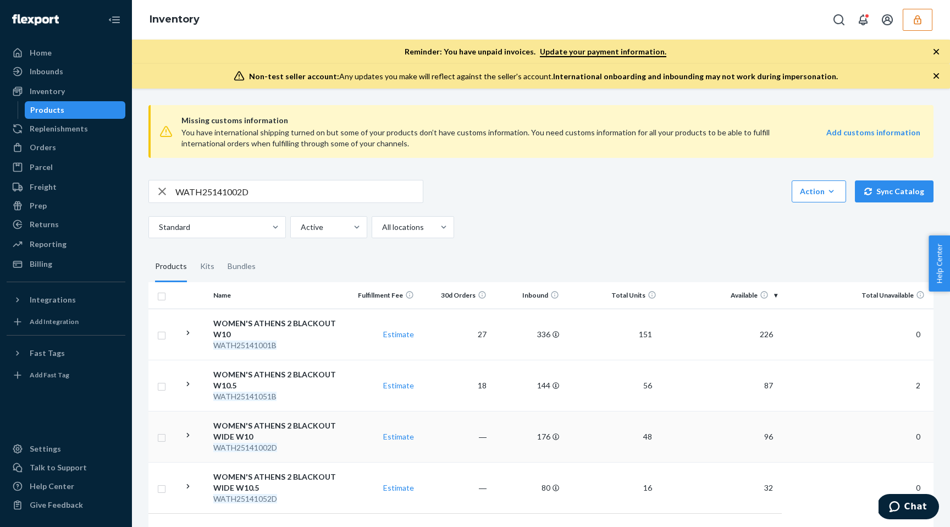
click at [349, 433] on td "Estimate" at bounding box center [381, 436] width 73 height 51
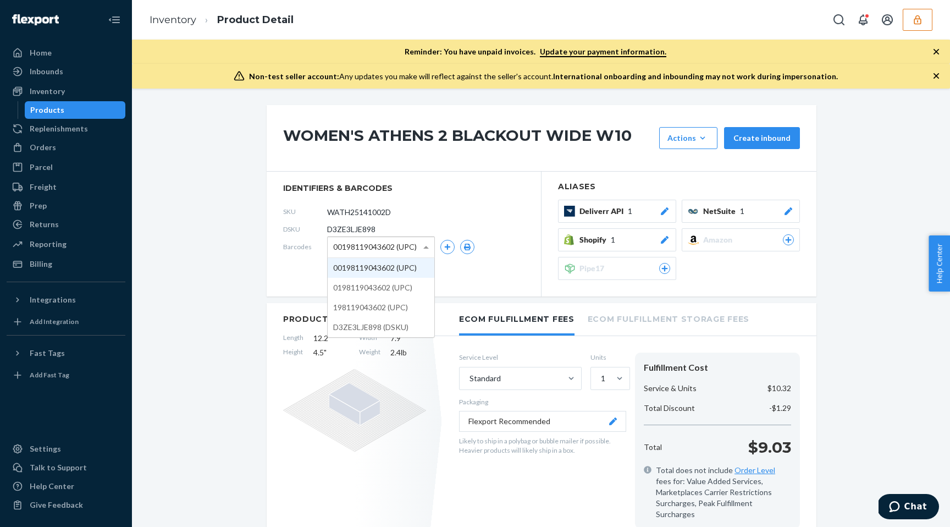
click at [372, 250] on span "00198119043602 (UPC)" at bounding box center [375, 247] width 84 height 19
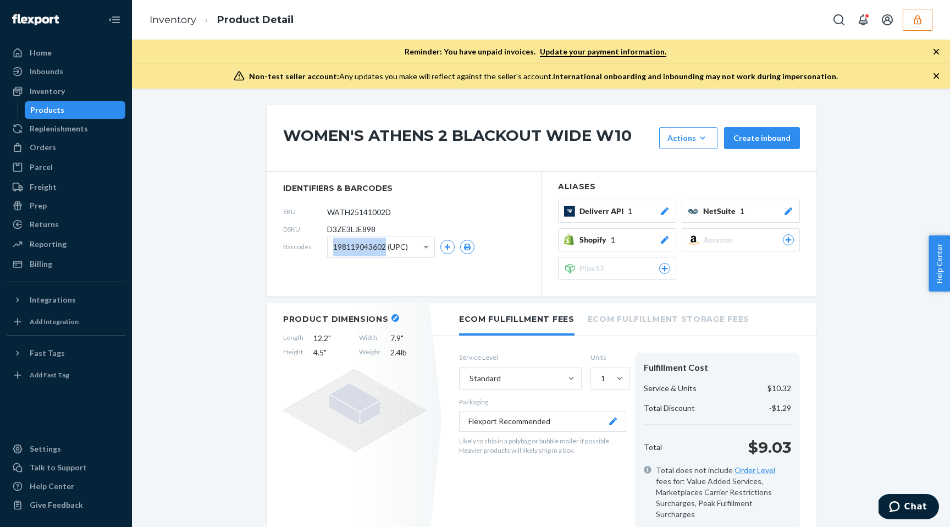
copy span "198119043602"
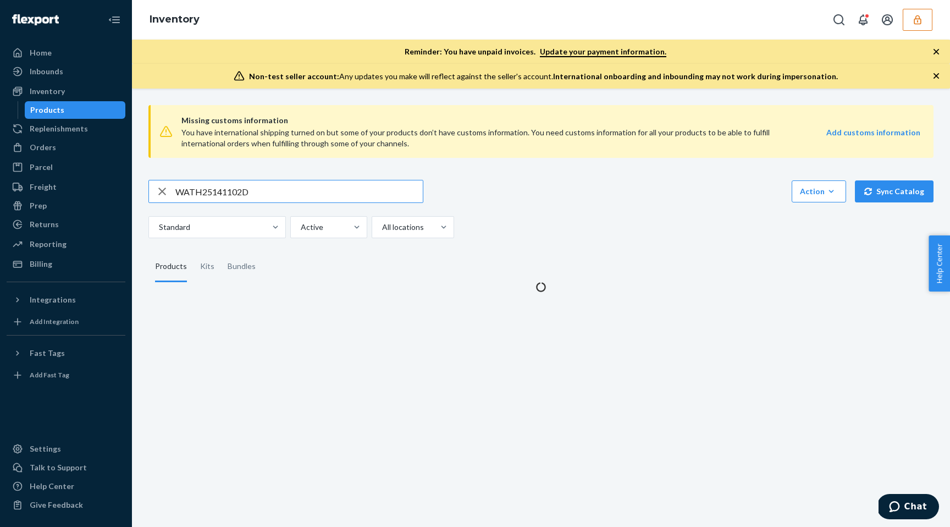
type input "WATH25141102D"
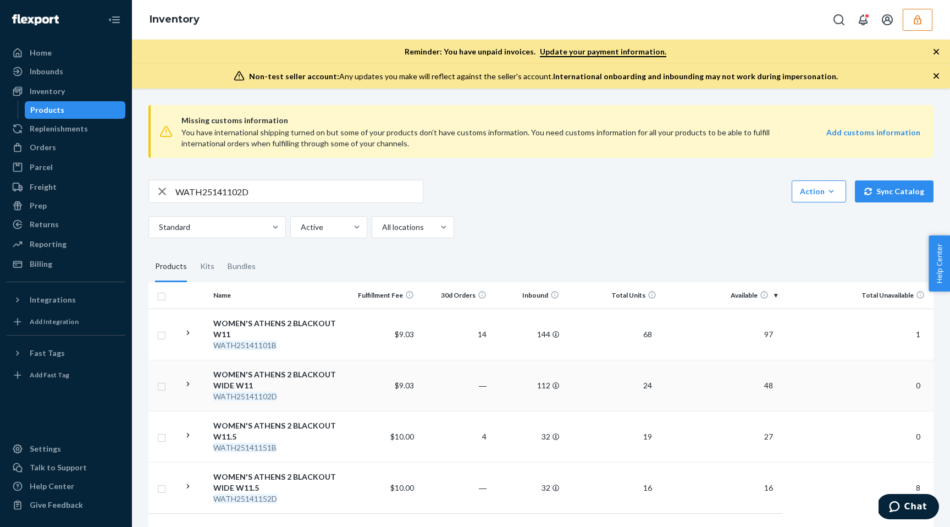
click at [355, 402] on td "$9.03" at bounding box center [381, 385] width 73 height 51
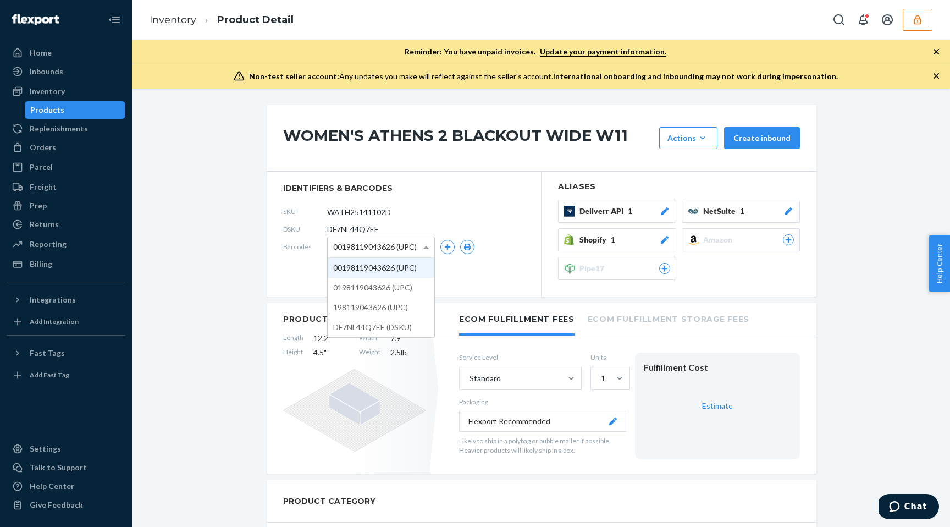
click at [364, 250] on span "00198119043626 (UPC)" at bounding box center [375, 247] width 84 height 19
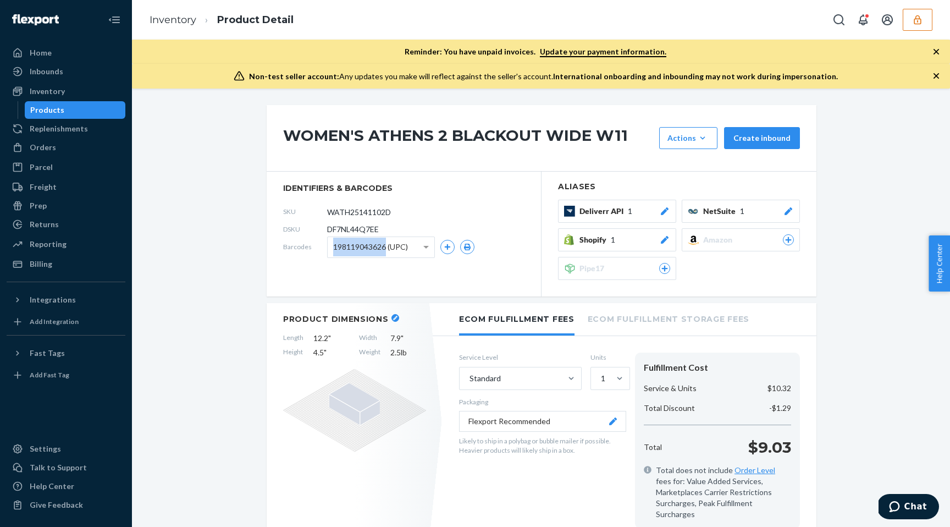
copy span "198119043626"
drag, startPoint x: 81, startPoint y: 144, endPoint x: 81, endPoint y: 150, distance: 5.5
click at [81, 144] on div "Orders" at bounding box center [66, 147] width 117 height 15
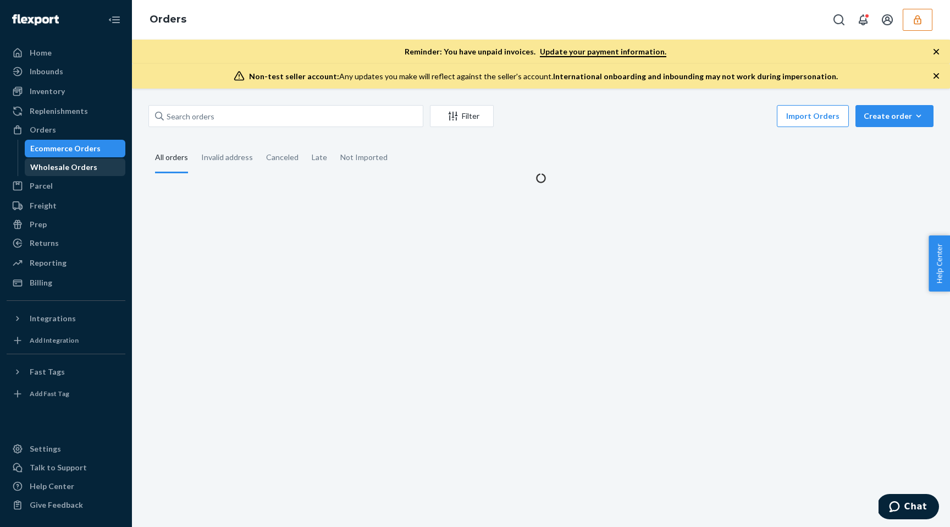
click at [78, 171] on div "Wholesale Orders" at bounding box center [63, 167] width 67 height 11
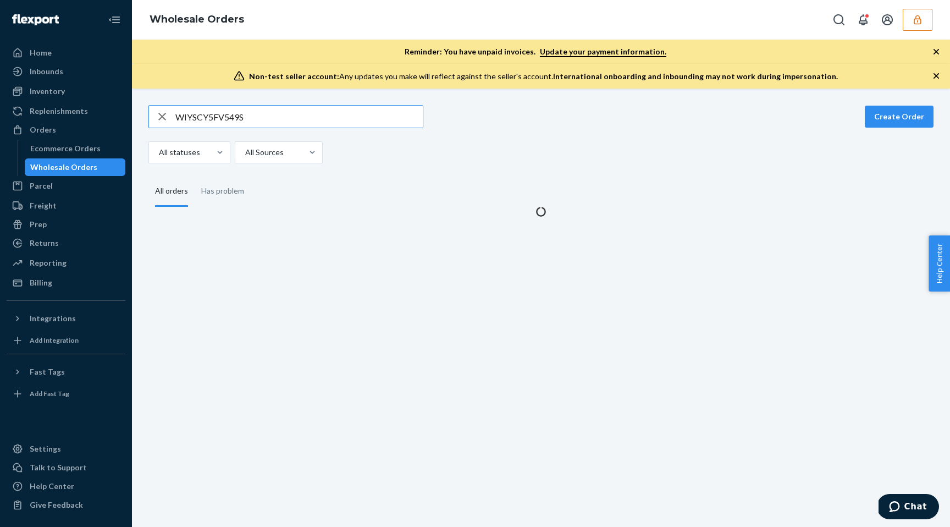
type input "WIYSCY5FV549S"
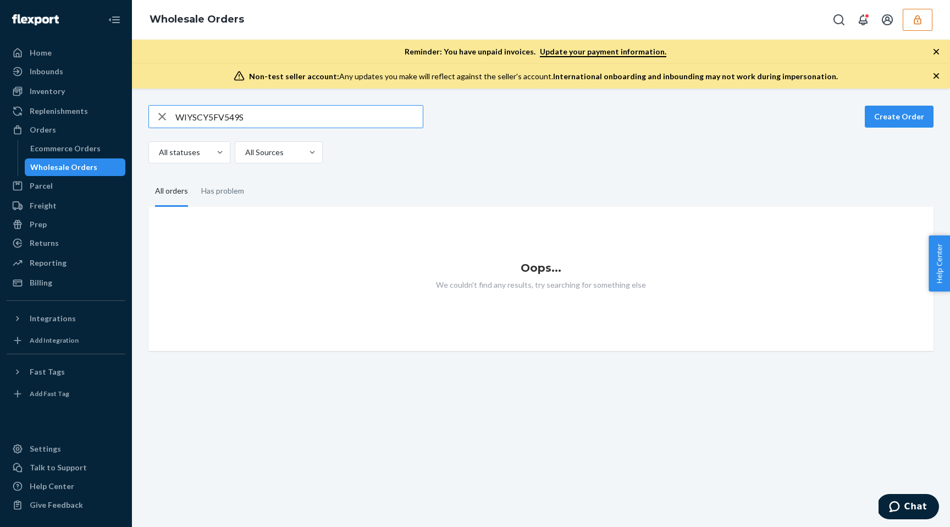
click at [919, 15] on icon "button" at bounding box center [917, 19] width 7 height 9
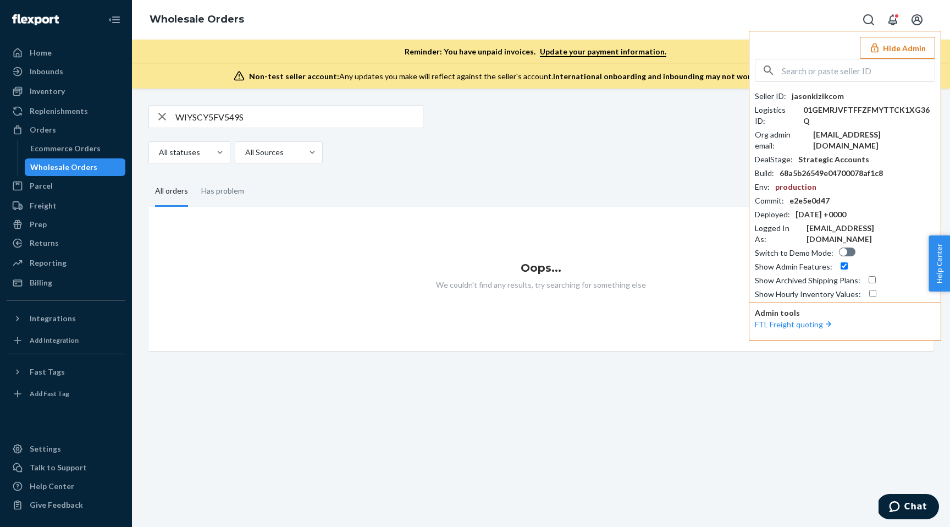
click at [387, 158] on div "All statuses All Sources" at bounding box center [536, 152] width 777 height 22
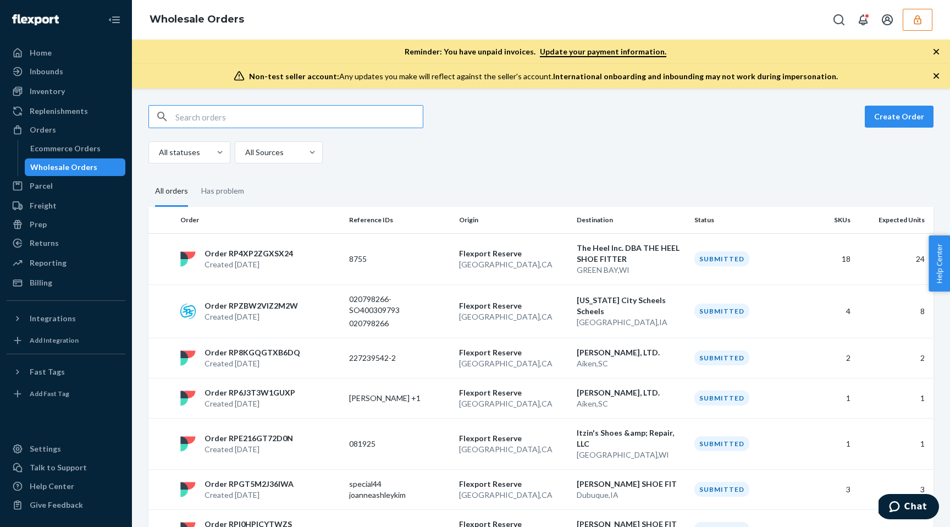
type input "v"
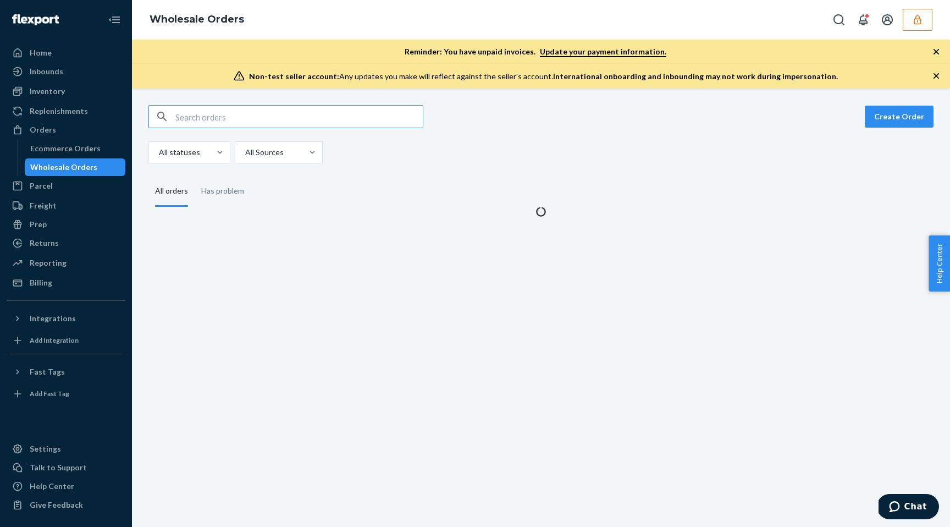
paste input "WIYSCY5FV549S"
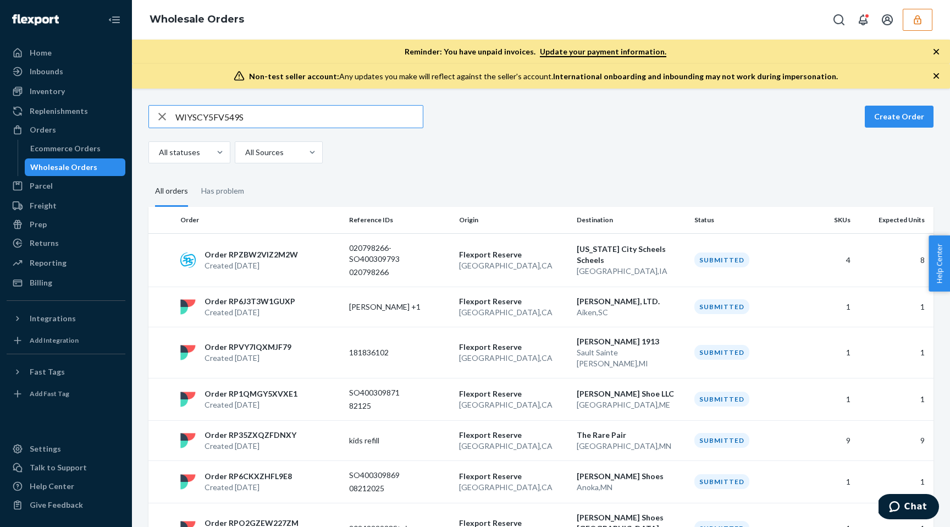
click at [369, 116] on input "WIYSCY5FV549S" at bounding box center [298, 117] width 247 height 22
click at [343, 123] on input "WIYSCY5FV549S" at bounding box center [298, 117] width 247 height 22
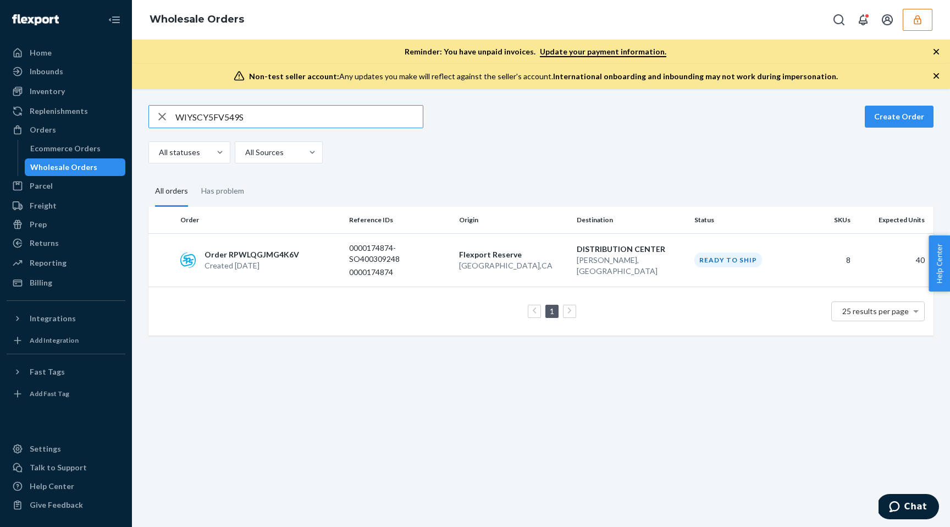
paste input "T6U75OFINAYA"
type input "WT6U75OFINAYA"
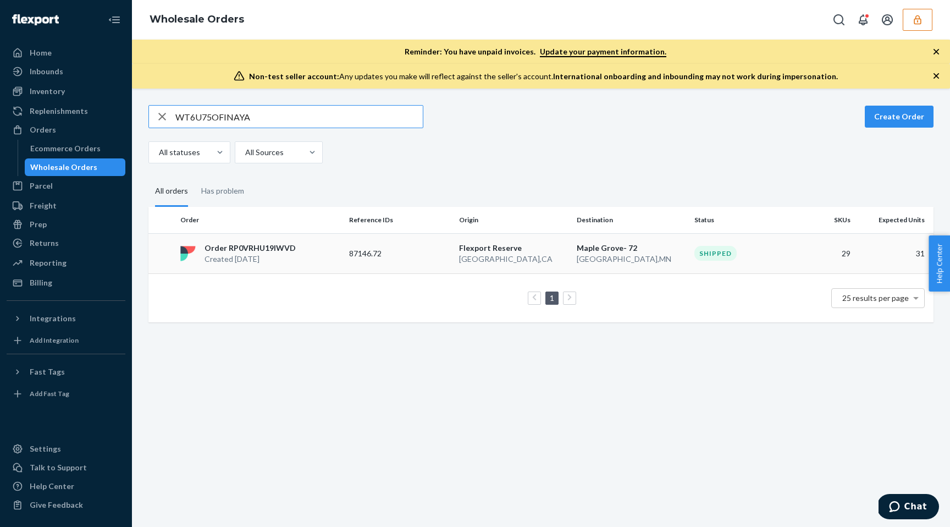
click at [558, 246] on p "Flexport Reserve" at bounding box center [513, 248] width 109 height 11
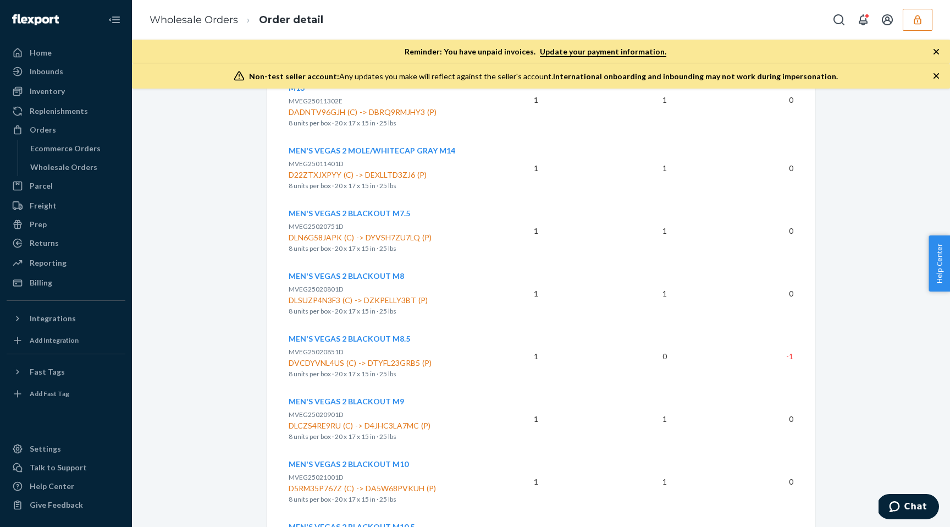
scroll to position [1921, 0]
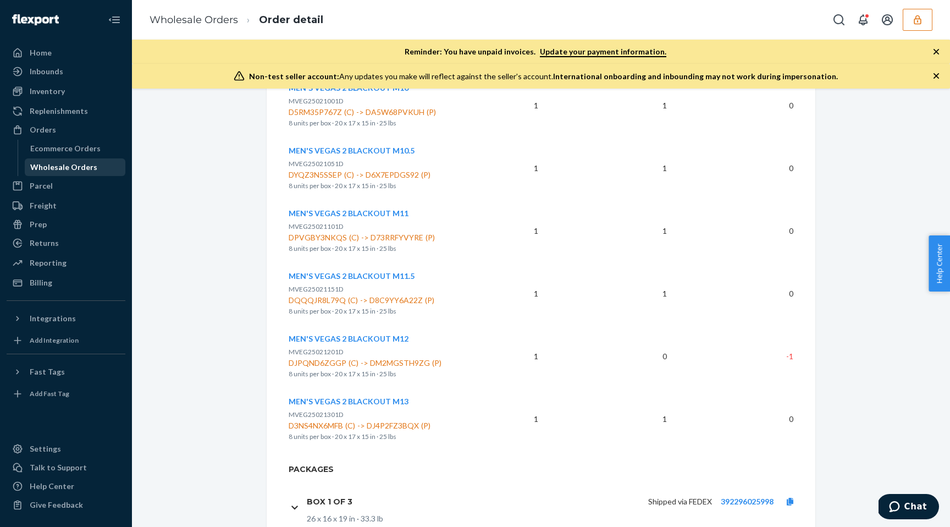
click at [60, 160] on div "Wholesale Orders" at bounding box center [75, 166] width 99 height 15
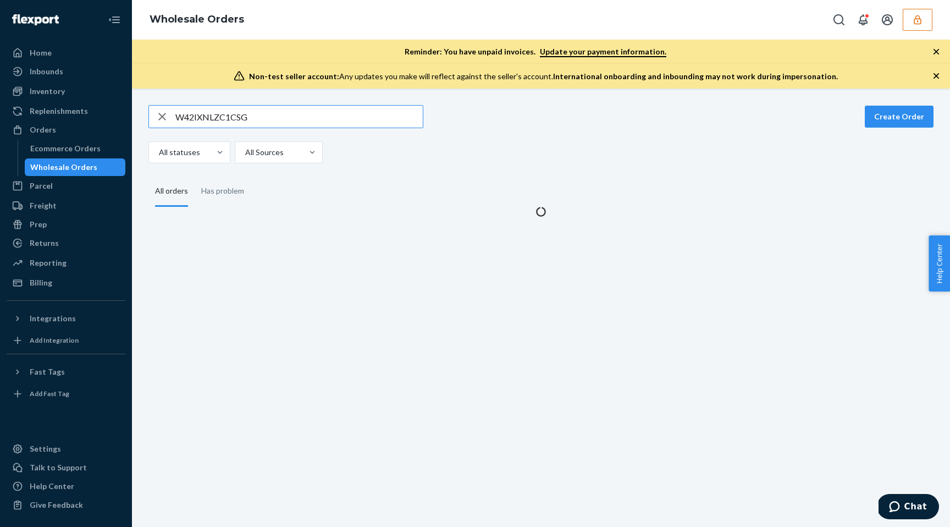
type input "W42IXNLZC1CSG"
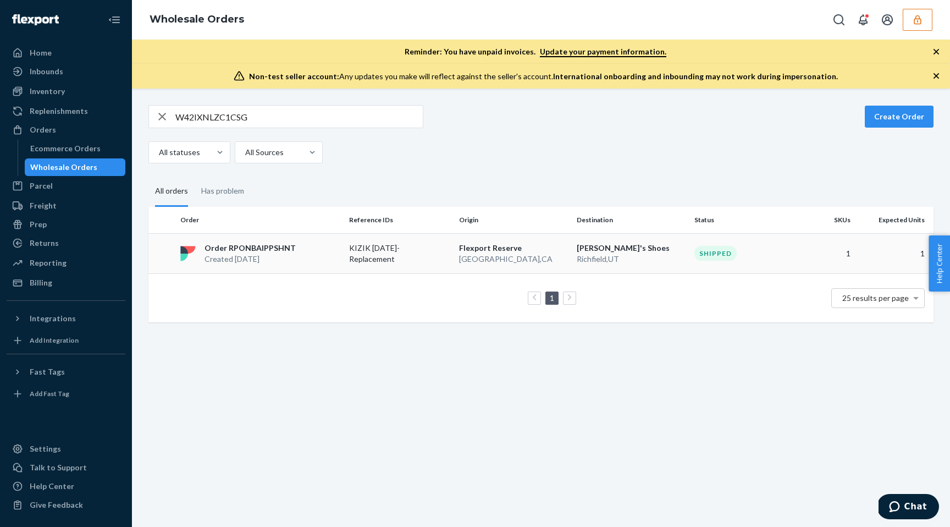
click at [552, 244] on p "Flexport Reserve" at bounding box center [513, 248] width 109 height 11
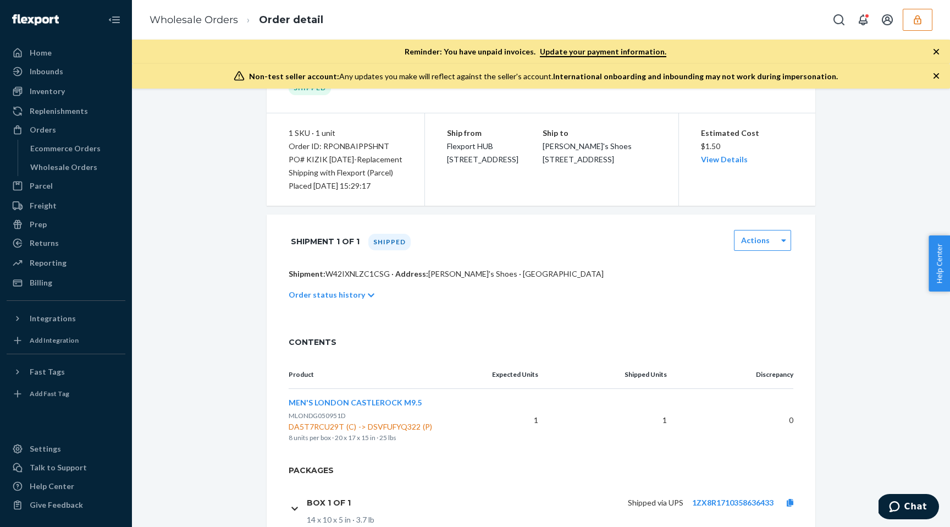
scroll to position [81, 0]
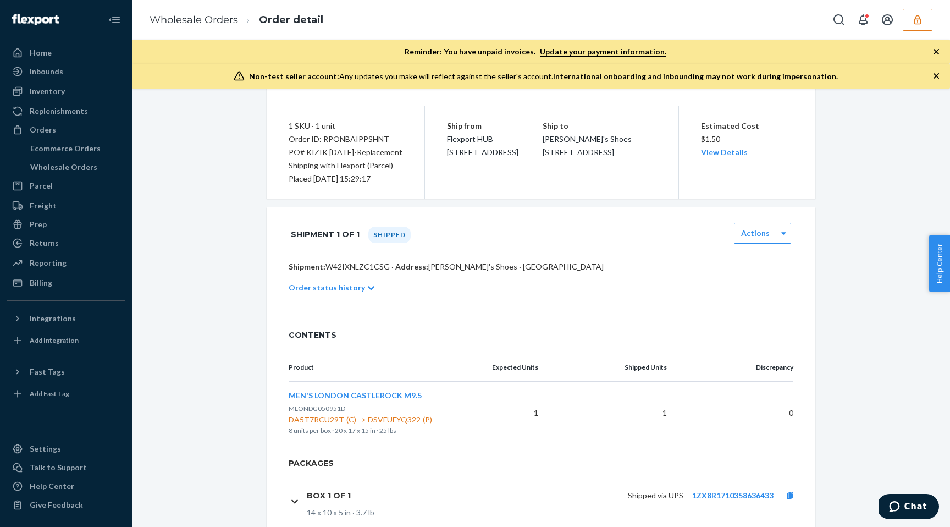
click at [351, 283] on p "Order status history" at bounding box center [327, 287] width 76 height 11
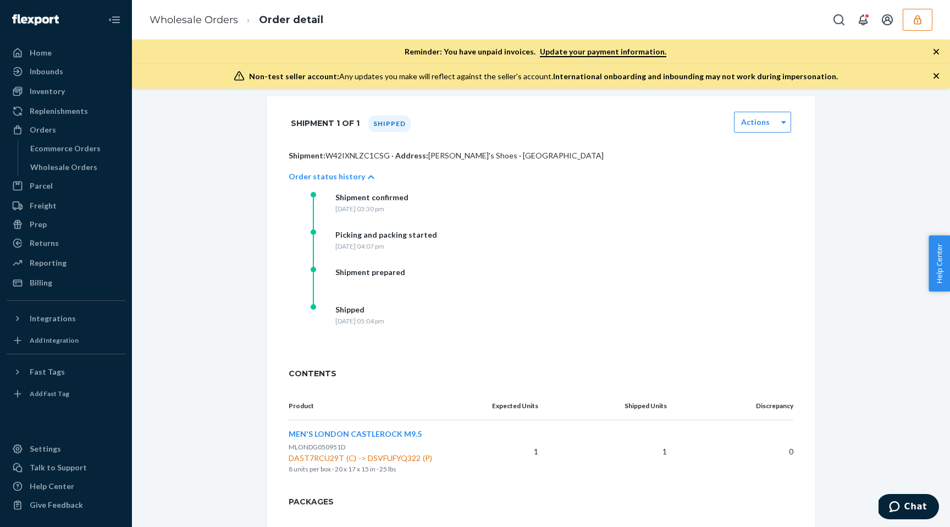
scroll to position [0, 0]
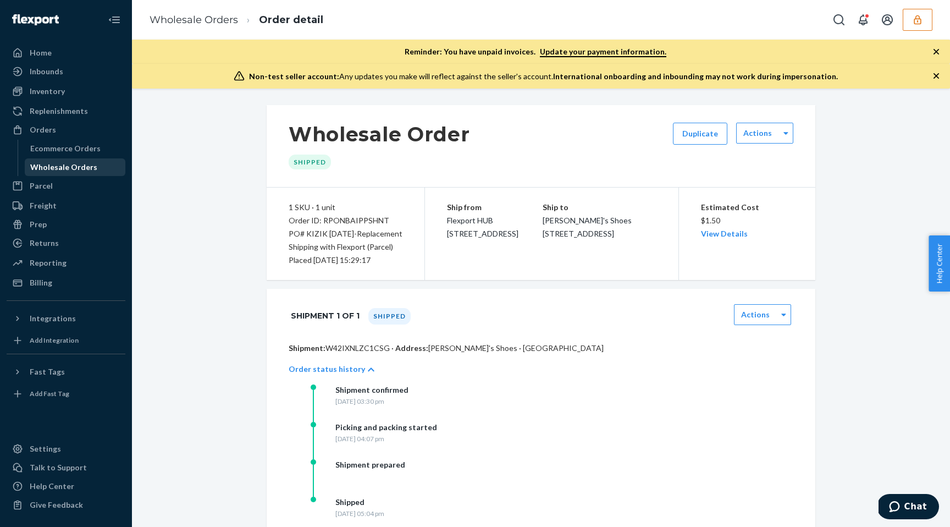
click at [107, 163] on div "Wholesale Orders" at bounding box center [75, 166] width 99 height 15
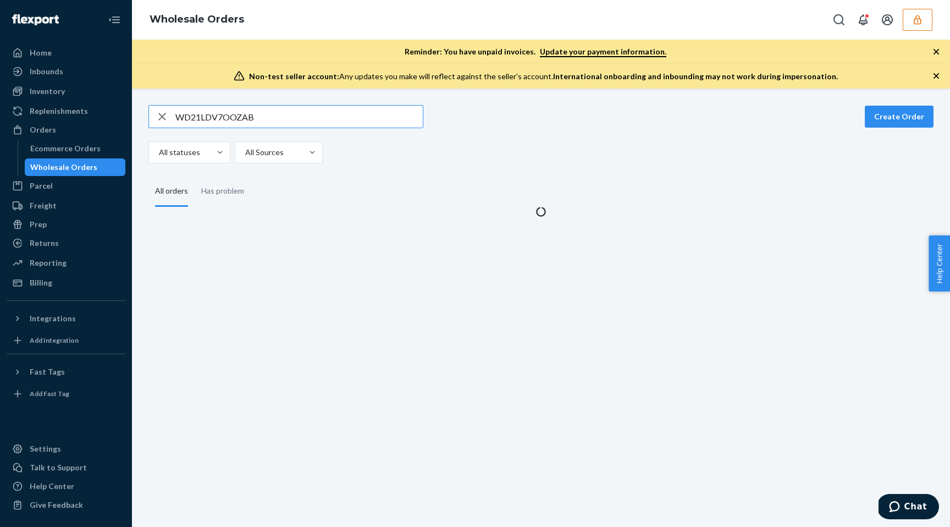
type input "WD21LDV7OOZAB"
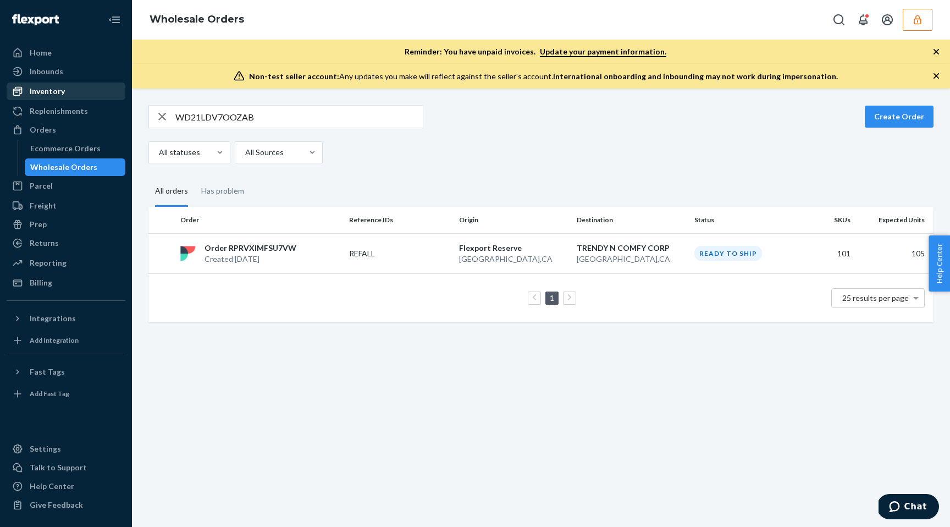
click at [78, 90] on div "Inventory" at bounding box center [66, 91] width 117 height 15
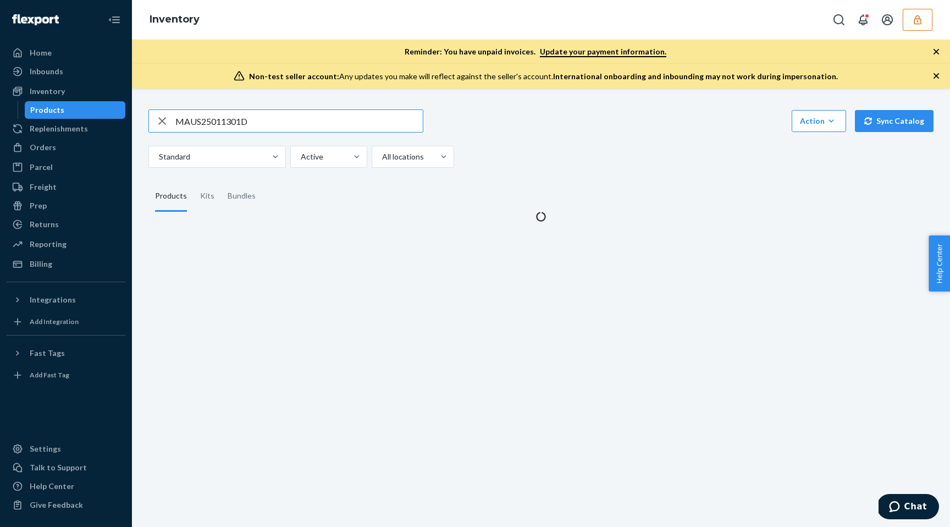
type input "MAUS25011301D"
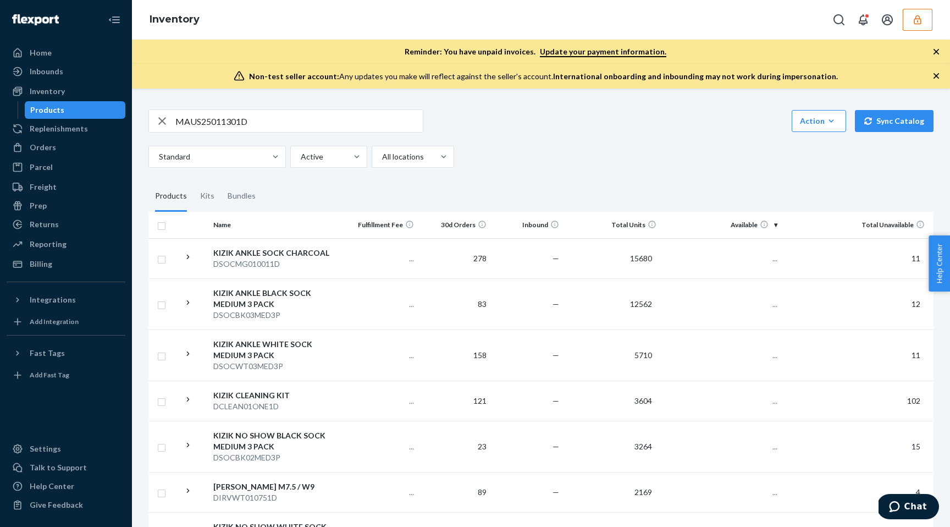
click at [256, 124] on input "MAUS25011301D" at bounding box center [298, 121] width 247 height 22
click at [283, 128] on input "MAUS25011301D" at bounding box center [298, 121] width 247 height 22
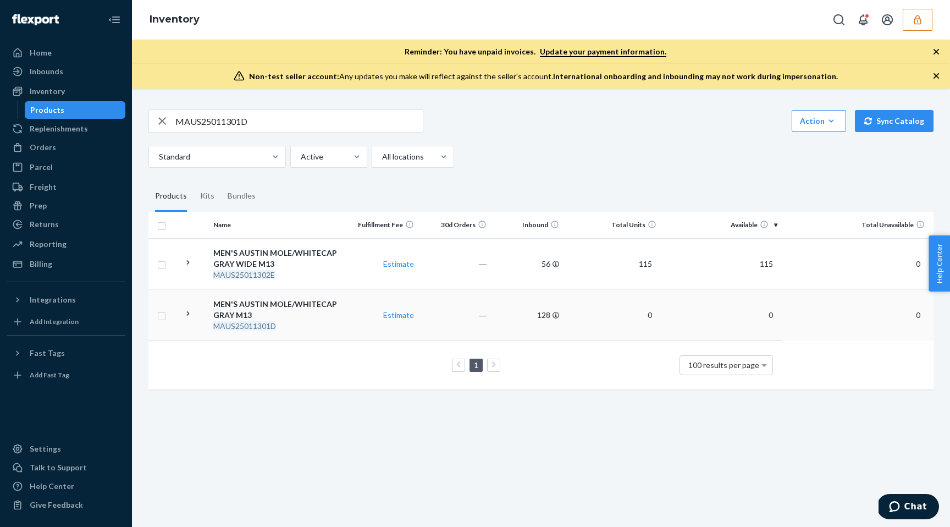
click at [351, 322] on td "Estimate" at bounding box center [381, 314] width 73 height 51
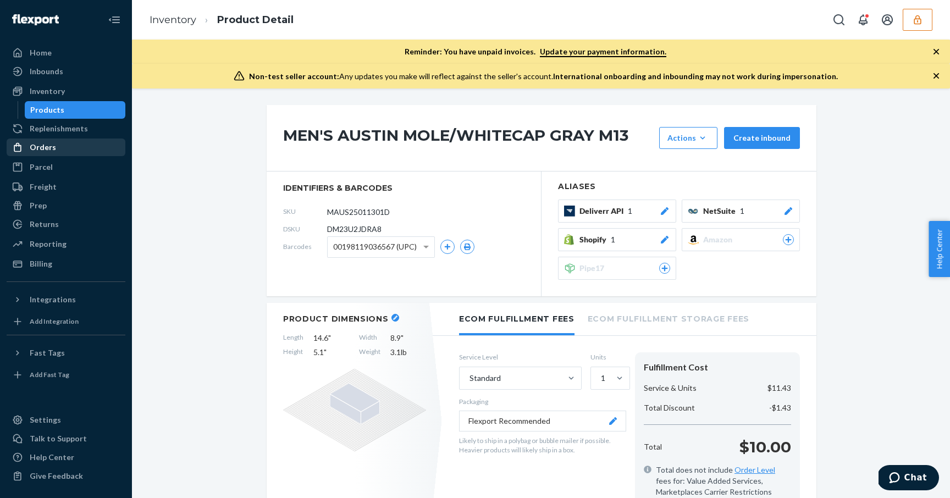
click at [64, 150] on div "Orders" at bounding box center [66, 147] width 117 height 15
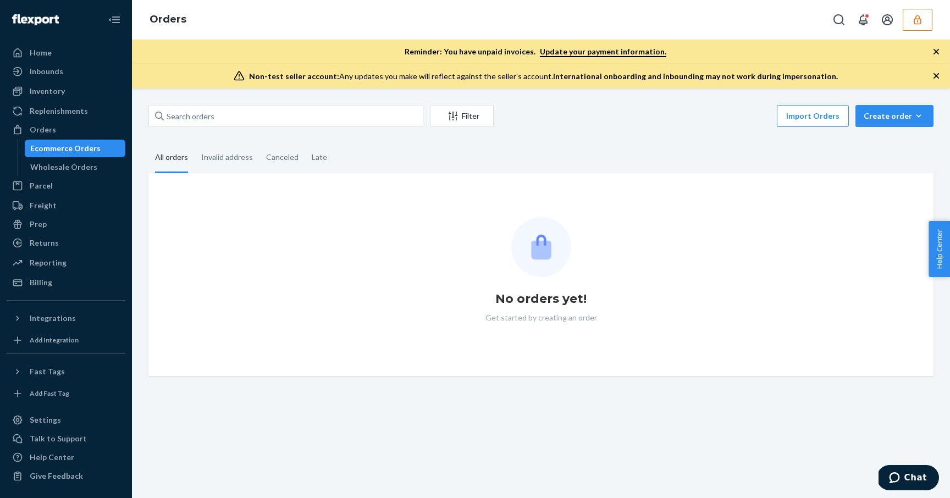
click at [64, 154] on div "Ecommerce Orders" at bounding box center [75, 148] width 99 height 15
click at [64, 167] on div "Wholesale Orders" at bounding box center [63, 167] width 67 height 11
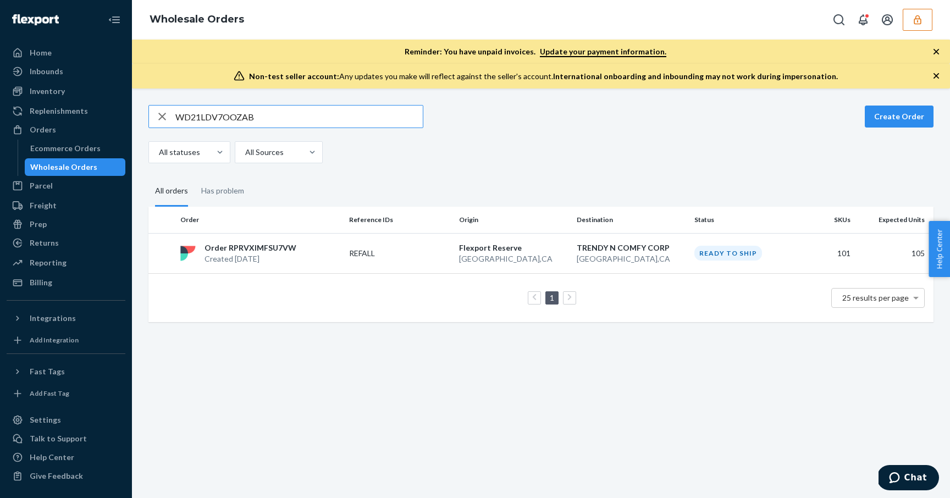
paste input "IYSCY5FV549S"
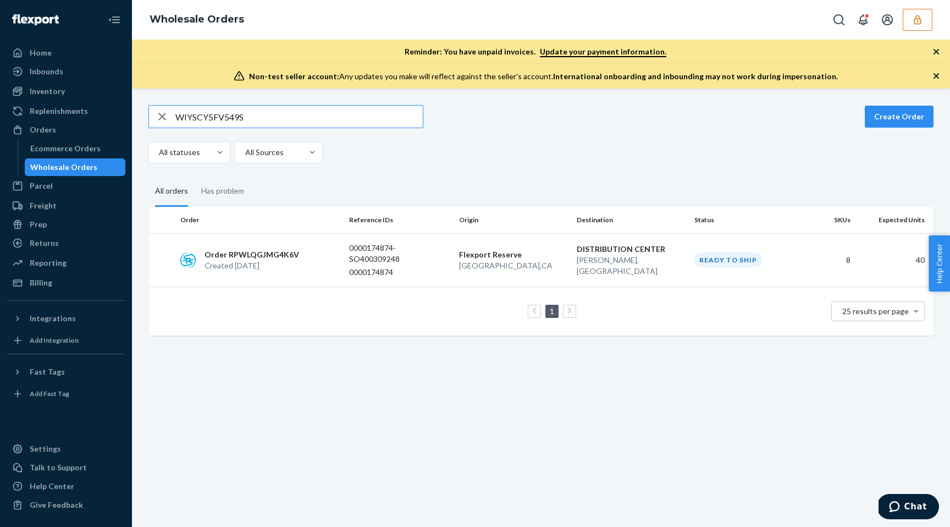
paste input "D21LDV7OOZAB"
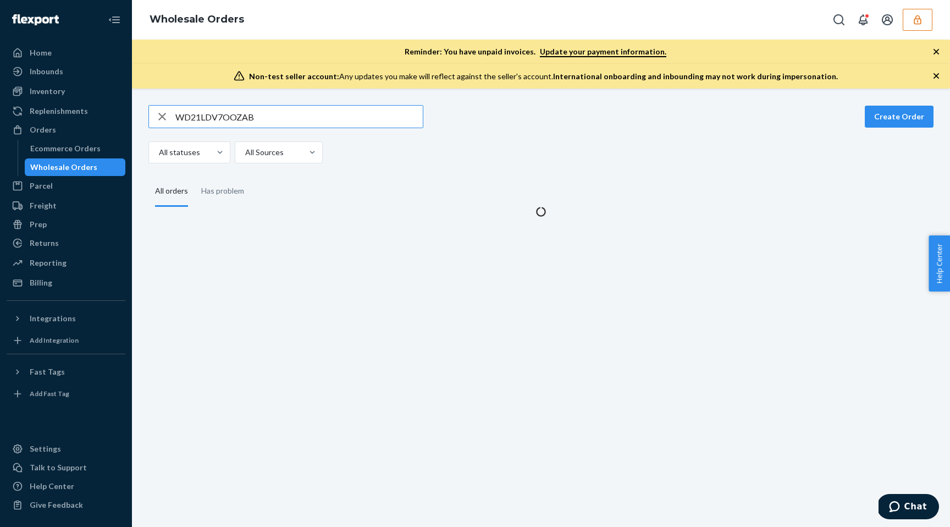
type input "WD21LDV7OOZAB"
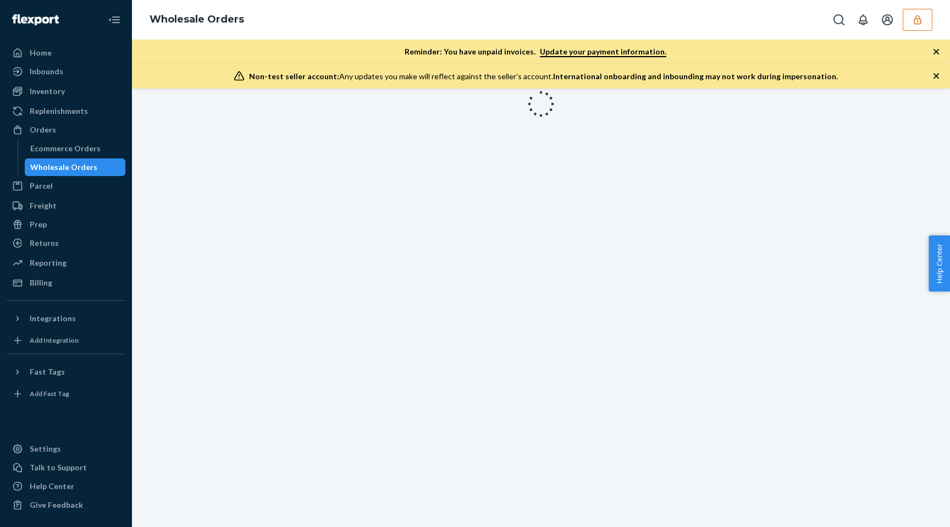
click at [62, 166] on div "Wholesale Orders" at bounding box center [63, 167] width 67 height 11
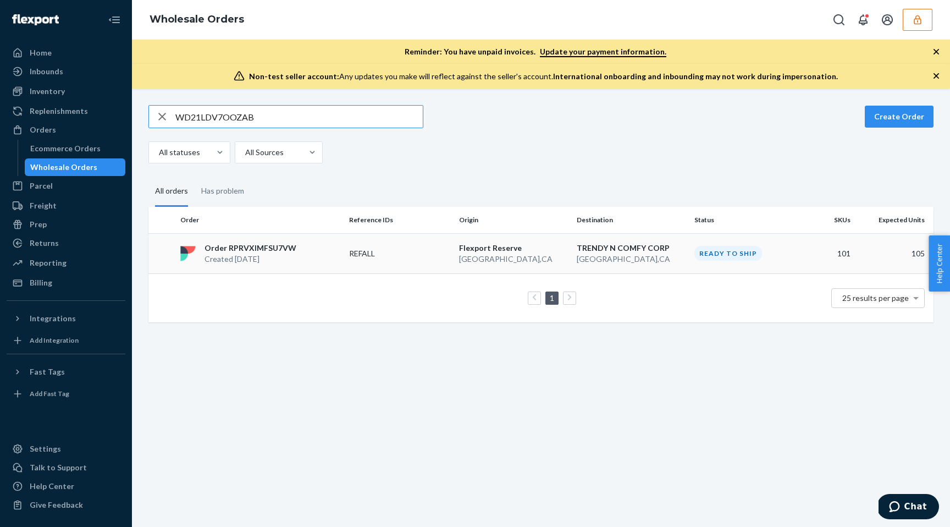
type input "WD21LDV7OOZAB"
click at [548, 257] on p "[GEOGRAPHIC_DATA] , [GEOGRAPHIC_DATA]" at bounding box center [513, 259] width 109 height 11
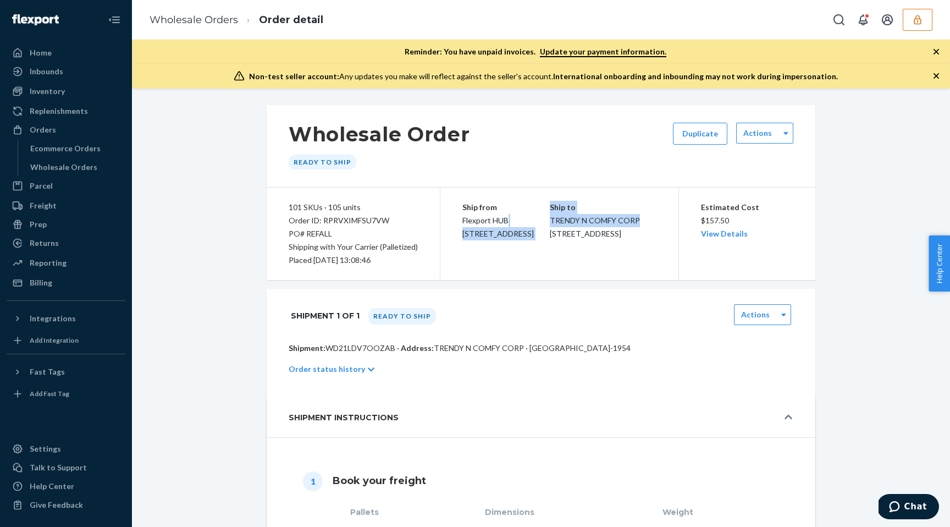
drag, startPoint x: 645, startPoint y: 220, endPoint x: 555, endPoint y: 221, distance: 89.7
click at [555, 221] on div "Ship from Flexport HUB [STREET_ADDRESS] Ship to TRENDY N COMFY CORP [STREET_ADD…" at bounding box center [560, 234] width 238 height 92
click at [550, 221] on div "Ship from Flexport HUB [STREET_ADDRESS]" at bounding box center [506, 221] width 87 height 40
drag, startPoint x: 558, startPoint y: 221, endPoint x: 659, endPoint y: 219, distance: 101.2
click at [659, 219] on div "Ship from Flexport HUB [STREET_ADDRESS] Ship to TRENDY N COMFY CORP [STREET_ADD…" at bounding box center [560, 234] width 238 height 92
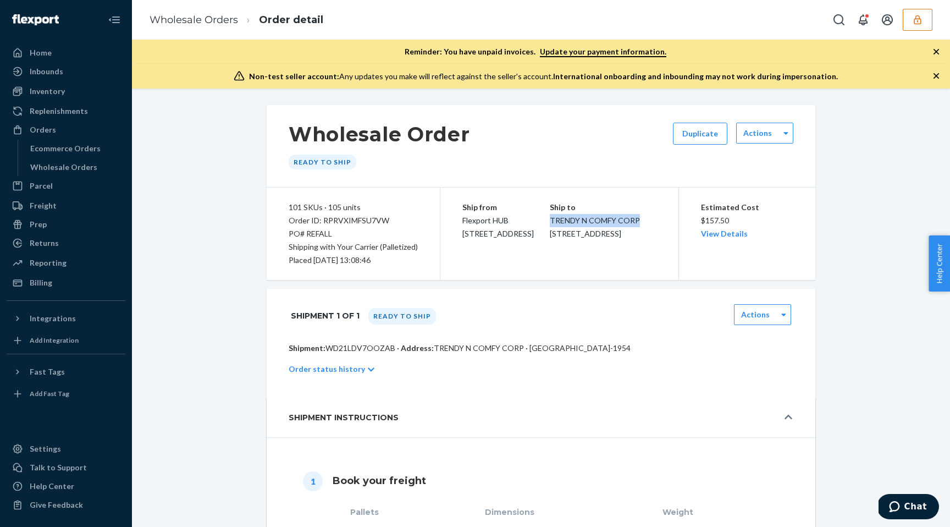
copy span "TRENDY N COMFY CORP"
click at [62, 76] on div "Inbounds" at bounding box center [66, 71] width 117 height 15
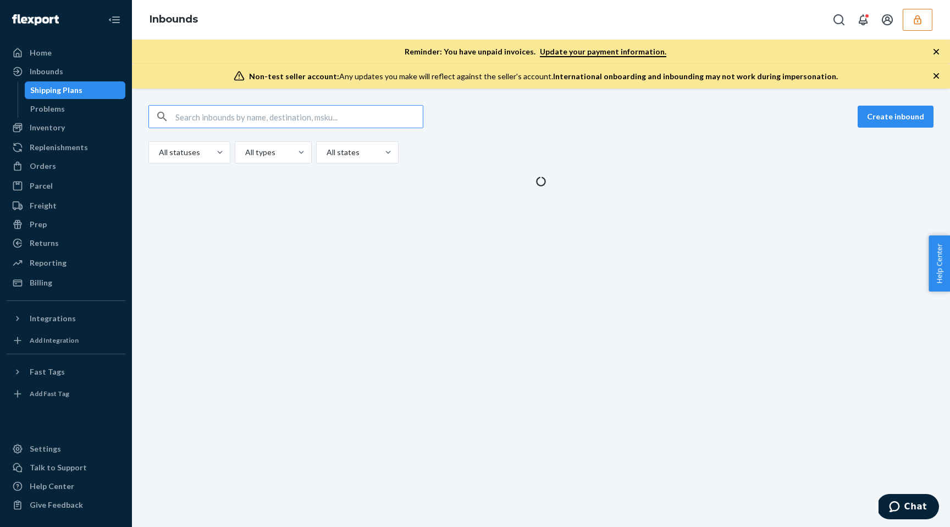
click at [287, 113] on input "text" at bounding box center [298, 117] width 247 height 22
type input "9899465"
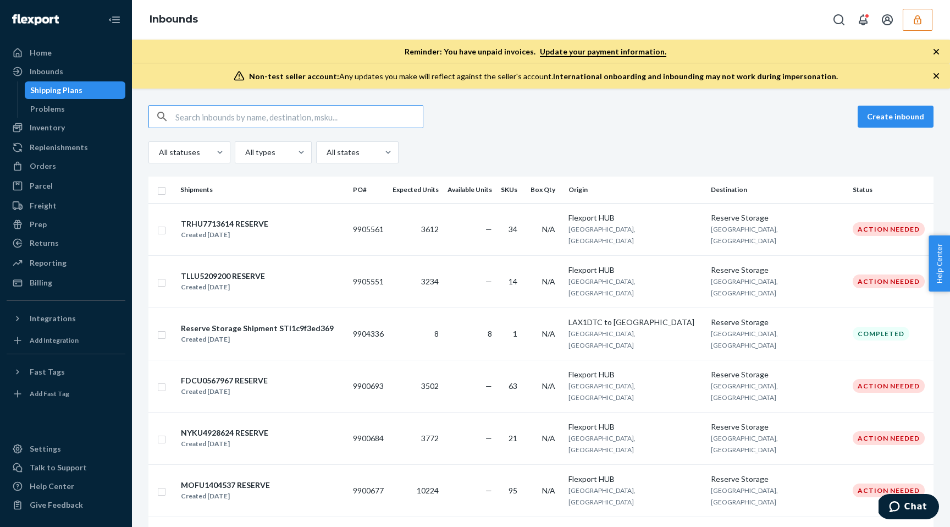
type input "9899465"
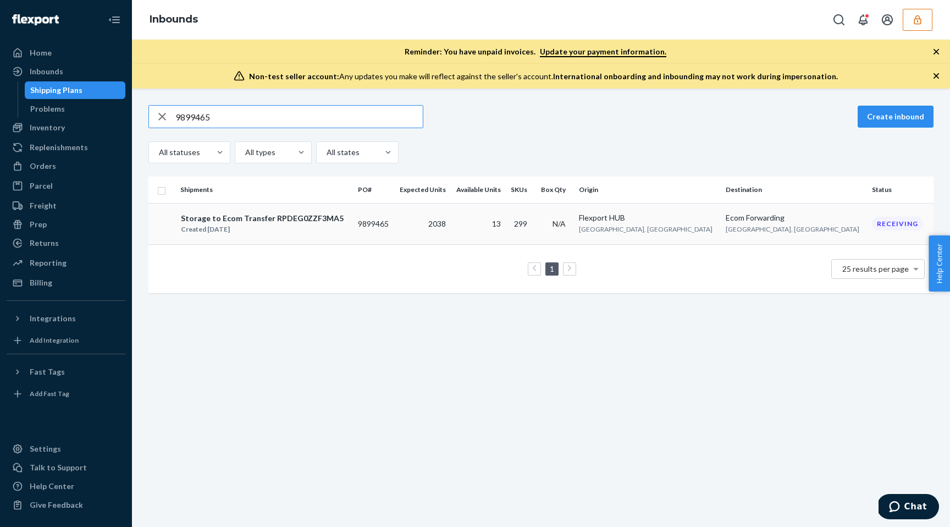
type input "9899465"
click at [451, 224] on td "2038" at bounding box center [422, 223] width 57 height 41
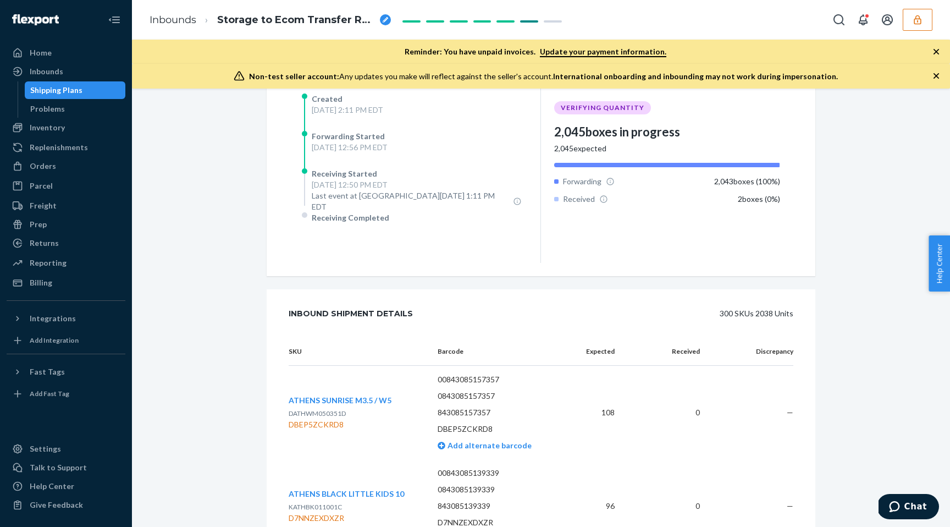
scroll to position [553, 0]
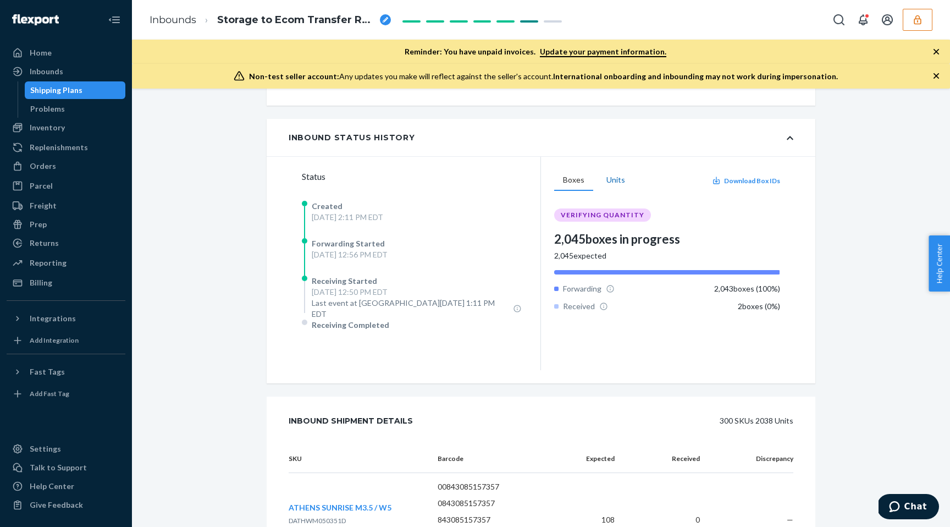
click at [609, 182] on button "Units" at bounding box center [616, 180] width 36 height 21
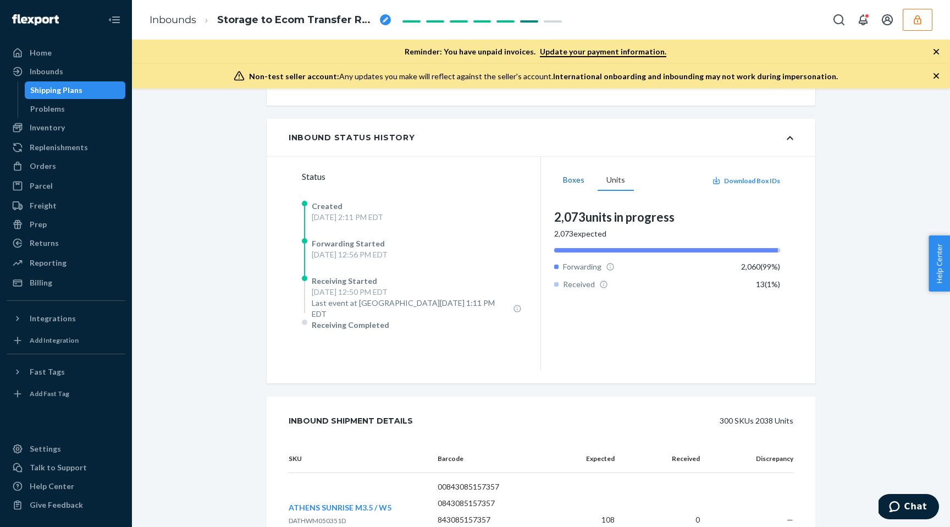
click at [584, 185] on button "Boxes" at bounding box center [573, 180] width 39 height 21
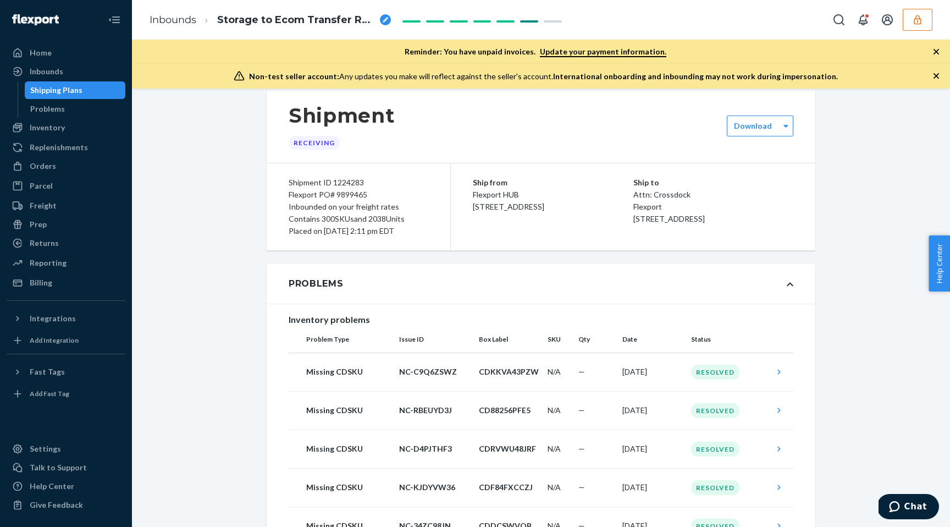
scroll to position [0, 0]
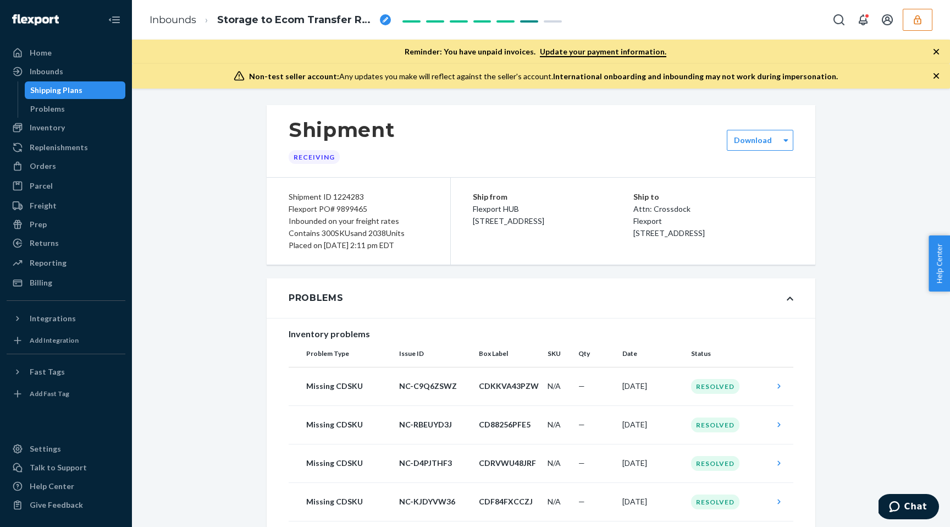
click at [351, 212] on div "Flexport PO# 9899465" at bounding box center [359, 209] width 140 height 12
click at [61, 73] on div "Inbounds" at bounding box center [47, 71] width 34 height 11
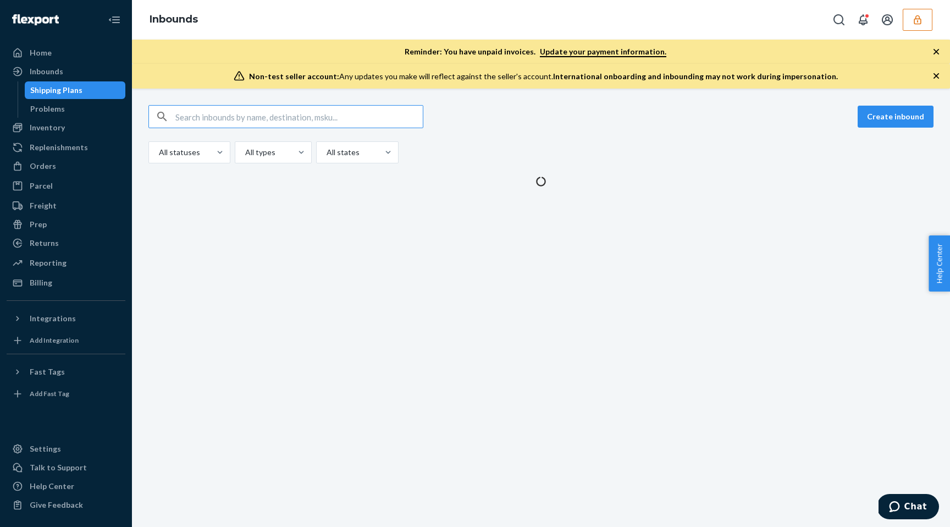
paste input "9899465"
type input "9899465"
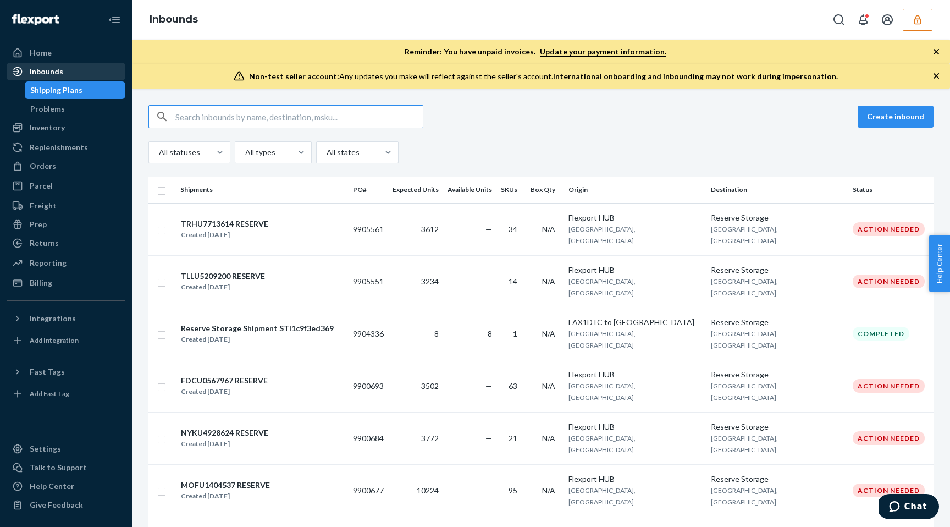
paste input "9899465"
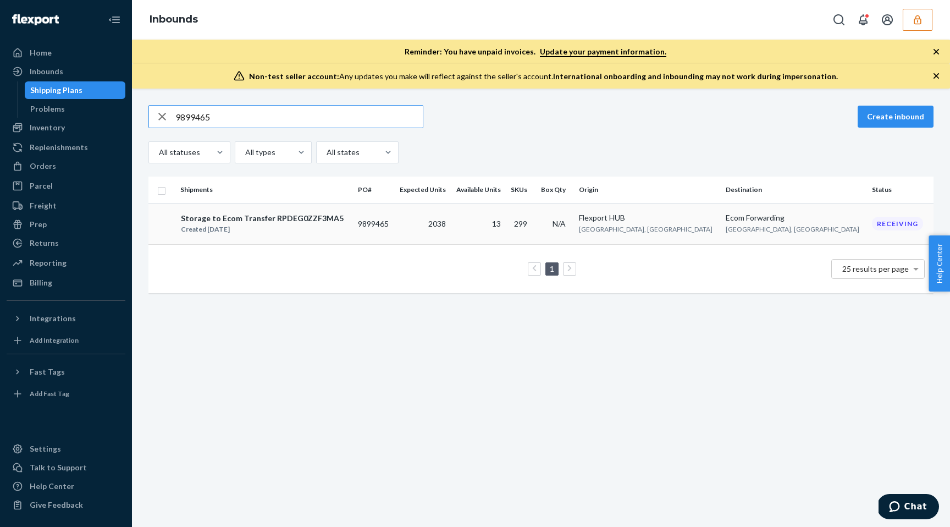
type input "9899465"
click at [58, 130] on div "Inventory" at bounding box center [47, 127] width 35 height 11
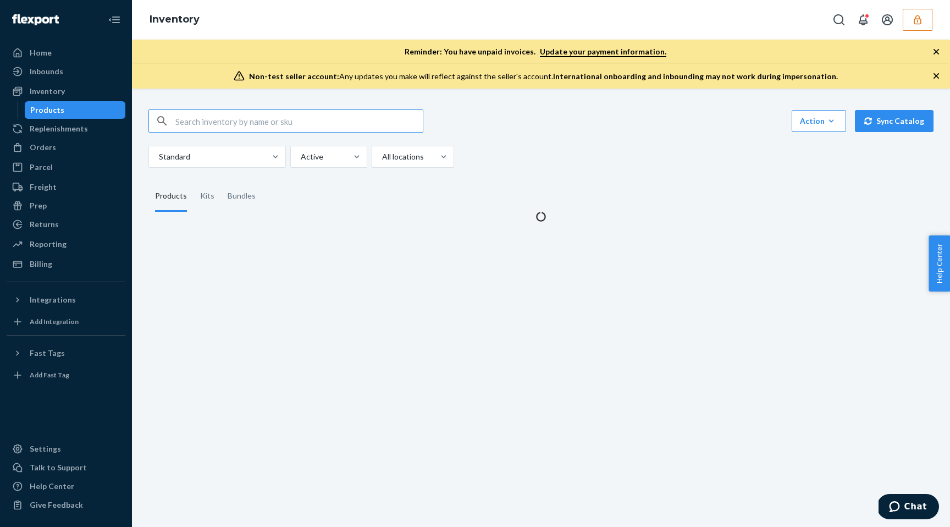
click at [209, 113] on input "text" at bounding box center [298, 121] width 247 height 22
type input "MAUS25011301D"
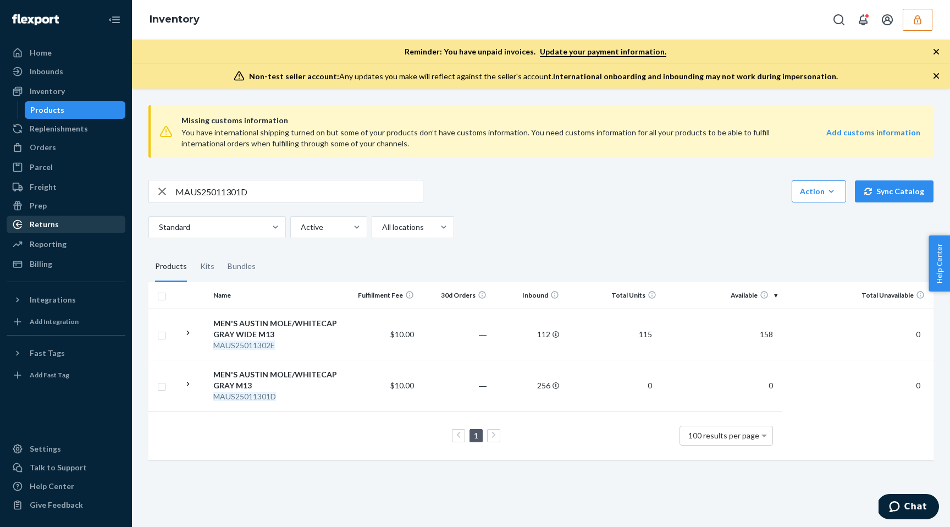
click at [78, 222] on div "Returns" at bounding box center [66, 224] width 117 height 15
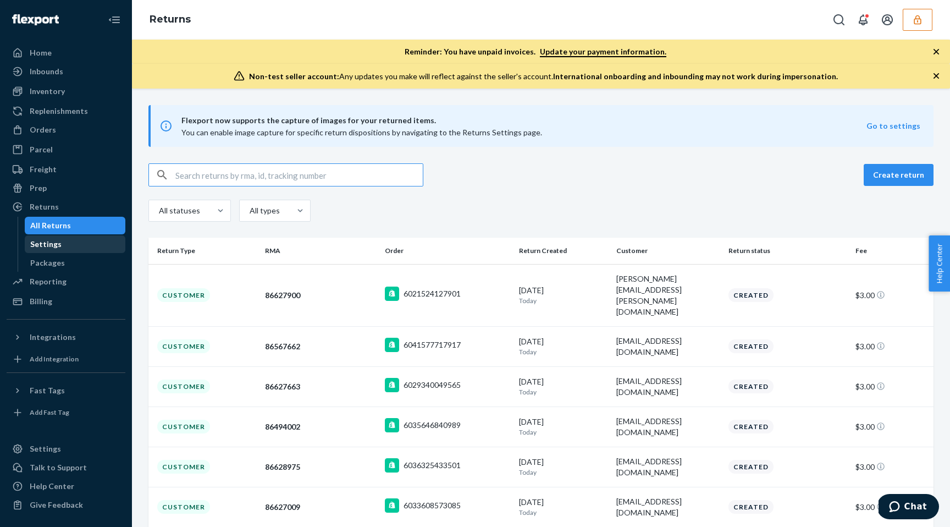
click at [41, 246] on div "Settings" at bounding box center [45, 244] width 31 height 11
